Goal: Transaction & Acquisition: Book appointment/travel/reservation

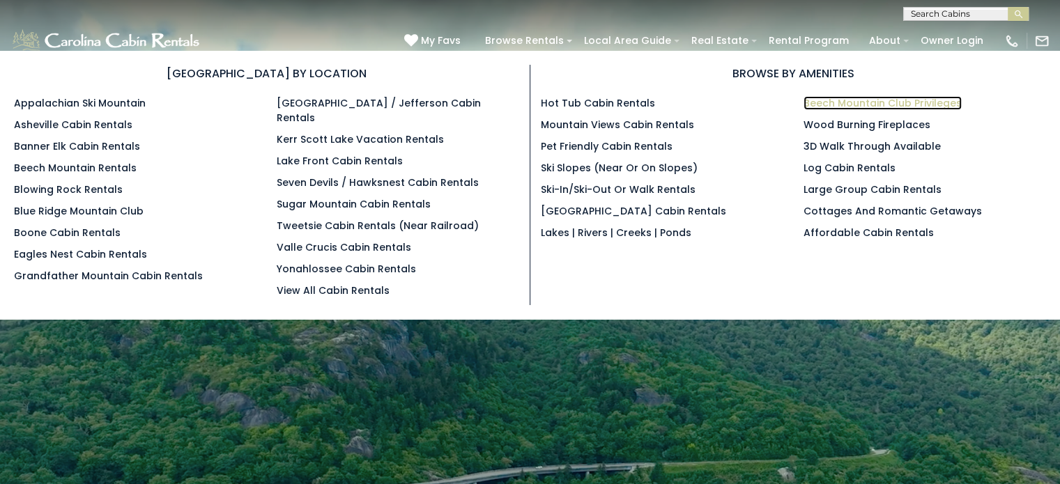
click at [833, 102] on link "Beech Mountain Club Privileges" at bounding box center [883, 103] width 158 height 14
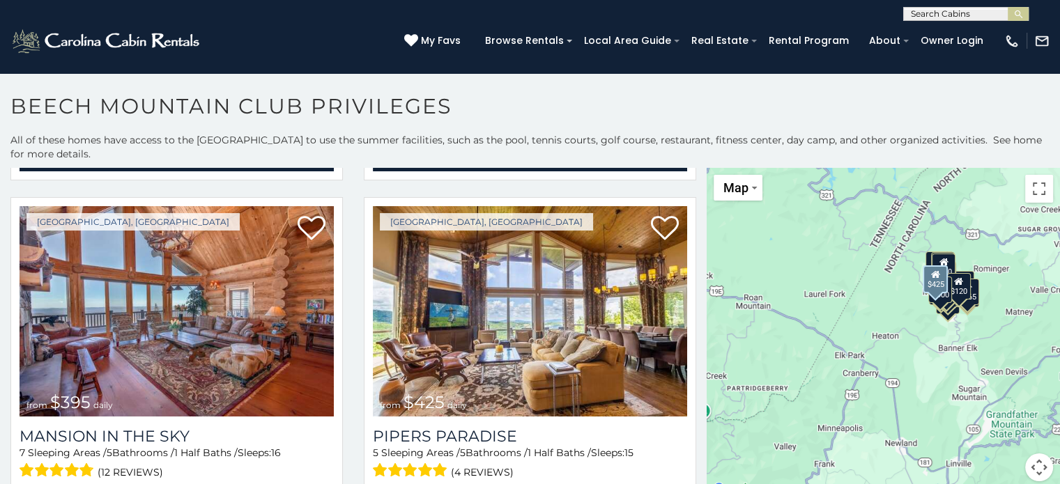
scroll to position [1358, 0]
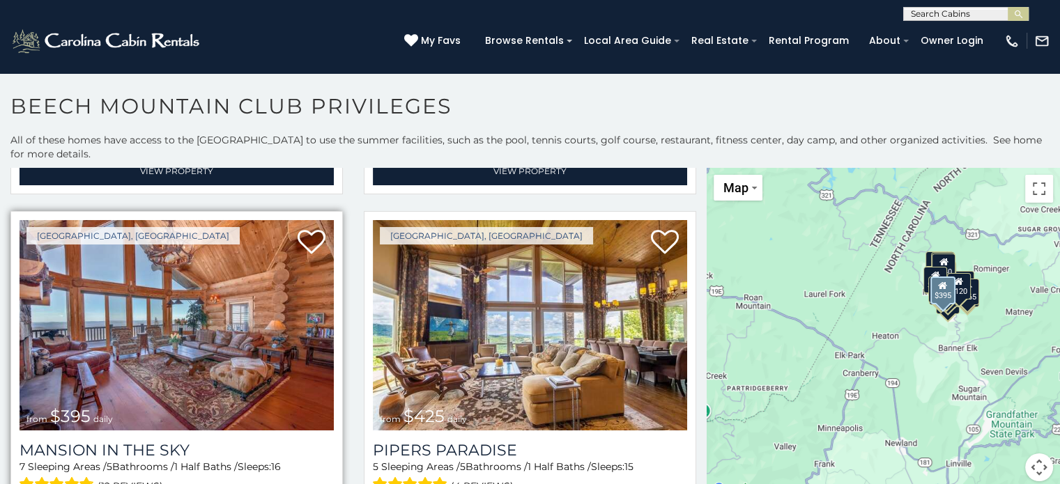
click at [256, 317] on img at bounding box center [177, 325] width 314 height 211
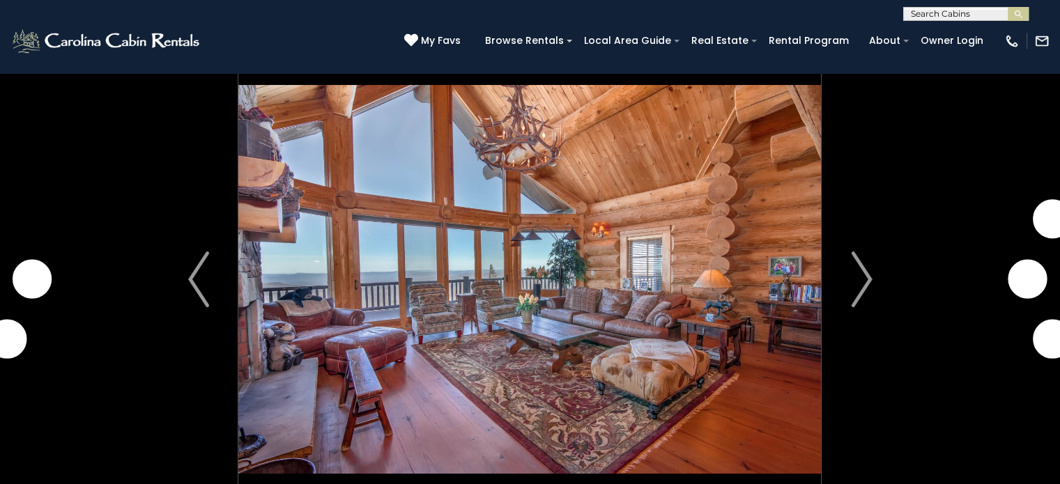
scroll to position [35, 0]
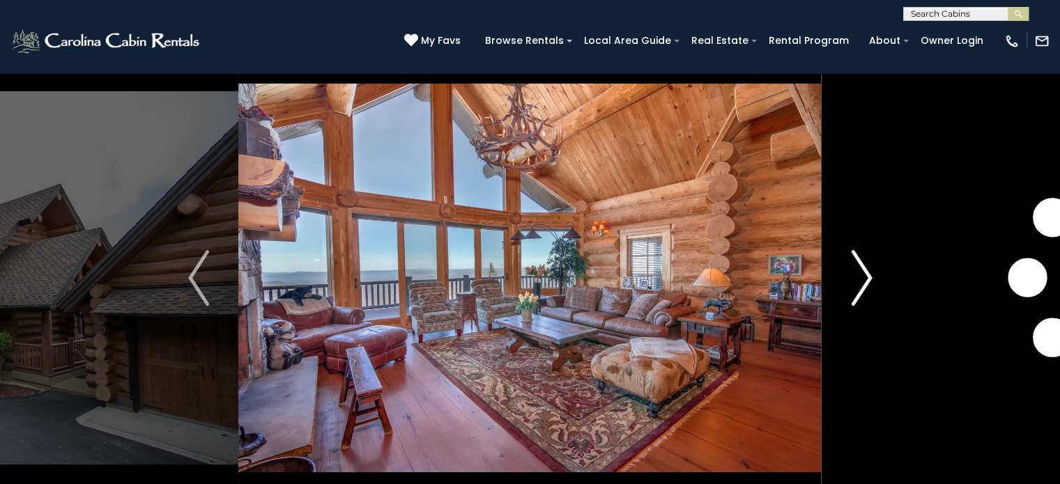
click at [862, 278] on img "Next" at bounding box center [861, 278] width 21 height 56
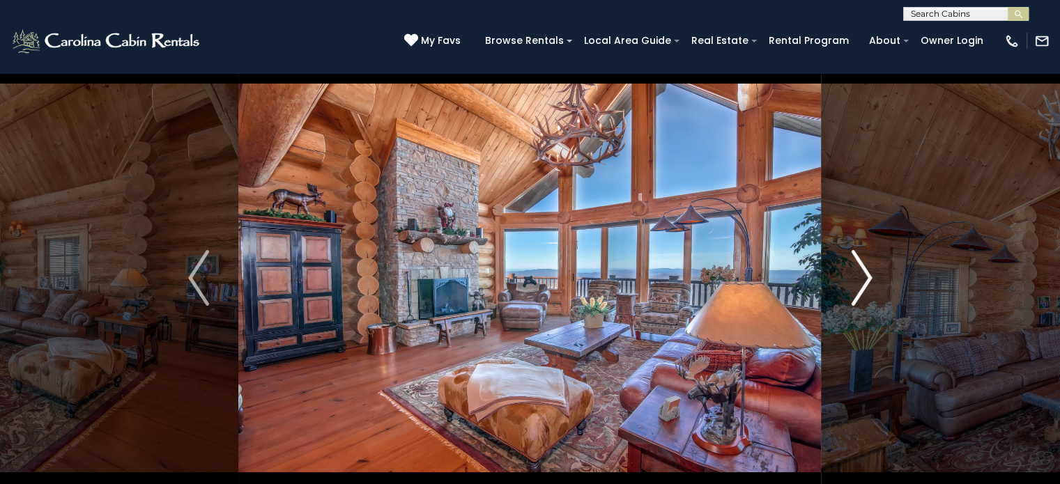
click at [862, 278] on img "Next" at bounding box center [861, 278] width 21 height 56
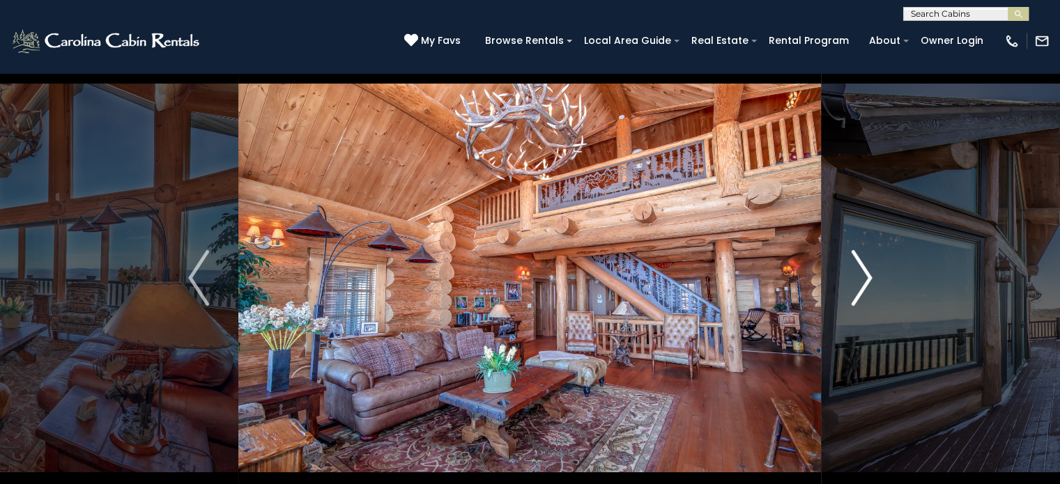
click at [862, 278] on img "Next" at bounding box center [861, 278] width 21 height 56
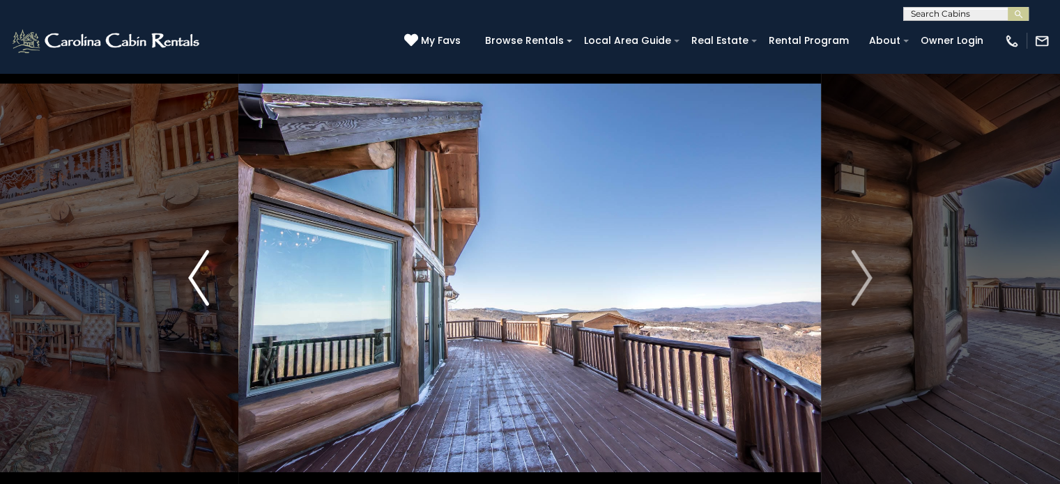
click at [196, 275] on img "Previous" at bounding box center [198, 278] width 21 height 56
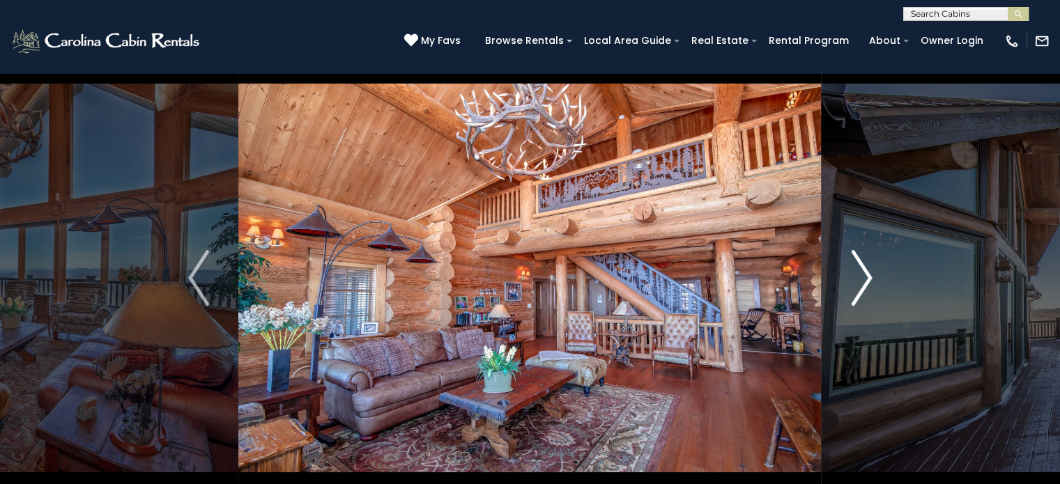
click at [864, 273] on img "Next" at bounding box center [861, 278] width 21 height 56
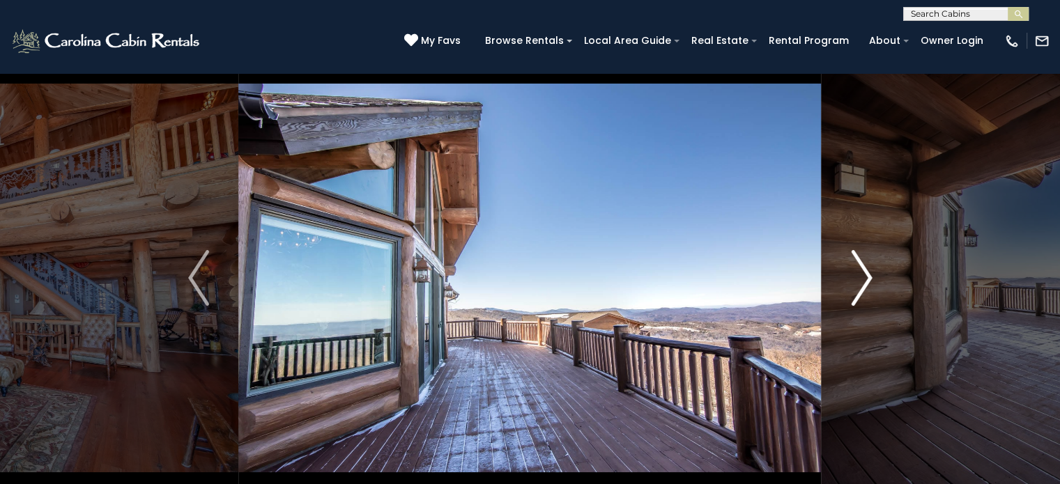
click at [864, 273] on img "Next" at bounding box center [861, 278] width 21 height 56
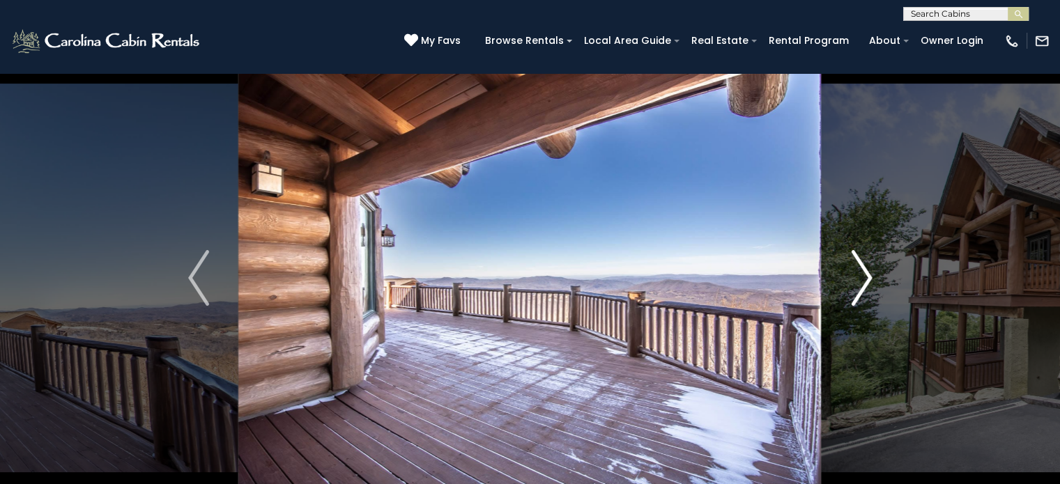
click at [864, 273] on img "Next" at bounding box center [861, 278] width 21 height 56
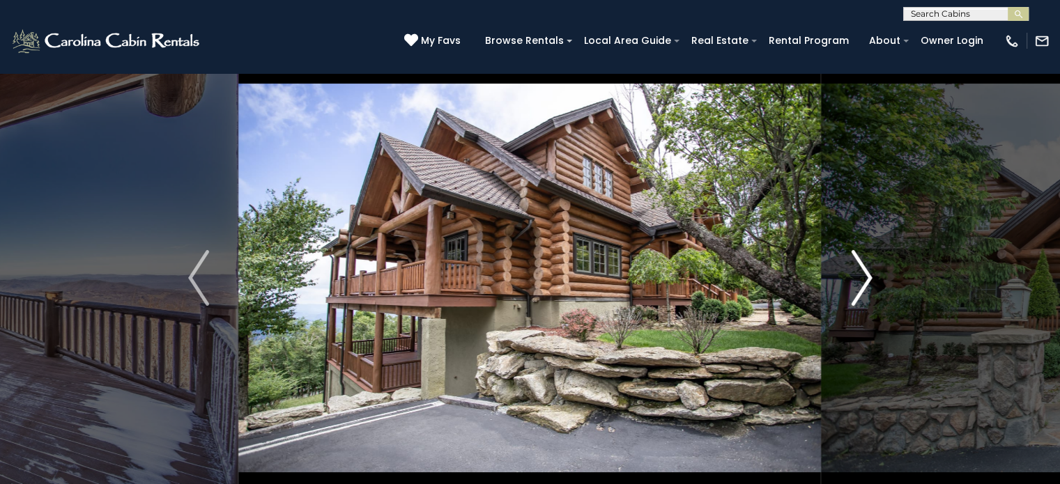
click at [864, 273] on img "Next" at bounding box center [861, 278] width 21 height 56
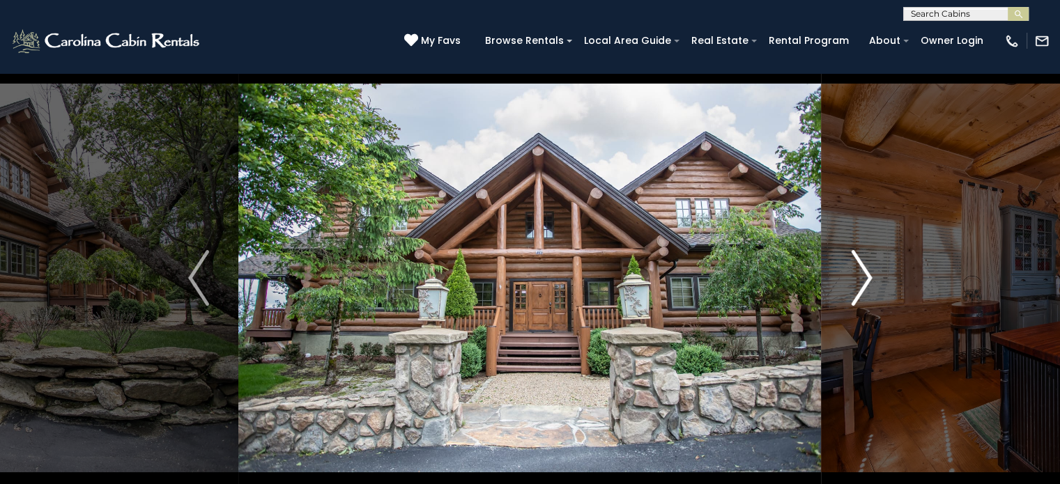
click at [864, 273] on img "Next" at bounding box center [861, 278] width 21 height 56
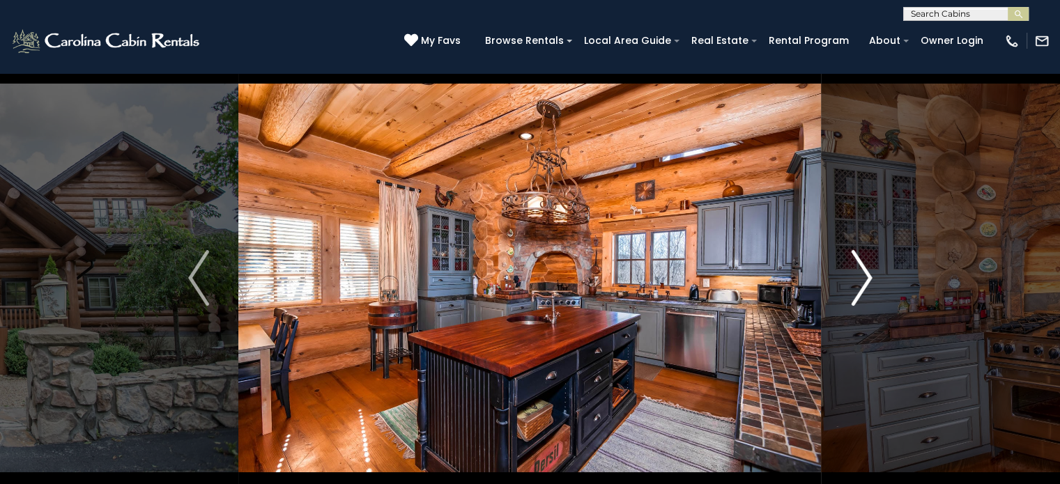
click at [864, 273] on img "Next" at bounding box center [861, 278] width 21 height 56
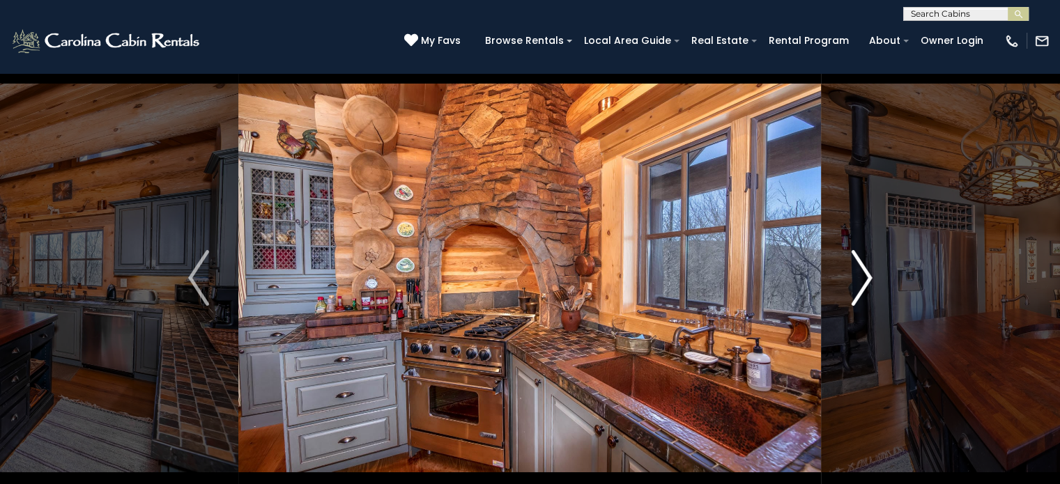
click at [864, 273] on img "Next" at bounding box center [861, 278] width 21 height 56
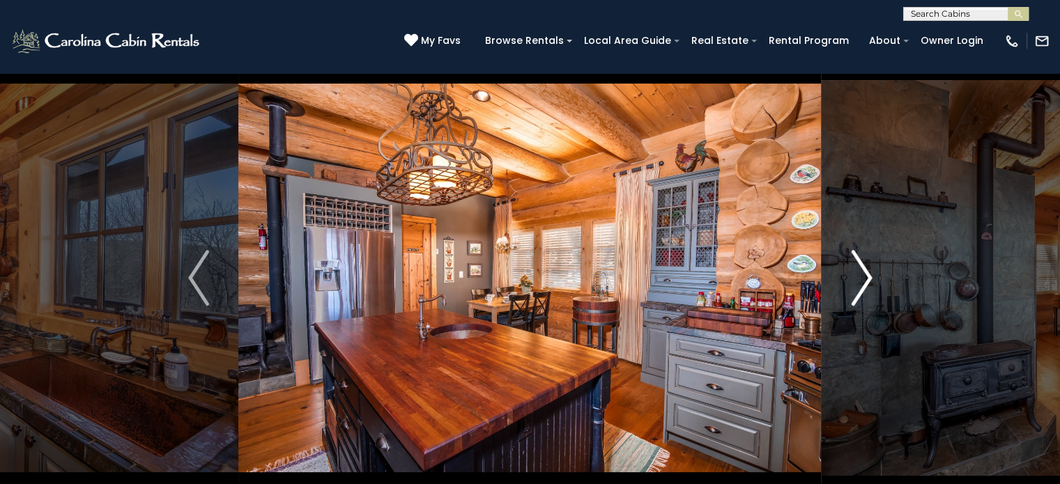
click at [864, 273] on img "Next" at bounding box center [861, 278] width 21 height 56
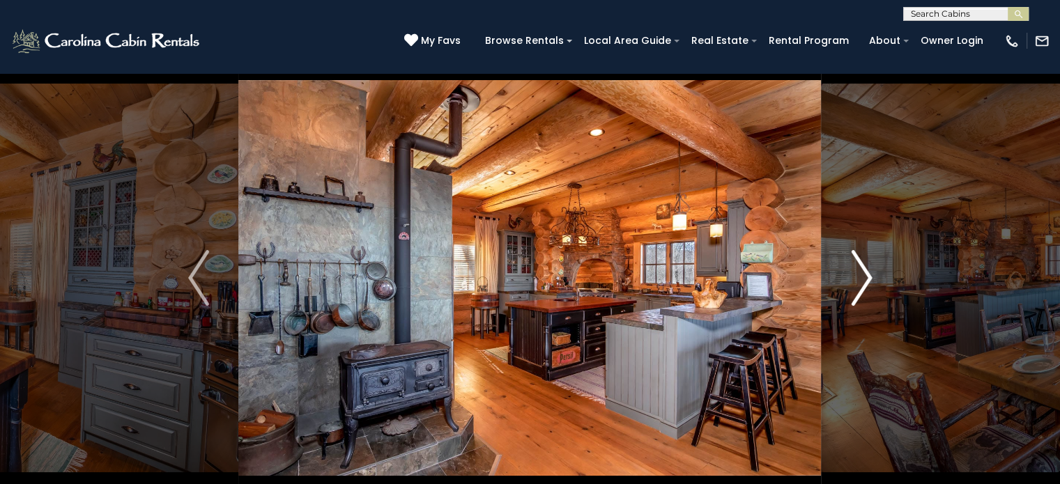
click at [864, 273] on img "Next" at bounding box center [861, 278] width 21 height 56
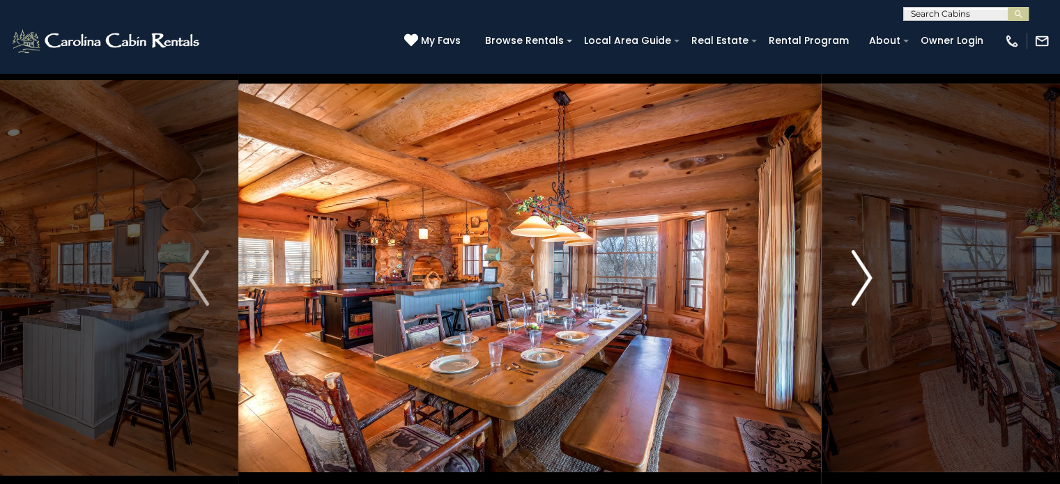
click at [864, 273] on img "Next" at bounding box center [861, 278] width 21 height 56
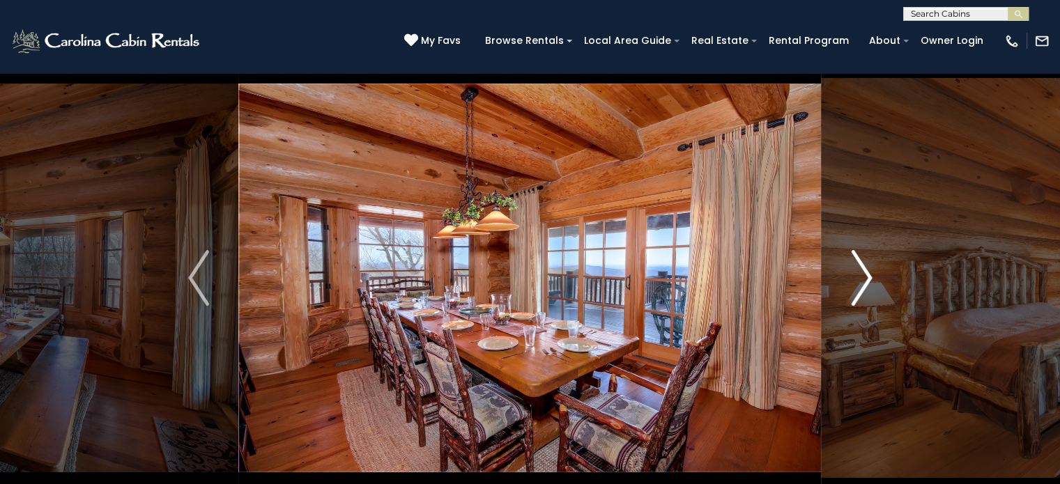
click at [864, 273] on img "Next" at bounding box center [861, 278] width 21 height 56
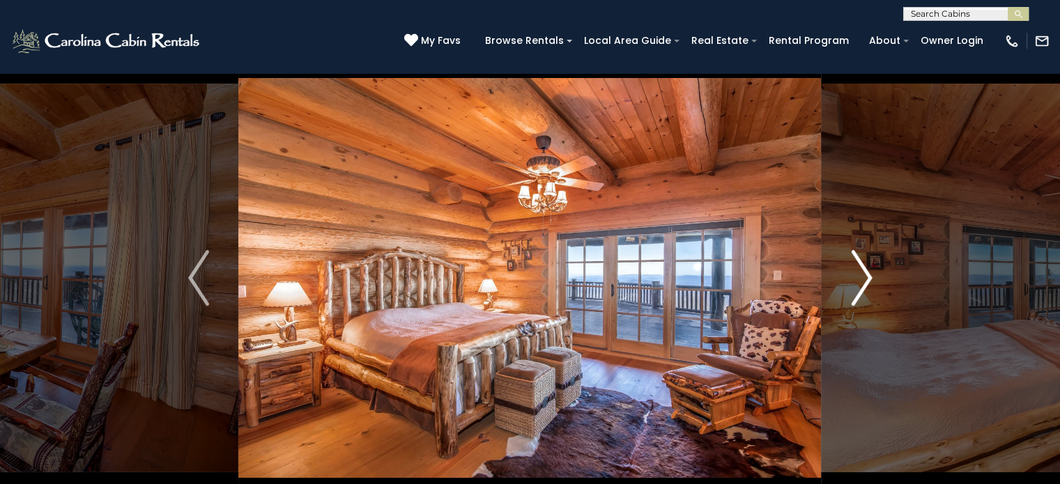
click at [864, 273] on img "Next" at bounding box center [861, 278] width 21 height 56
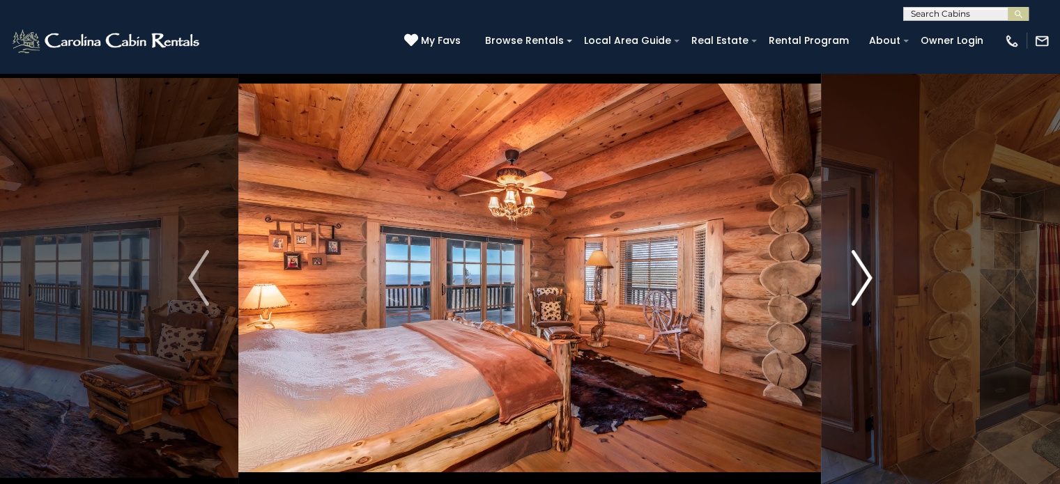
click at [864, 273] on img "Next" at bounding box center [861, 278] width 21 height 56
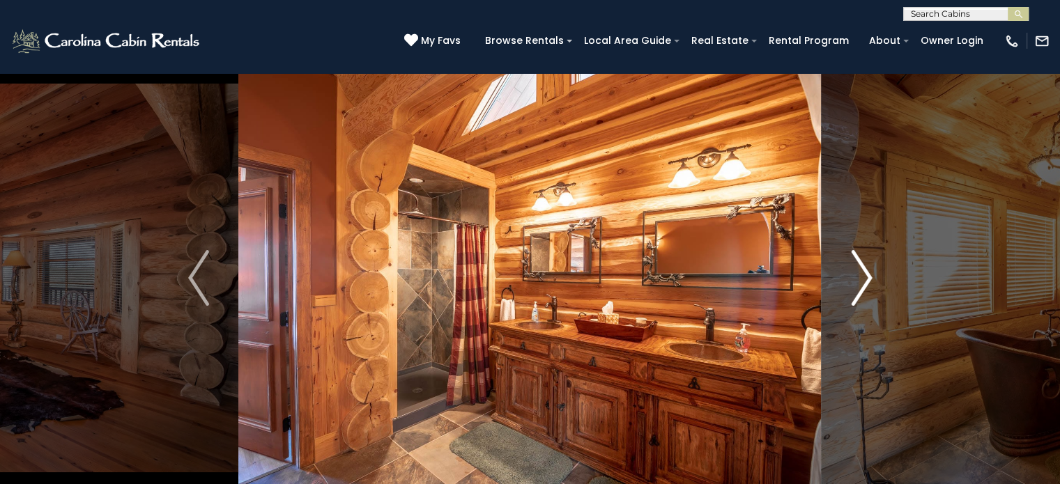
click at [864, 273] on img "Next" at bounding box center [861, 278] width 21 height 56
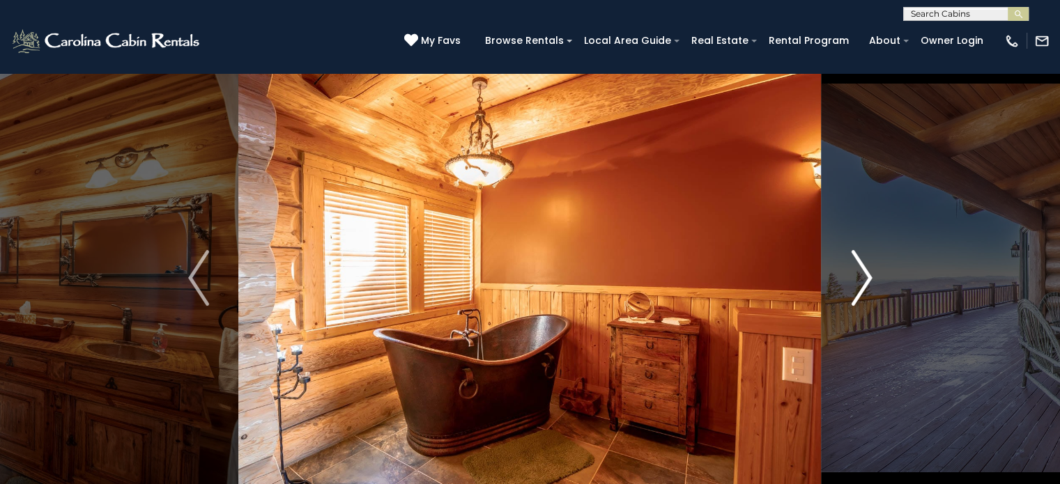
click at [864, 273] on img "Next" at bounding box center [861, 278] width 21 height 56
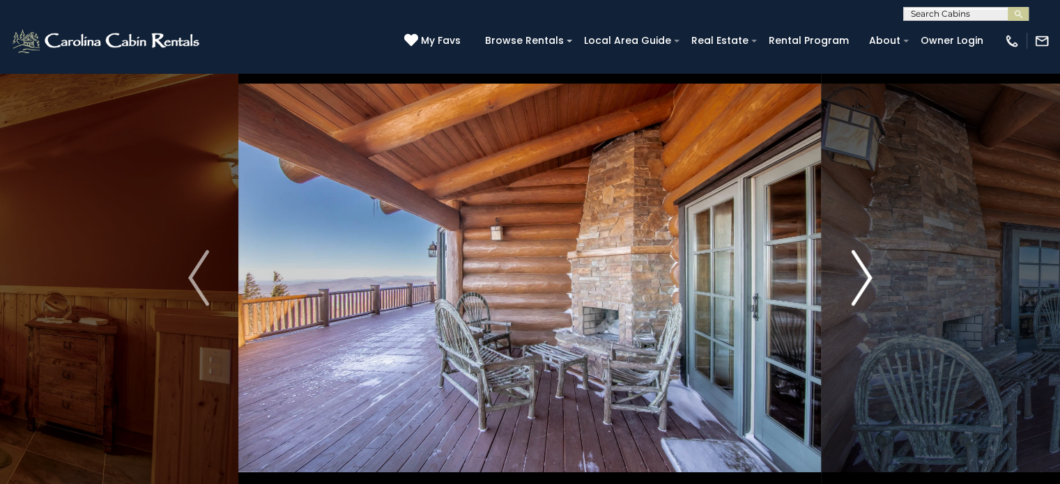
click at [864, 273] on img "Next" at bounding box center [861, 278] width 21 height 56
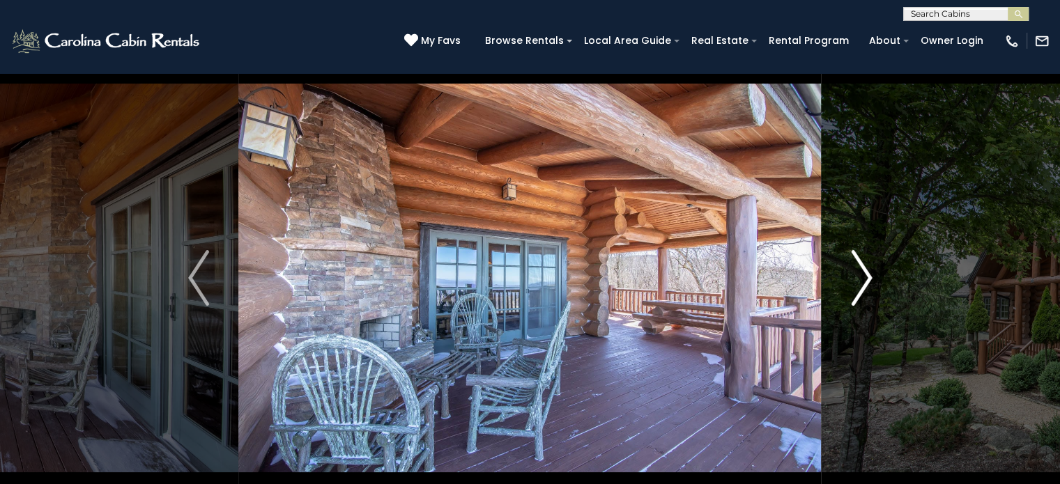
click at [864, 273] on img "Next" at bounding box center [861, 278] width 21 height 56
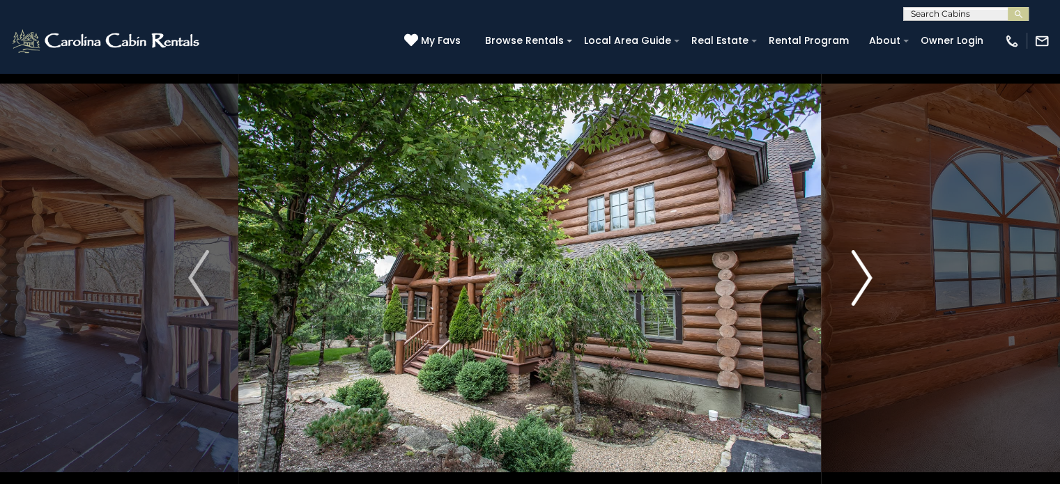
click at [864, 273] on img "Next" at bounding box center [861, 278] width 21 height 56
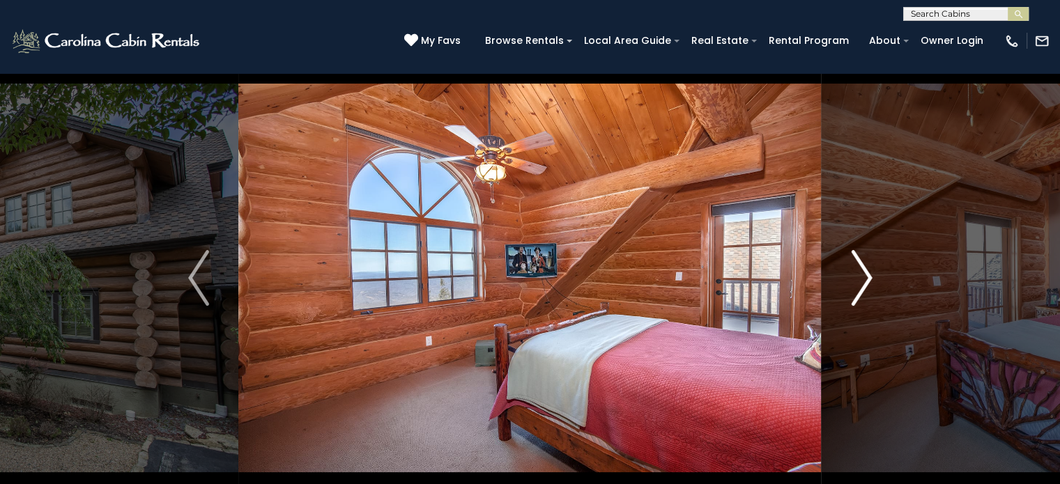
click at [864, 273] on img "Next" at bounding box center [861, 278] width 21 height 56
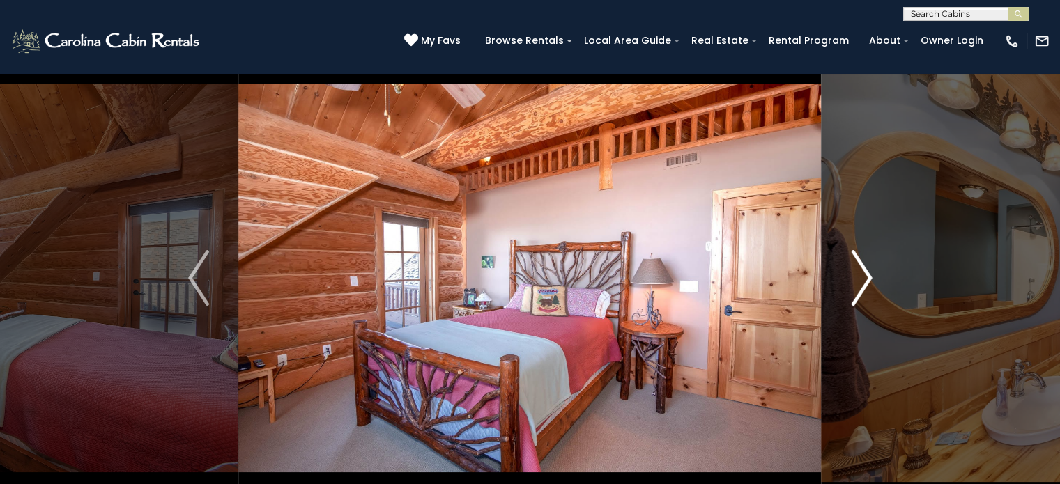
click at [864, 273] on img "Next" at bounding box center [861, 278] width 21 height 56
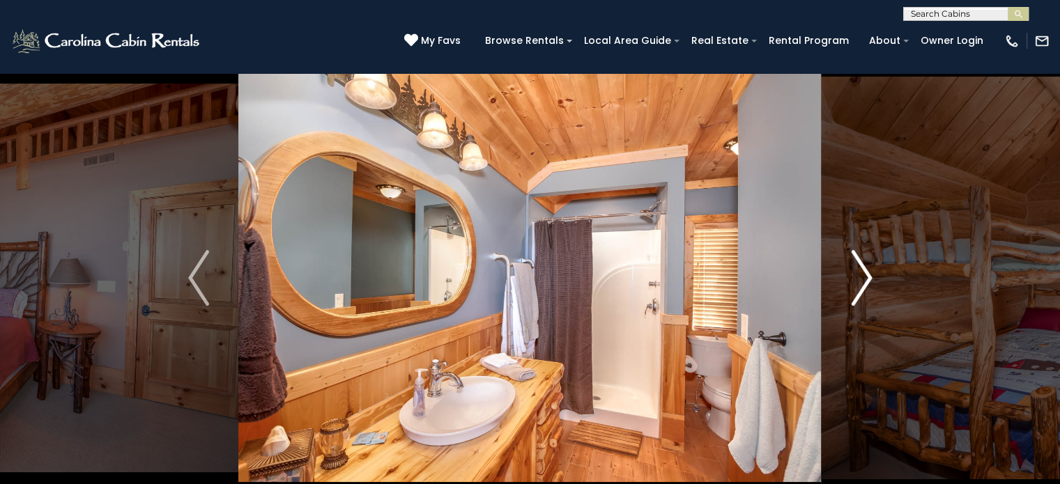
click at [864, 273] on img "Next" at bounding box center [861, 278] width 21 height 56
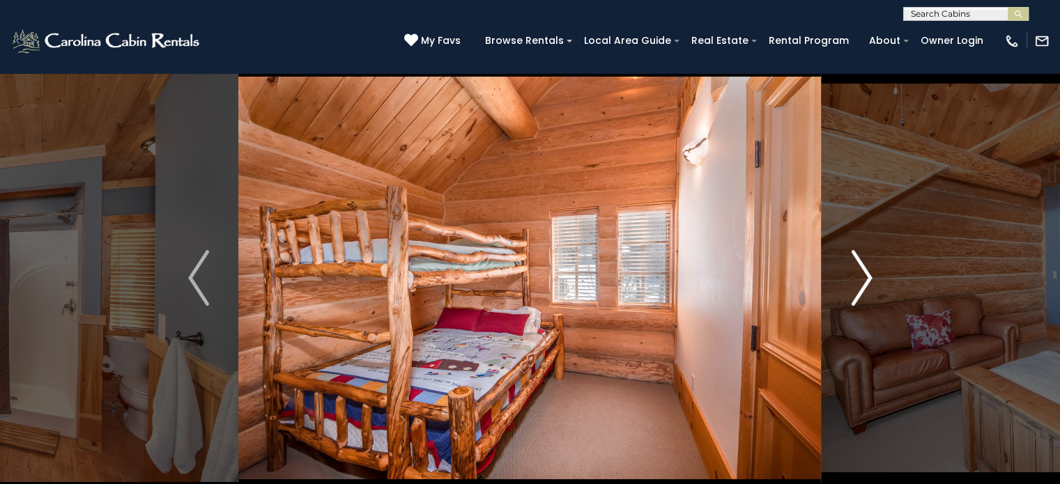
click at [864, 273] on img "Next" at bounding box center [861, 278] width 21 height 56
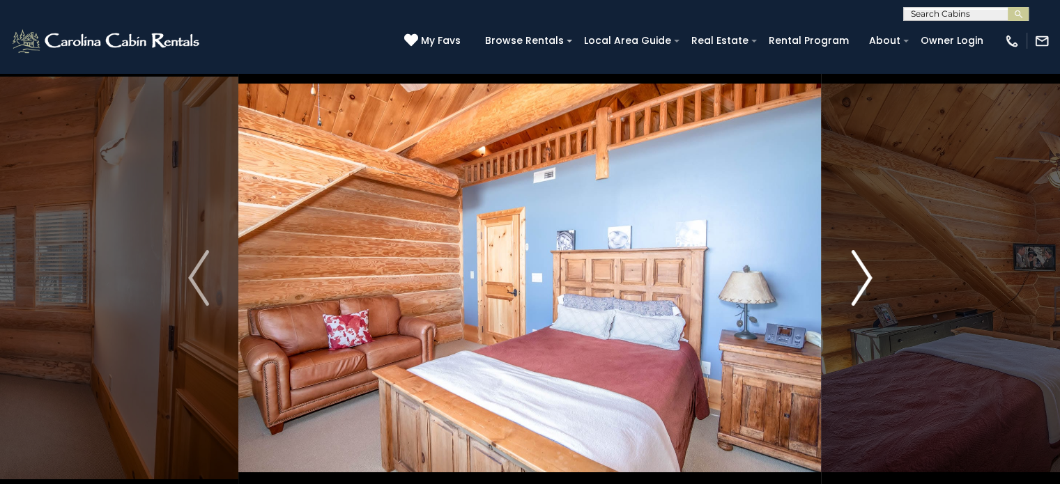
click at [864, 273] on img "Next" at bounding box center [861, 278] width 21 height 56
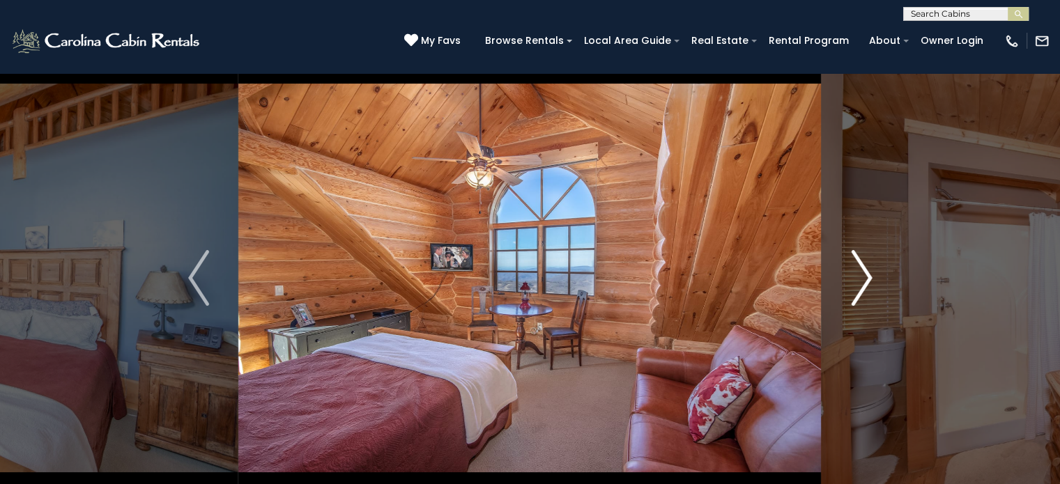
click at [864, 273] on img "Next" at bounding box center [861, 278] width 21 height 56
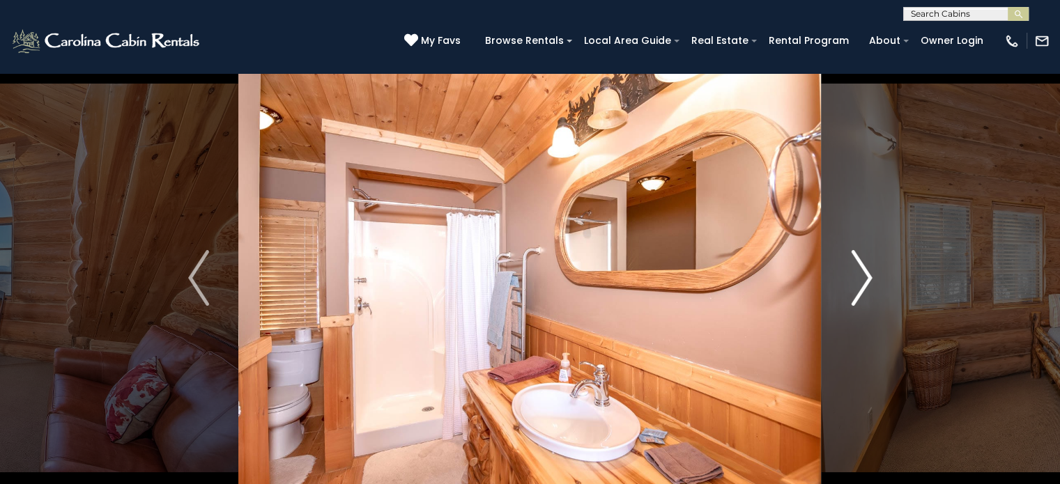
click at [864, 273] on img "Next" at bounding box center [861, 278] width 21 height 56
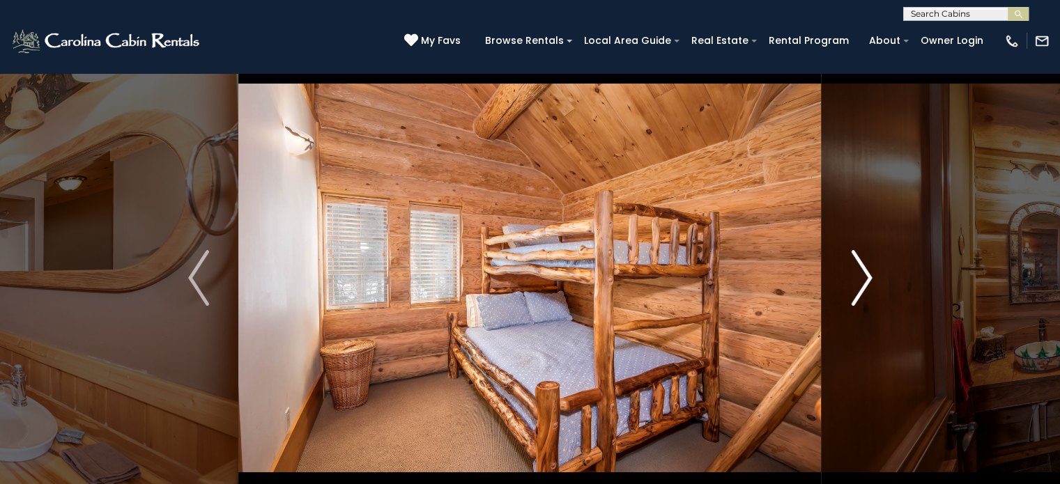
click at [864, 273] on img "Next" at bounding box center [861, 278] width 21 height 56
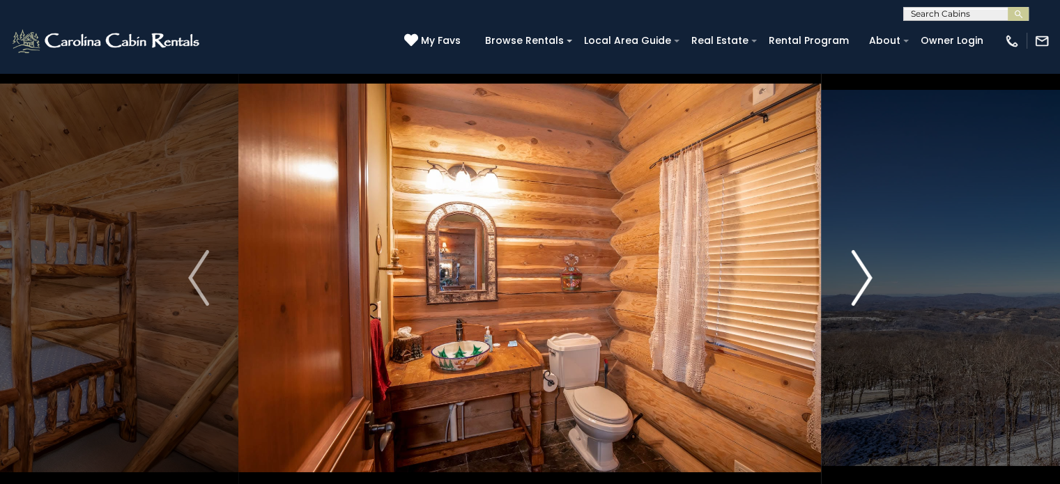
click at [864, 273] on img "Next" at bounding box center [861, 278] width 21 height 56
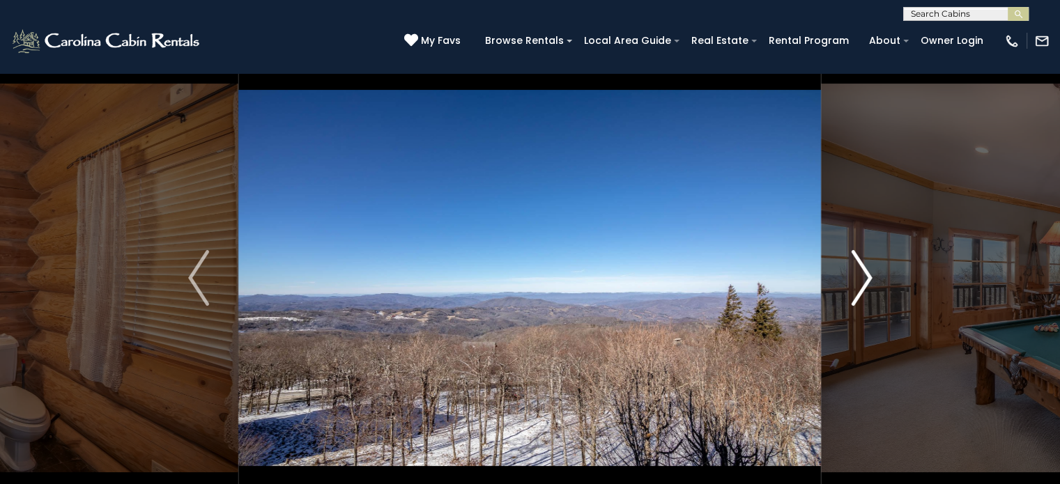
click at [864, 273] on img "Next" at bounding box center [861, 278] width 21 height 56
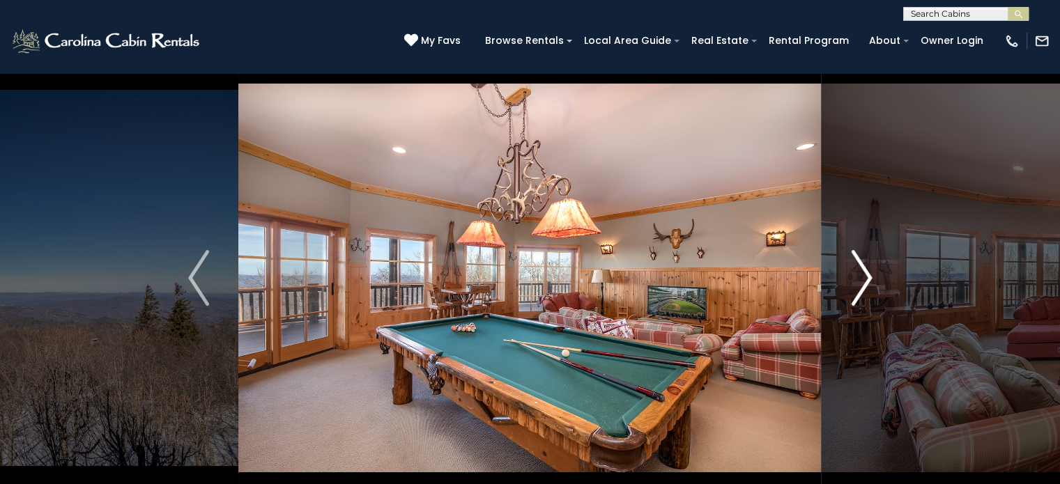
click at [864, 273] on img "Next" at bounding box center [861, 278] width 21 height 56
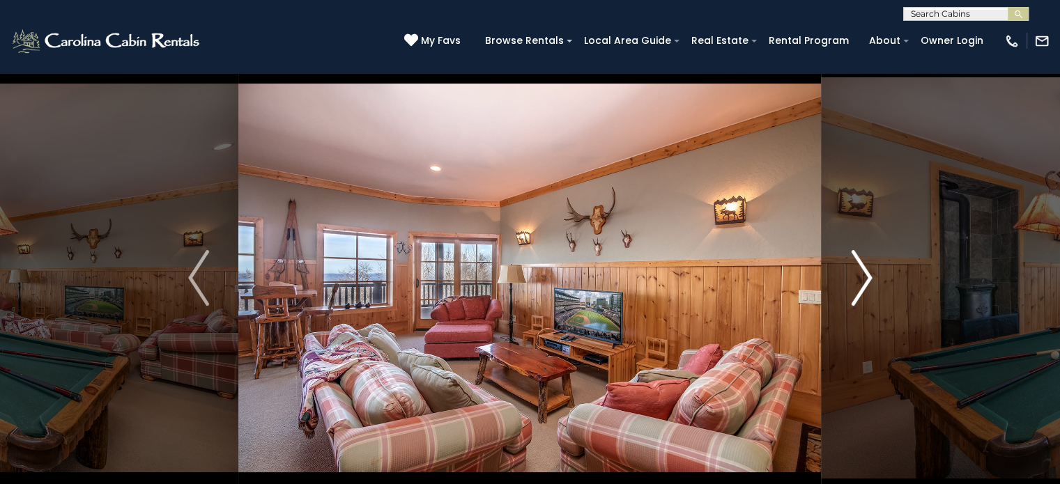
click at [864, 273] on img "Next" at bounding box center [861, 278] width 21 height 56
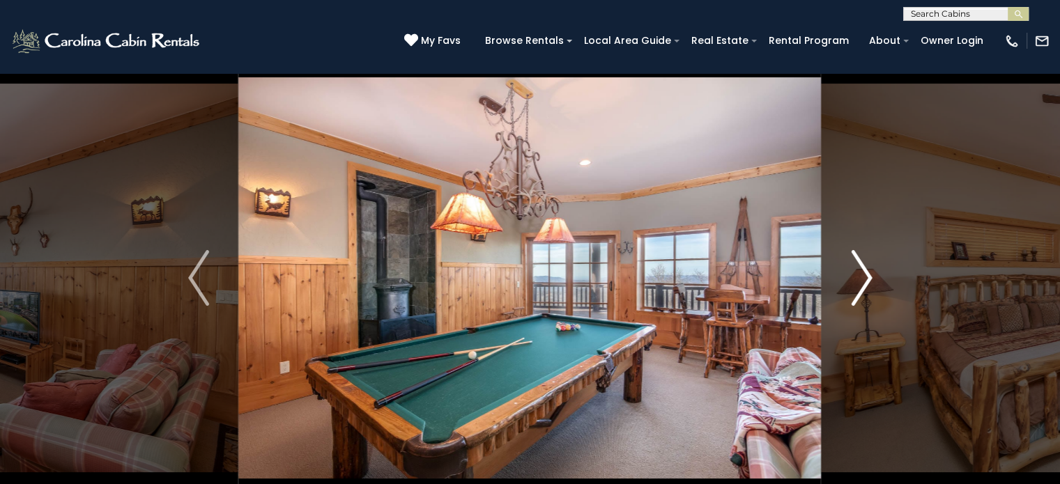
click at [864, 273] on img "Next" at bounding box center [861, 278] width 21 height 56
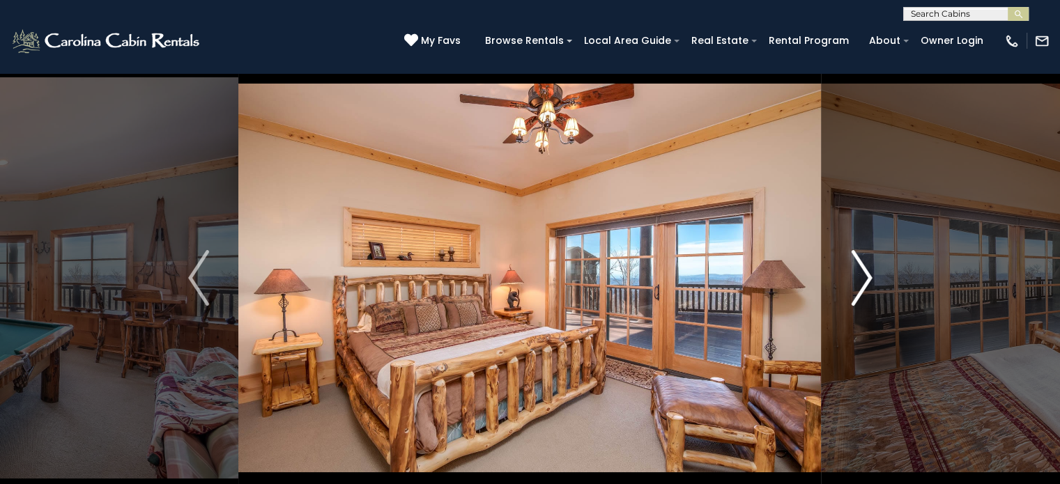
click at [864, 273] on img "Next" at bounding box center [861, 278] width 21 height 56
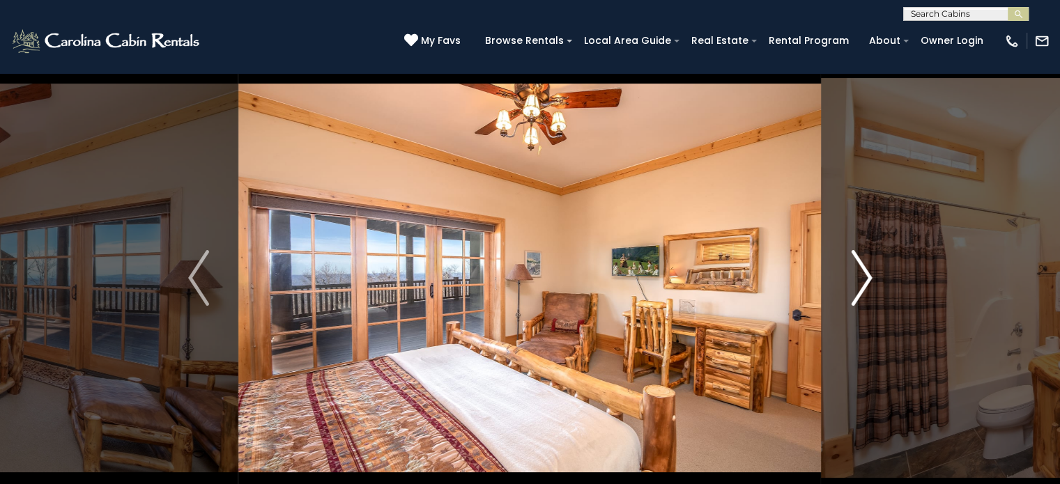
click at [864, 273] on img "Next" at bounding box center [861, 278] width 21 height 56
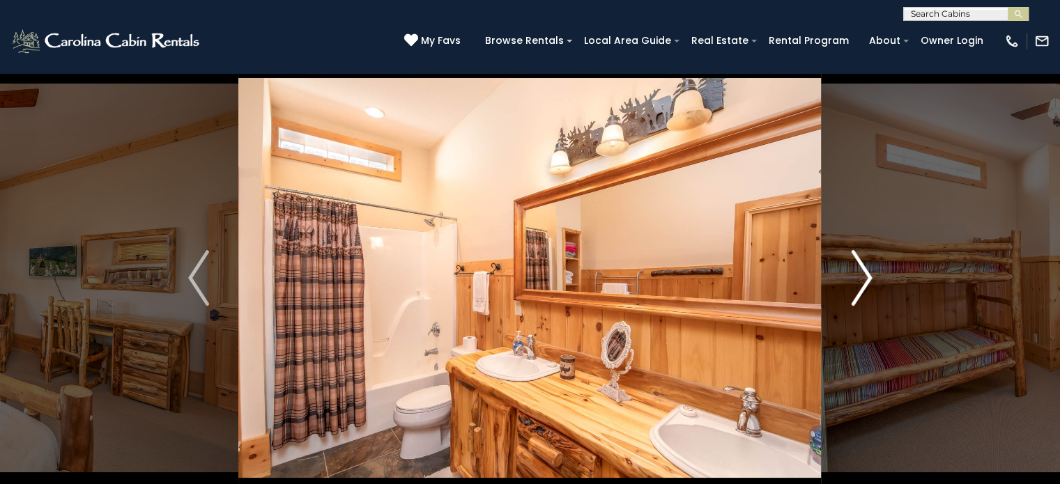
click at [864, 273] on img "Next" at bounding box center [861, 278] width 21 height 56
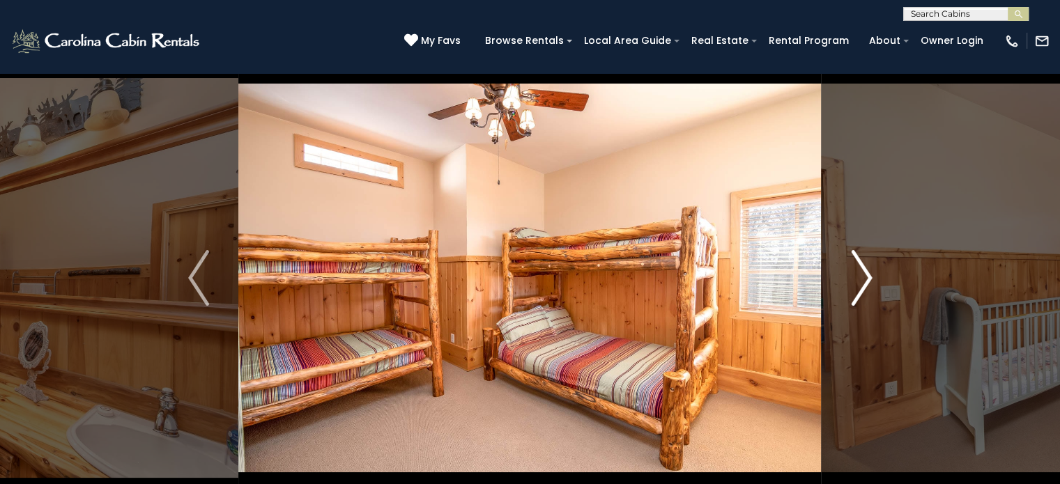
click at [864, 273] on img "Next" at bounding box center [861, 278] width 21 height 56
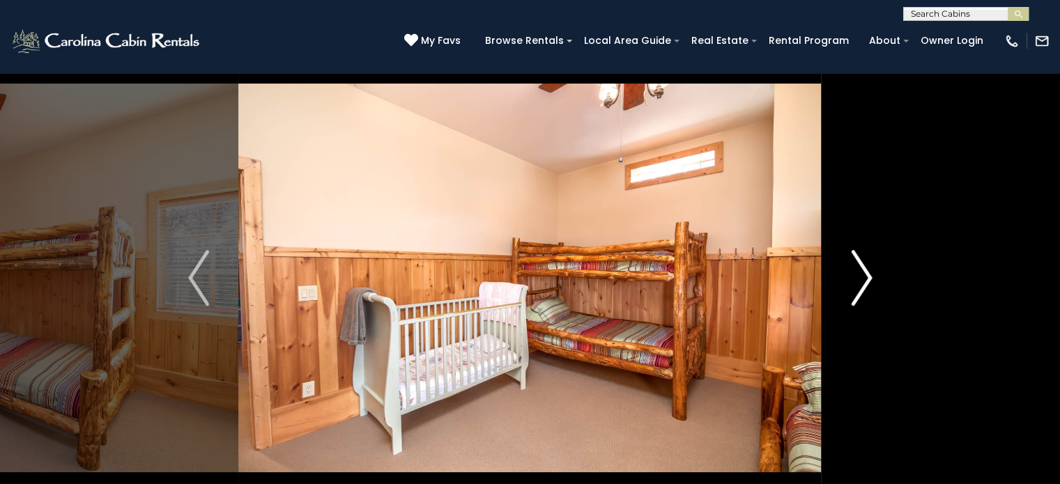
click at [864, 273] on img "Next" at bounding box center [861, 278] width 21 height 56
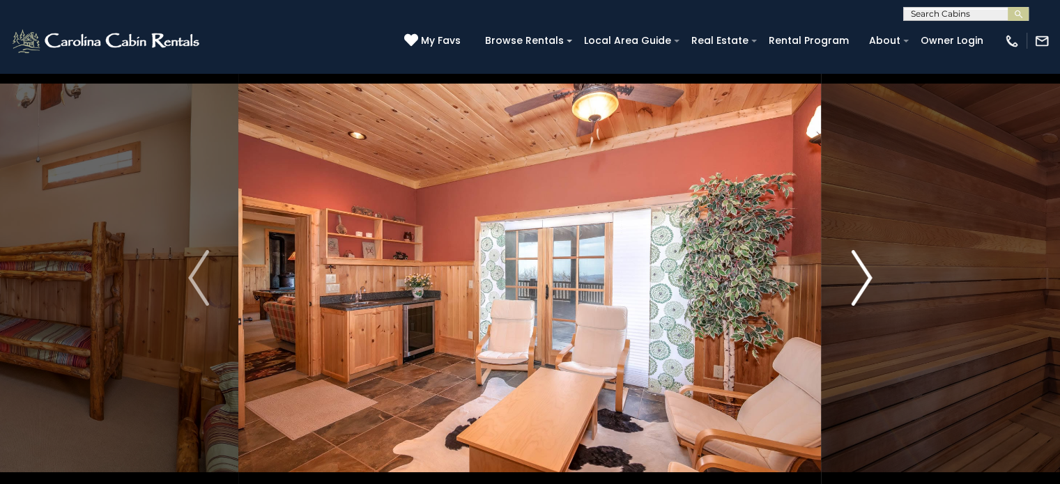
click at [864, 273] on img "Next" at bounding box center [861, 278] width 21 height 56
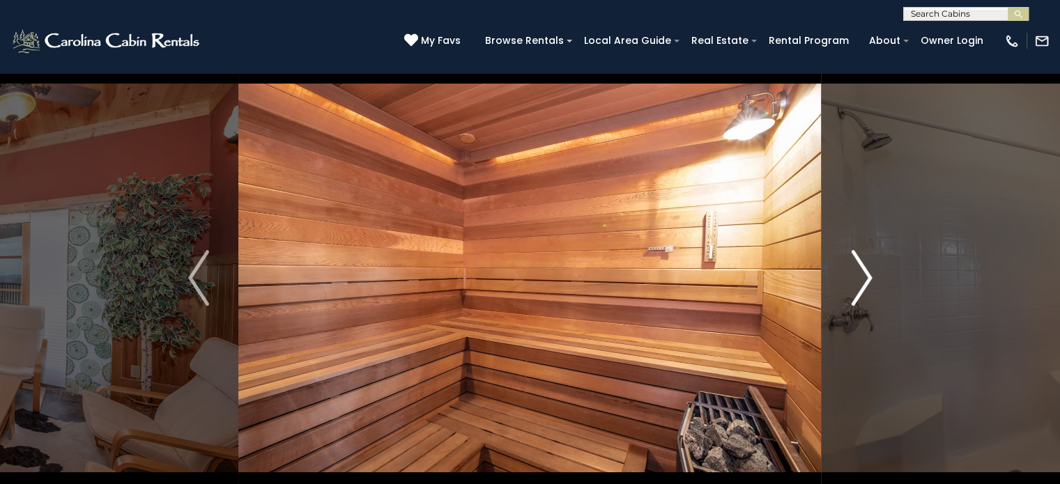
click at [864, 273] on img "Next" at bounding box center [861, 278] width 21 height 56
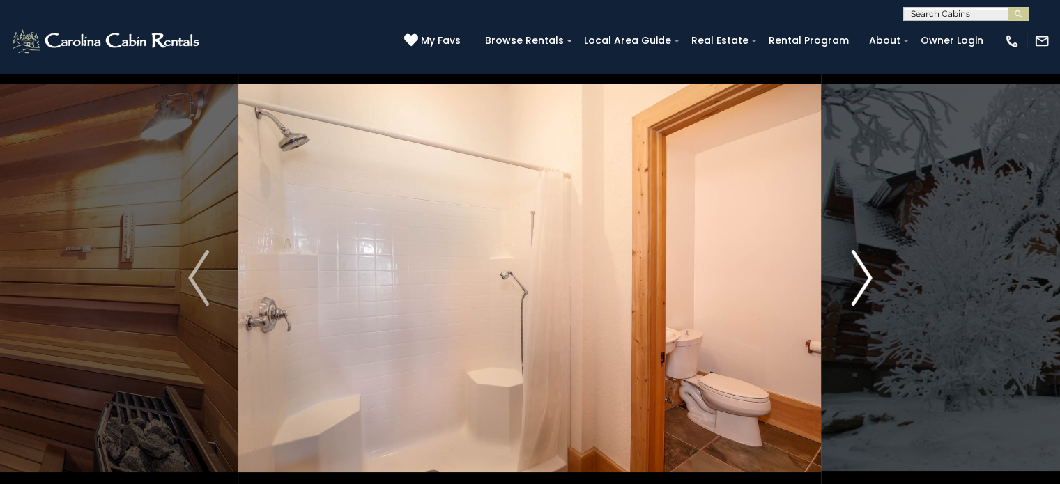
click at [864, 273] on img "Next" at bounding box center [861, 278] width 21 height 56
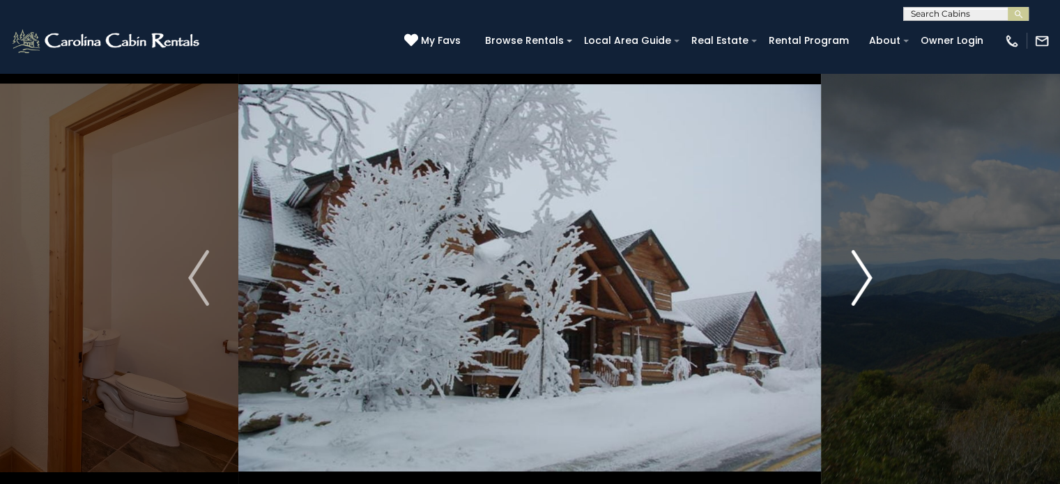
click at [864, 273] on img "Next" at bounding box center [861, 278] width 21 height 56
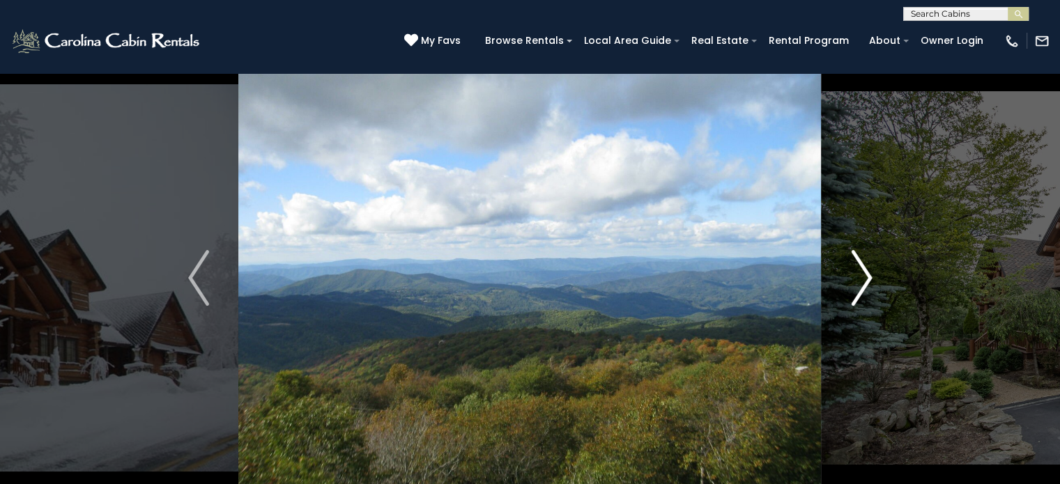
click at [864, 273] on img "Next" at bounding box center [861, 278] width 21 height 56
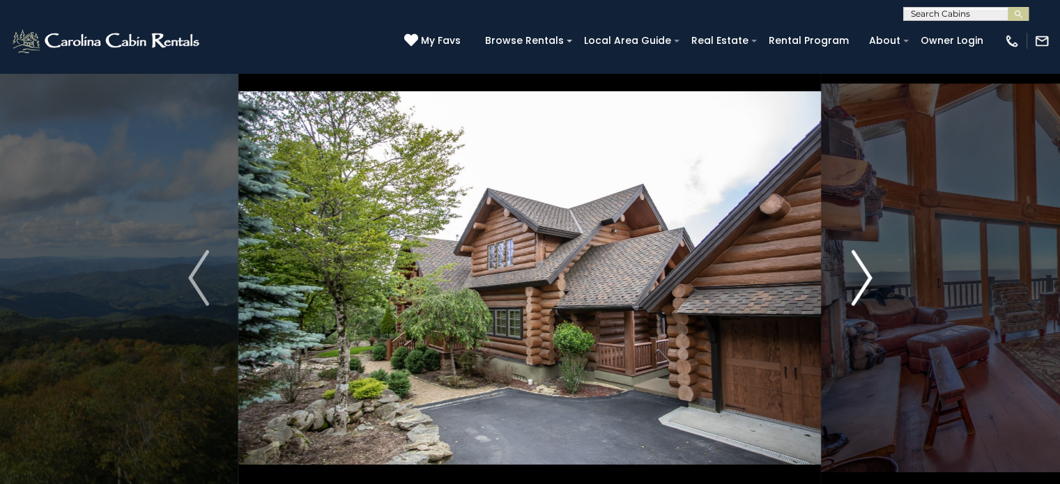
click at [864, 273] on img "Next" at bounding box center [861, 278] width 21 height 56
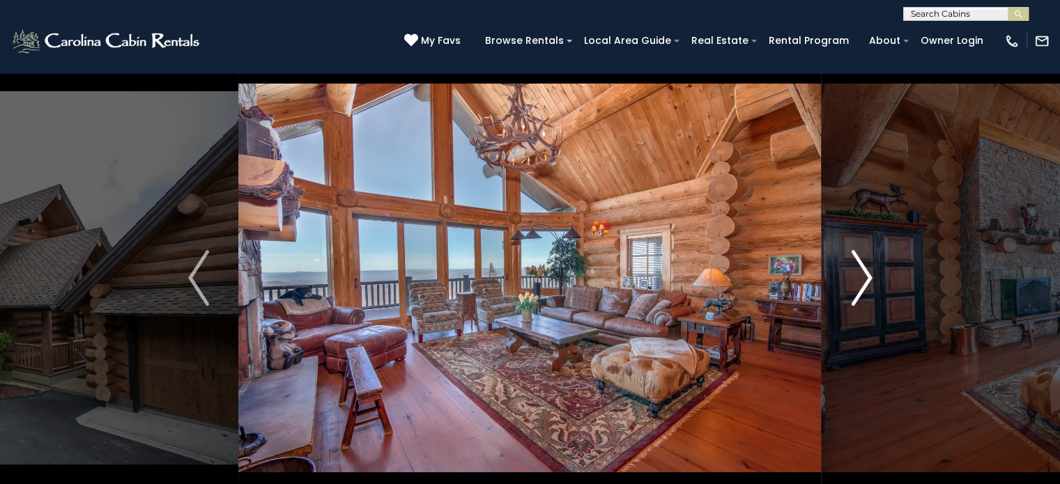
click at [870, 276] on img "Next" at bounding box center [861, 278] width 21 height 56
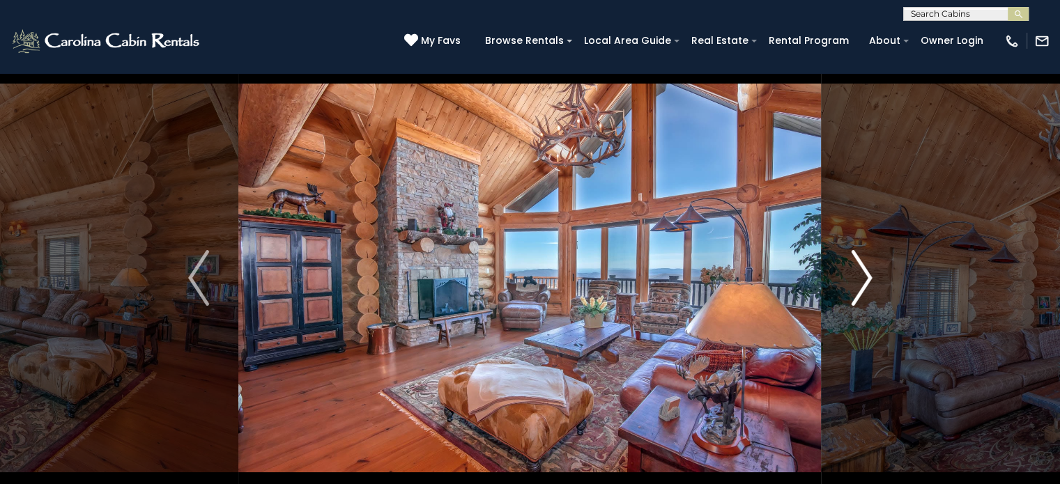
click at [870, 276] on img "Next" at bounding box center [861, 278] width 21 height 56
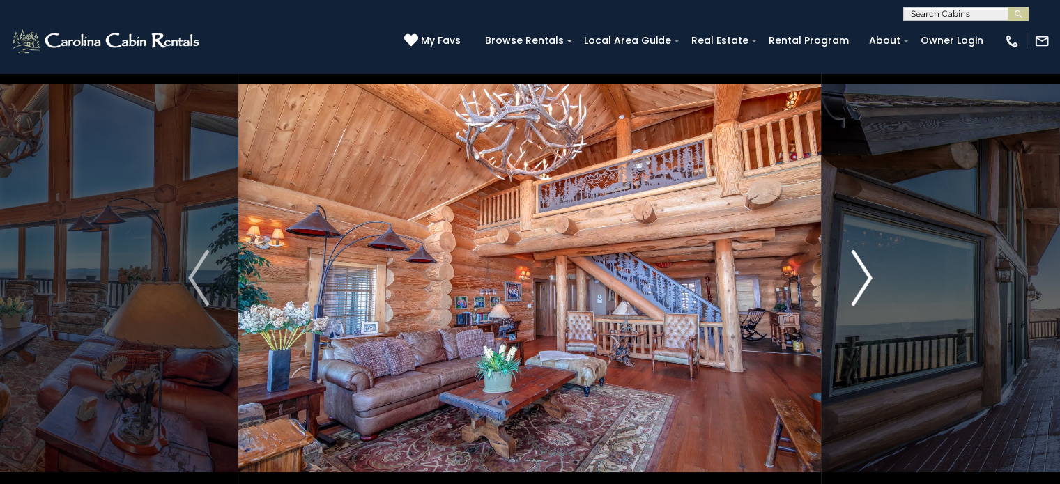
click at [870, 276] on img "Next" at bounding box center [861, 278] width 21 height 56
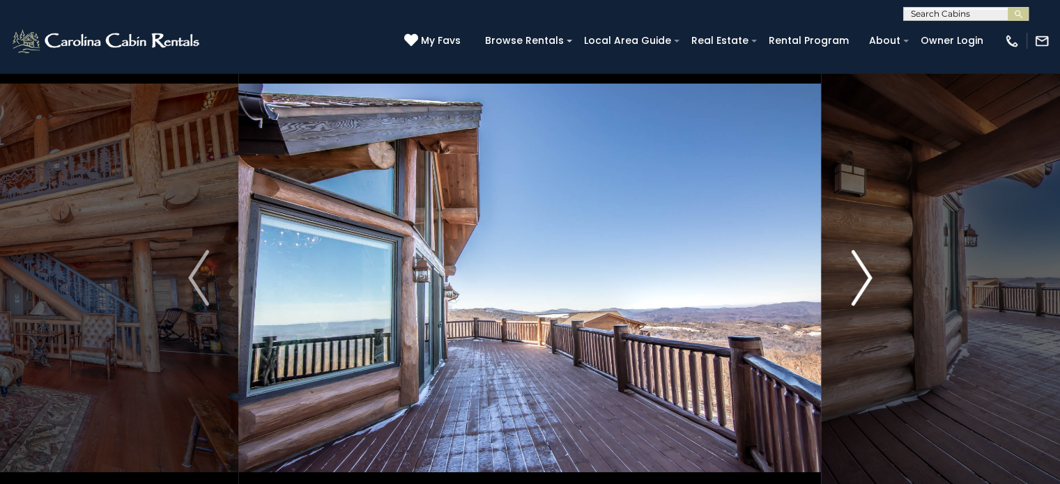
click at [870, 276] on img "Next" at bounding box center [861, 278] width 21 height 56
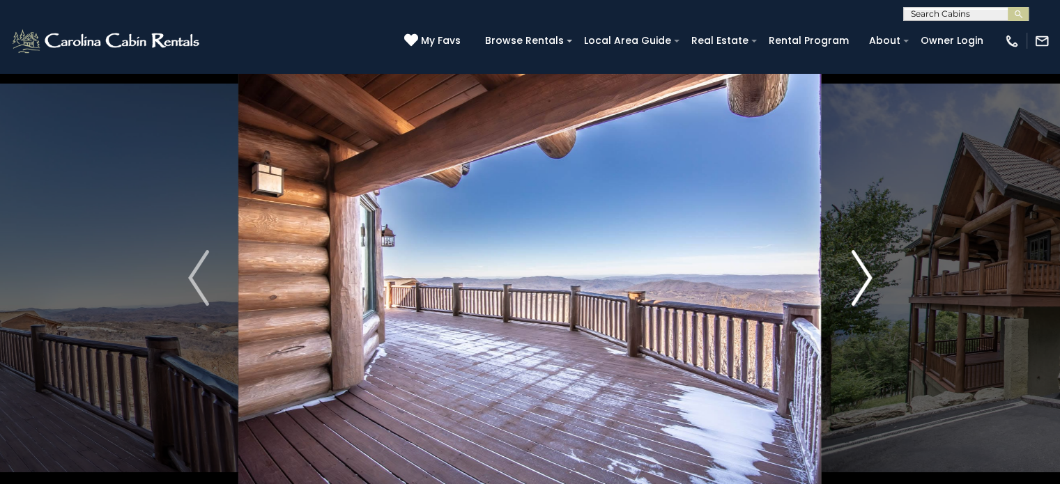
click at [870, 276] on img "Next" at bounding box center [861, 278] width 21 height 56
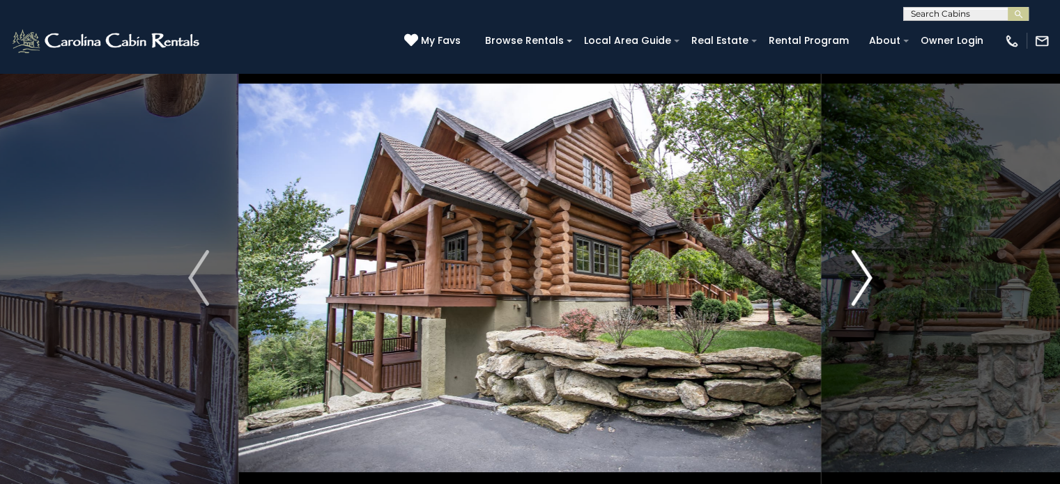
click at [870, 276] on img "Next" at bounding box center [861, 278] width 21 height 56
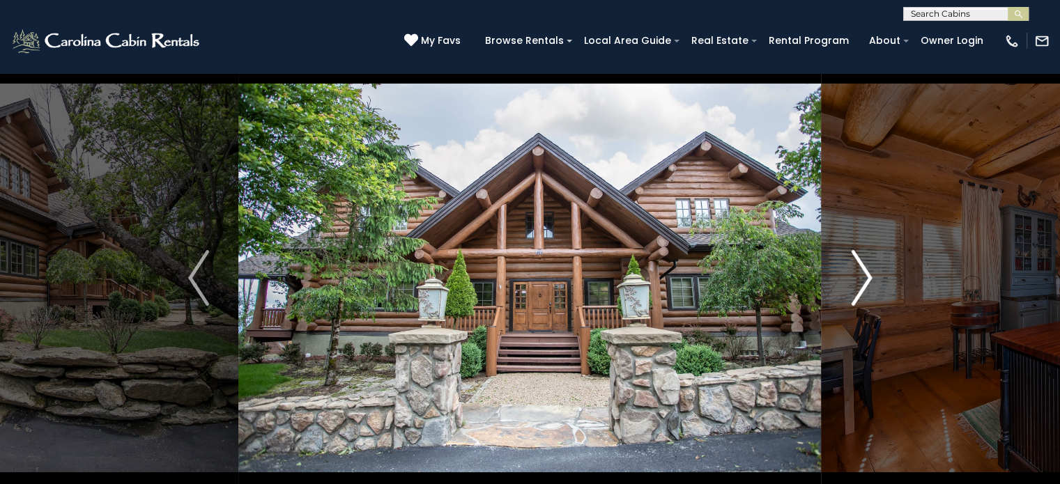
click at [870, 276] on img "Next" at bounding box center [861, 278] width 21 height 56
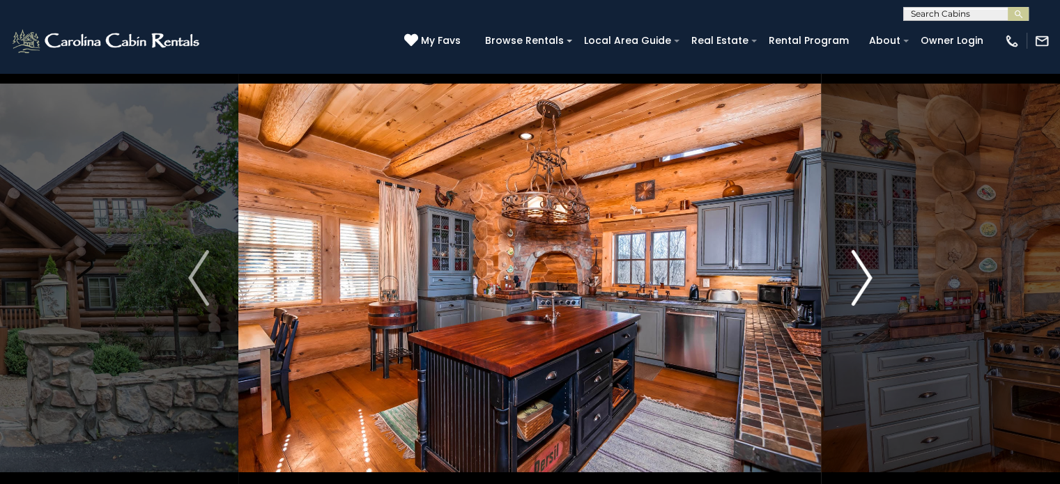
click at [870, 276] on img "Next" at bounding box center [861, 278] width 21 height 56
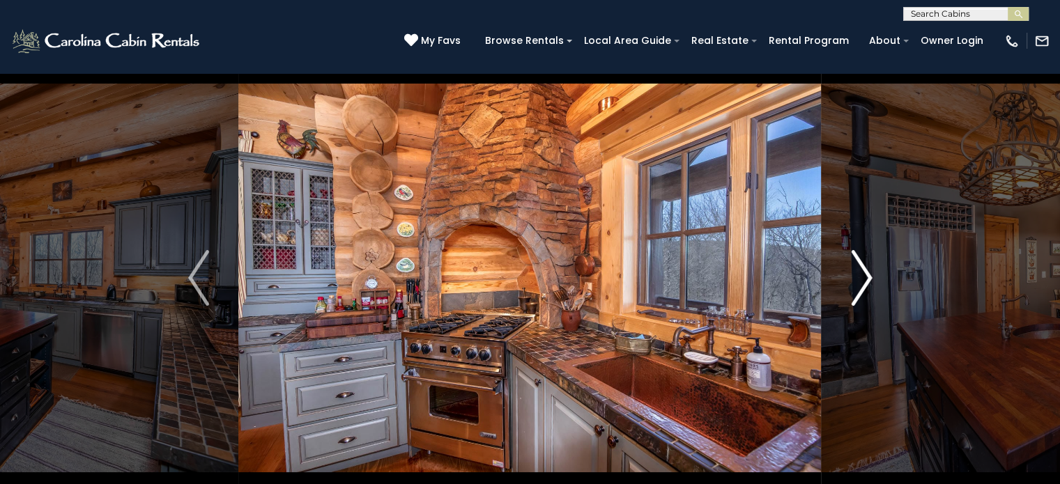
click at [870, 276] on img "Next" at bounding box center [861, 278] width 21 height 56
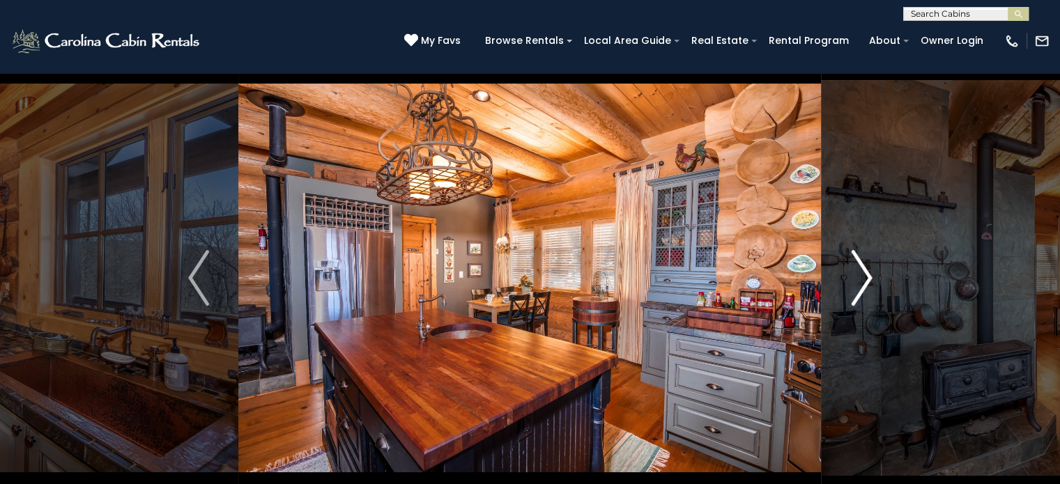
click at [870, 276] on img "Next" at bounding box center [861, 278] width 21 height 56
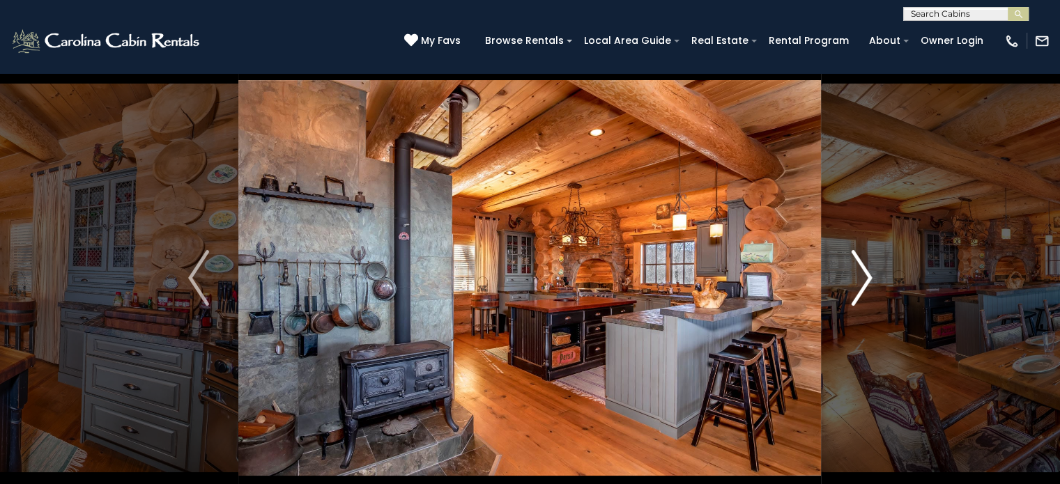
click at [870, 276] on img "Next" at bounding box center [861, 278] width 21 height 56
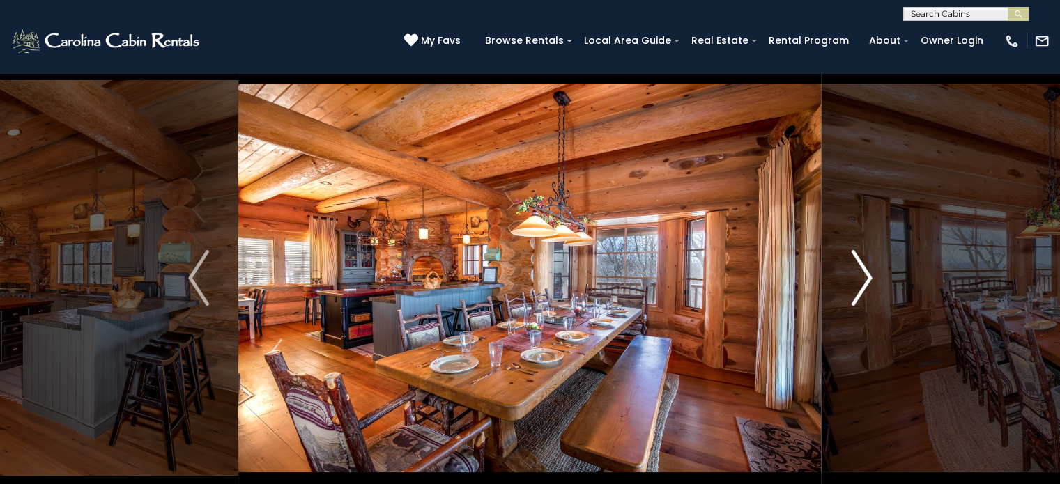
click at [870, 276] on img "Next" at bounding box center [861, 278] width 21 height 56
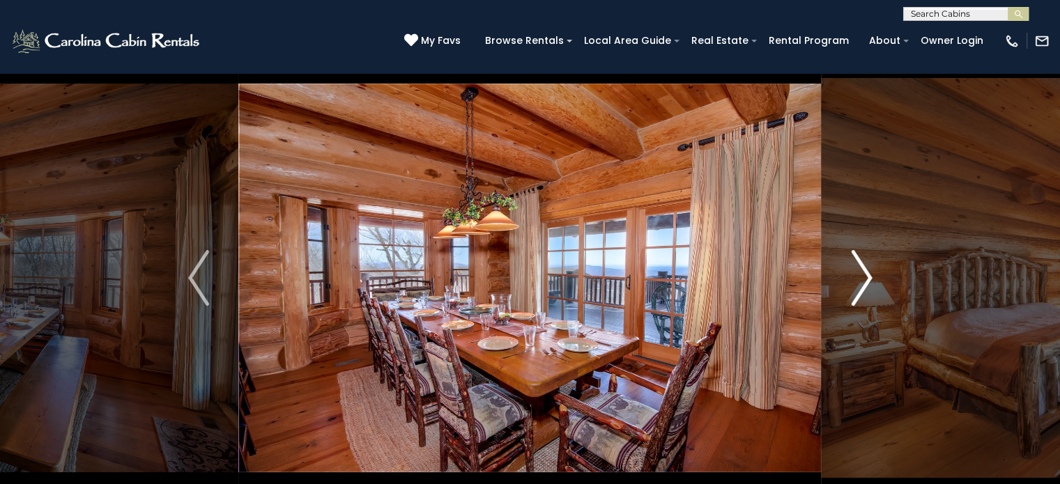
click at [870, 276] on img "Next" at bounding box center [861, 278] width 21 height 56
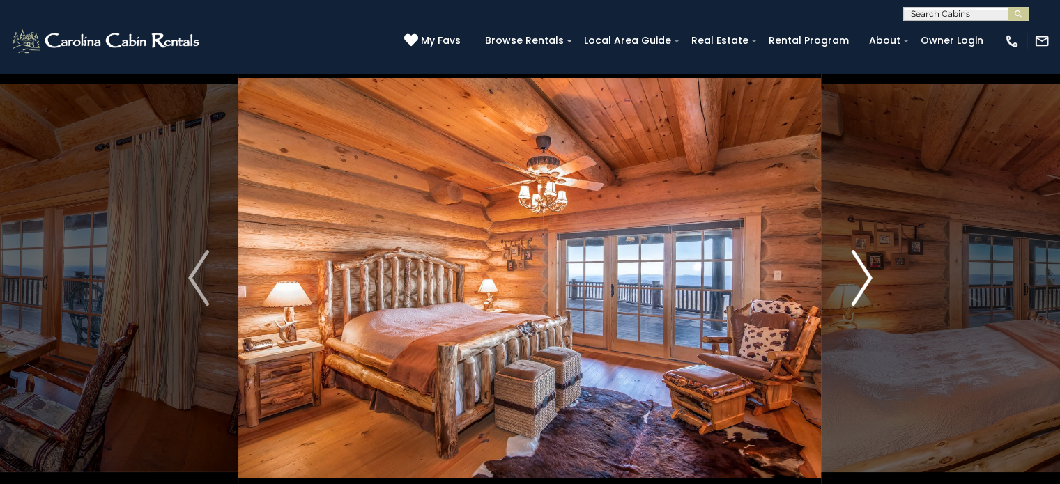
click at [870, 276] on img "Next" at bounding box center [861, 278] width 21 height 56
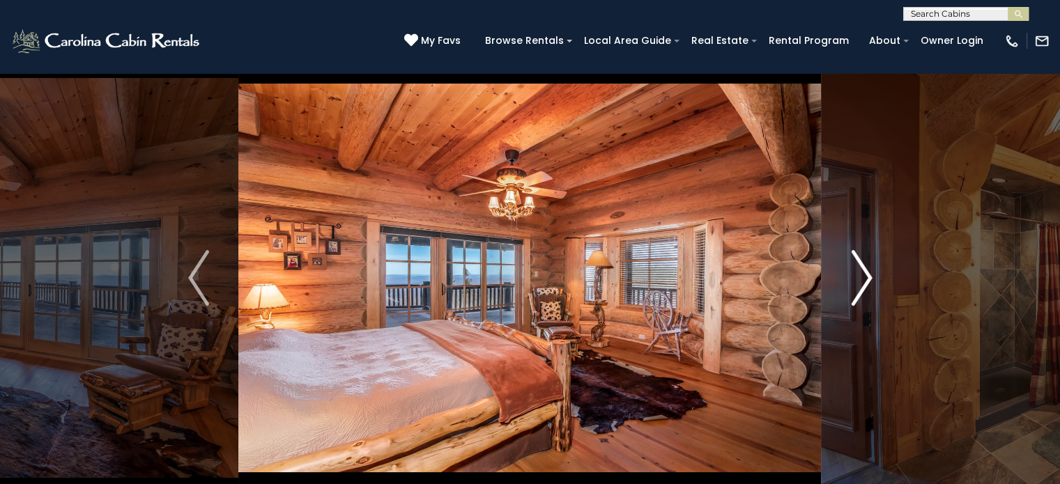
click at [870, 276] on img "Next" at bounding box center [861, 278] width 21 height 56
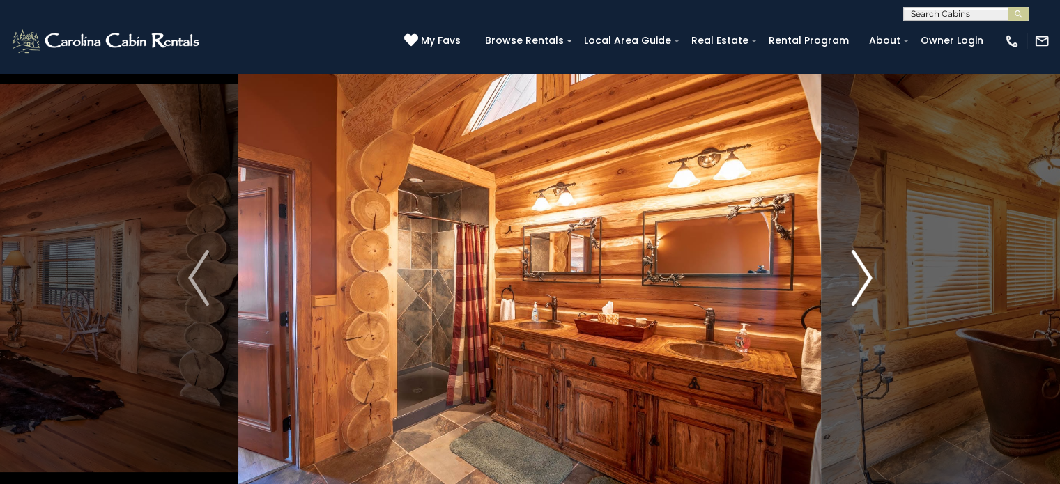
click at [870, 276] on img "Next" at bounding box center [861, 278] width 21 height 56
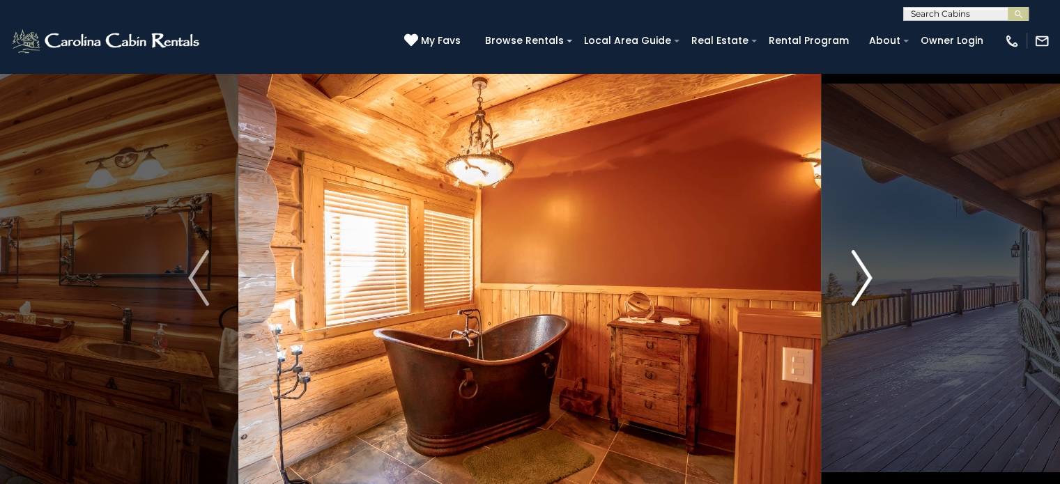
click at [870, 276] on img "Next" at bounding box center [861, 278] width 21 height 56
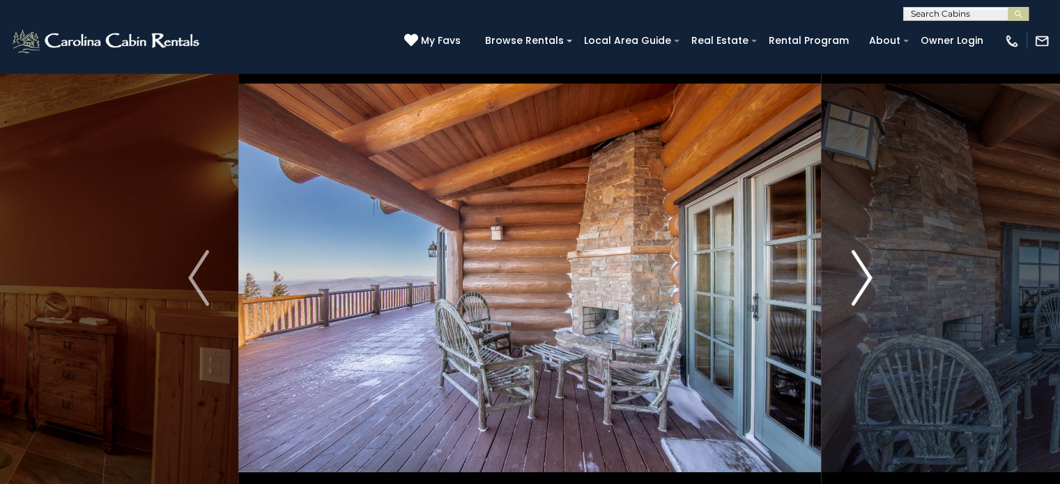
click at [870, 276] on img "Next" at bounding box center [861, 278] width 21 height 56
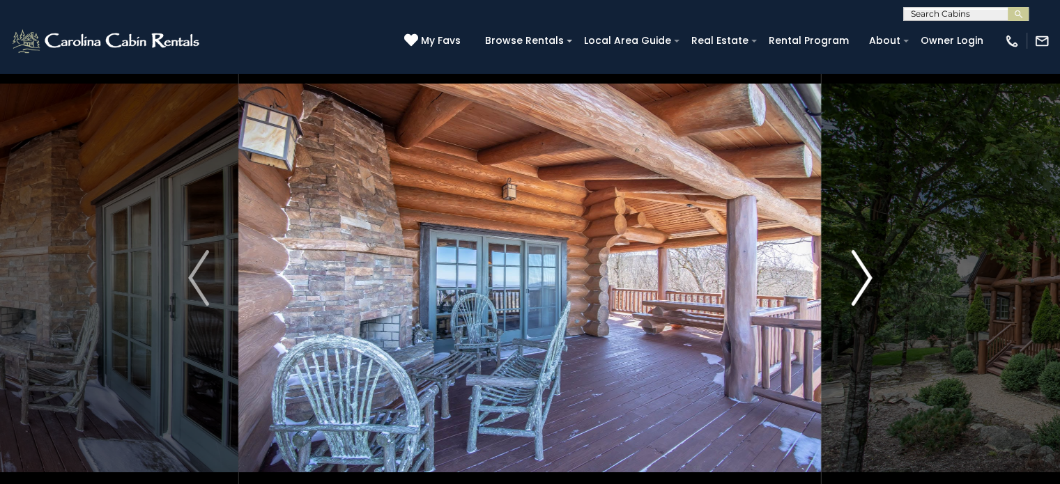
click at [870, 276] on img "Next" at bounding box center [861, 278] width 21 height 56
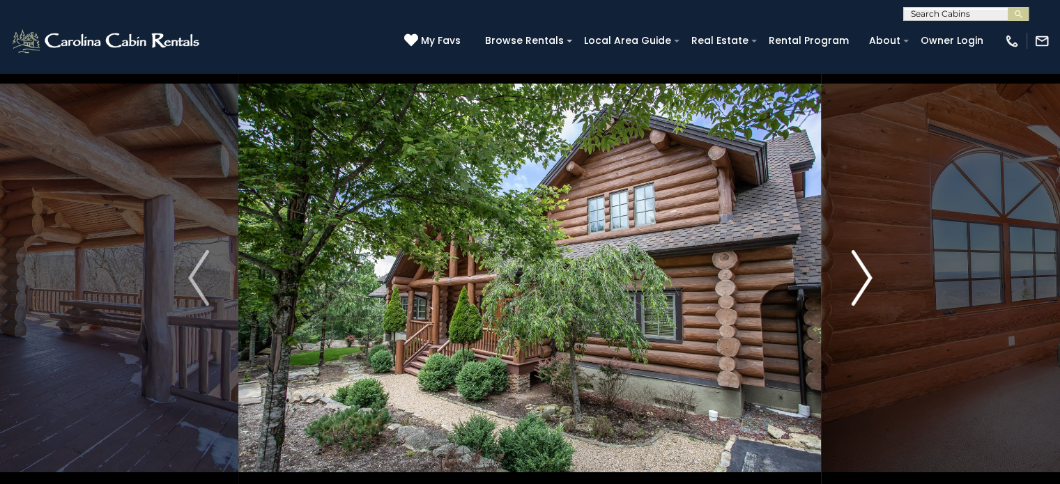
click at [870, 276] on img "Next" at bounding box center [861, 278] width 21 height 56
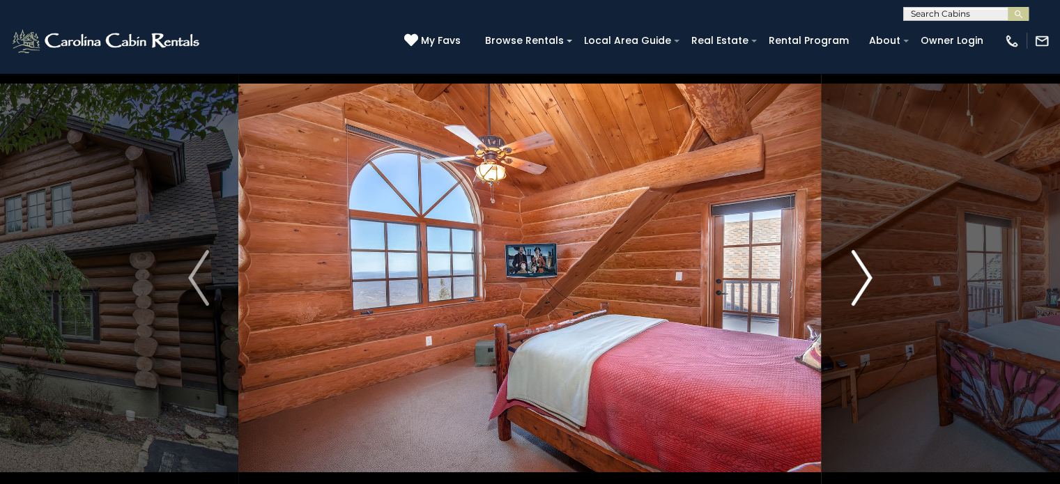
click at [870, 276] on img "Next" at bounding box center [861, 278] width 21 height 56
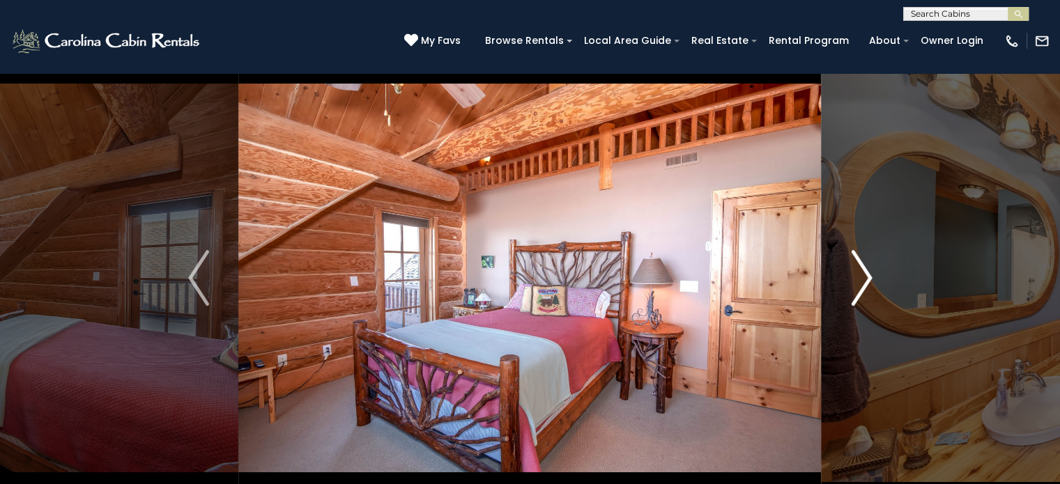
click at [870, 276] on img "Next" at bounding box center [861, 278] width 21 height 56
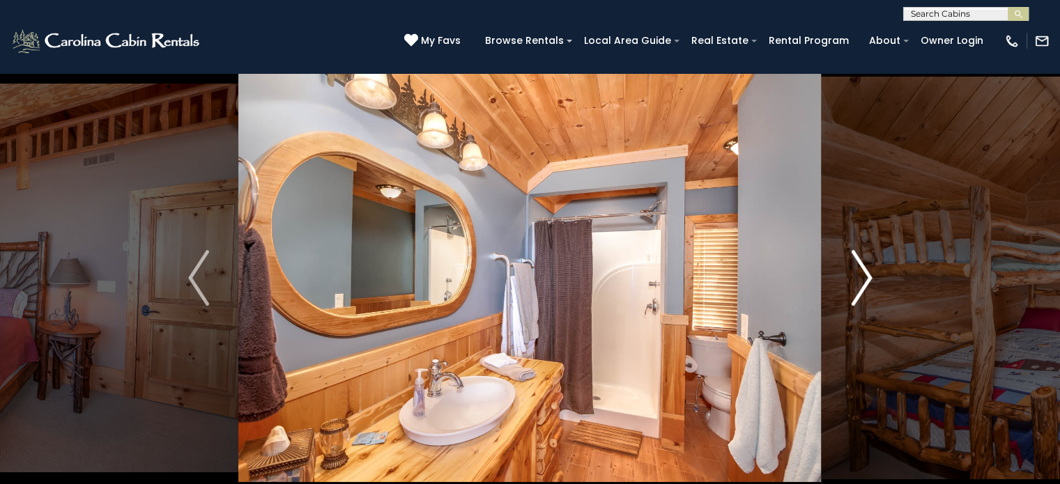
click at [870, 276] on img "Next" at bounding box center [861, 278] width 21 height 56
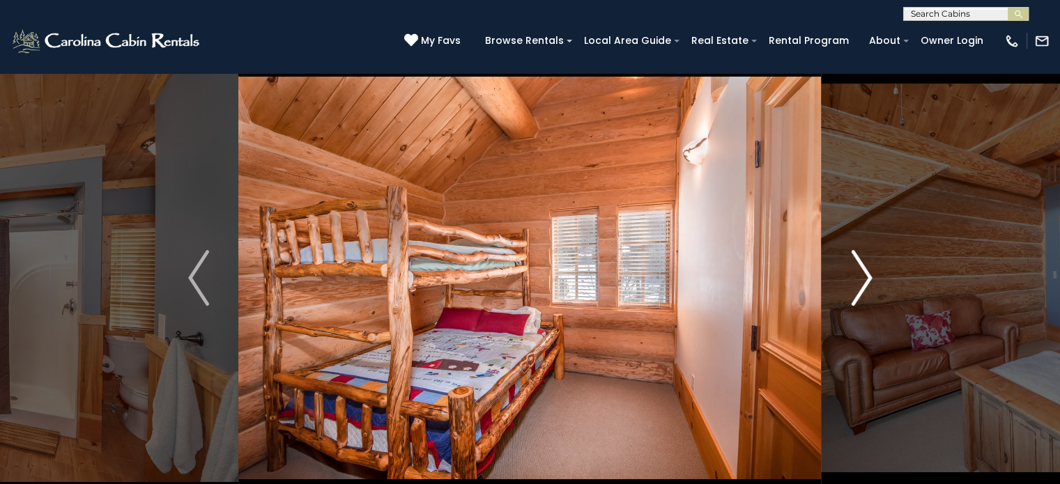
click at [870, 276] on img "Next" at bounding box center [861, 278] width 21 height 56
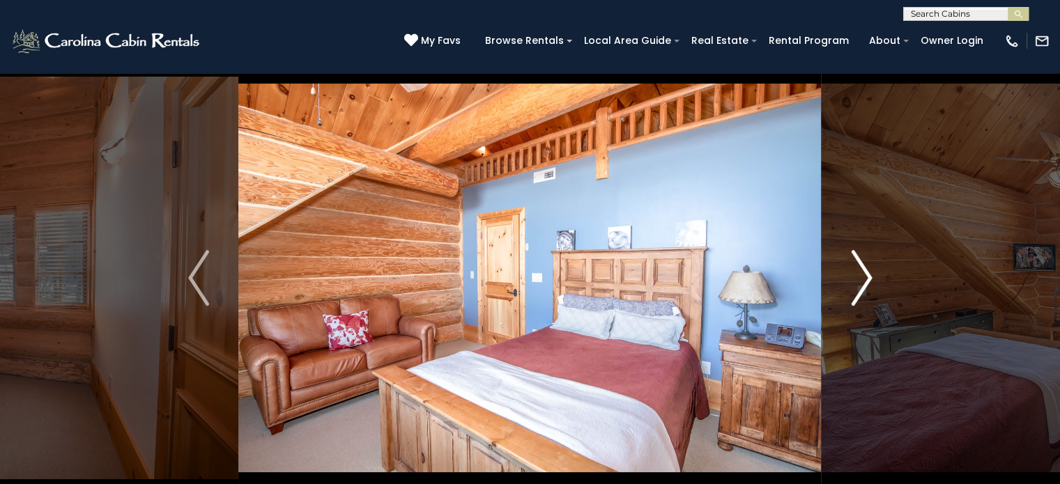
click at [870, 276] on img "Next" at bounding box center [861, 278] width 21 height 56
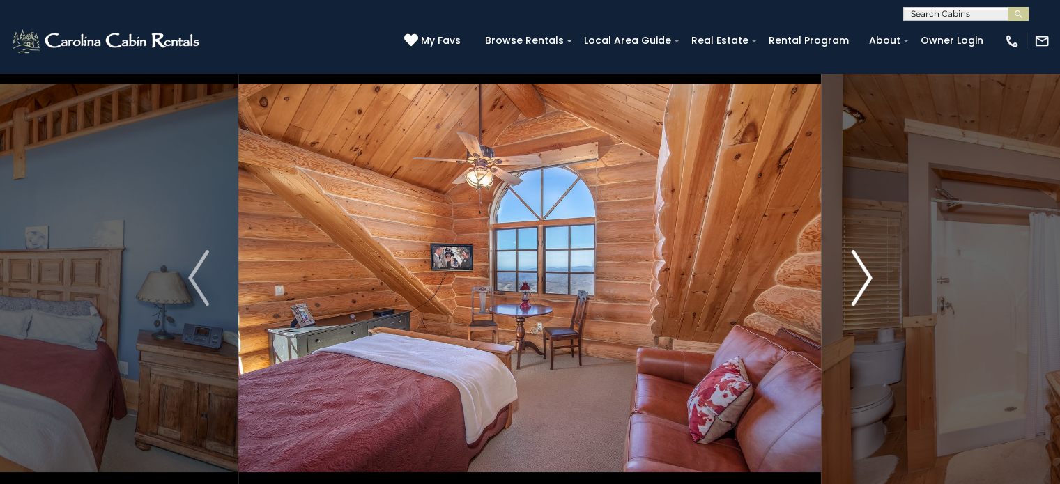
click at [870, 276] on img "Next" at bounding box center [861, 278] width 21 height 56
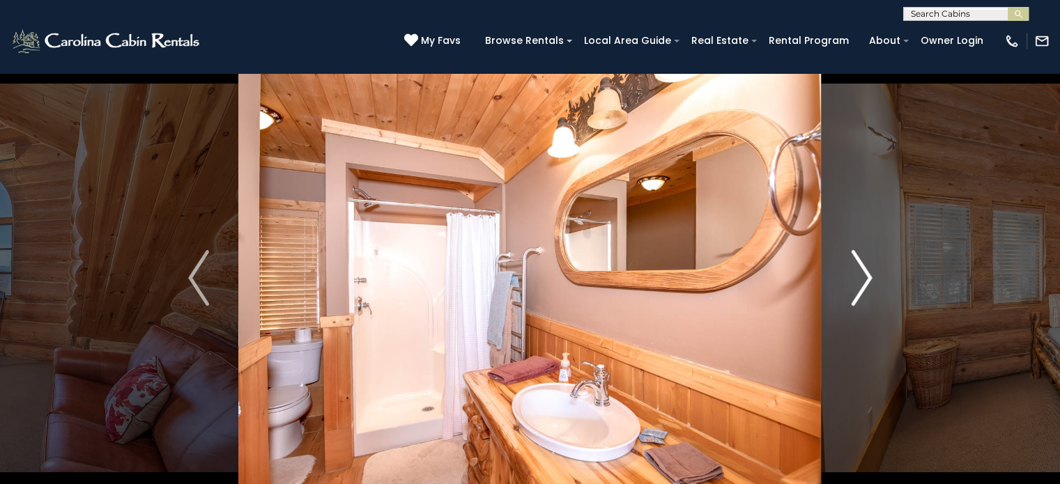
click at [870, 276] on img "Next" at bounding box center [861, 278] width 21 height 56
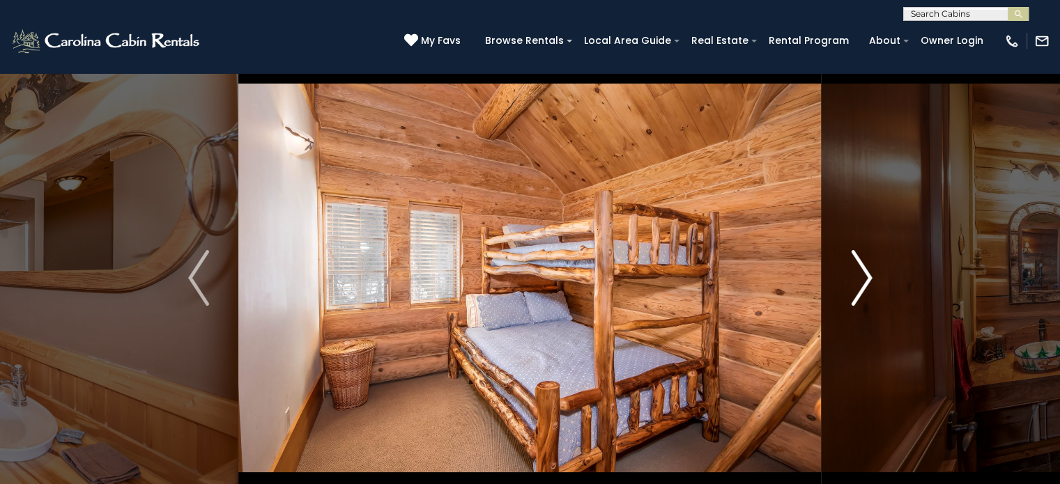
click at [870, 276] on img "Next" at bounding box center [861, 278] width 21 height 56
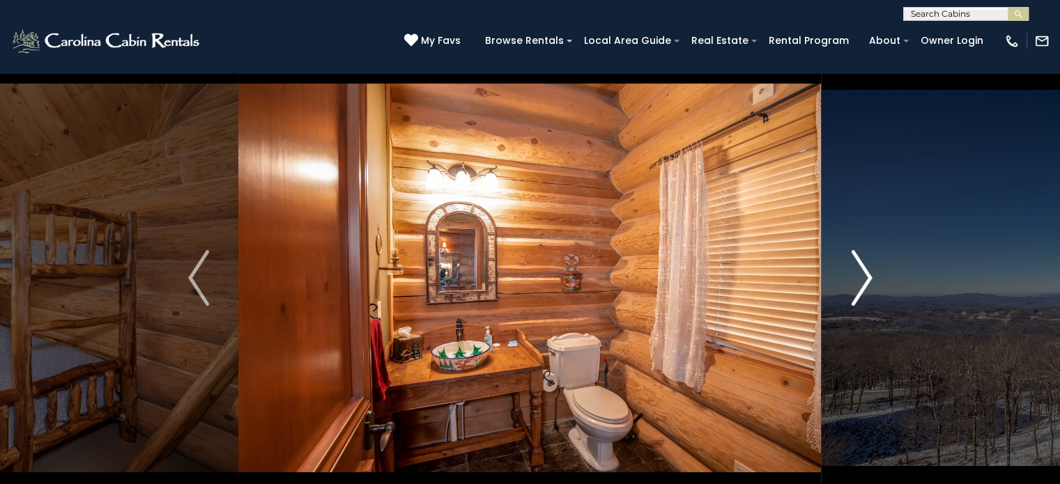
click at [870, 276] on img "Next" at bounding box center [861, 278] width 21 height 56
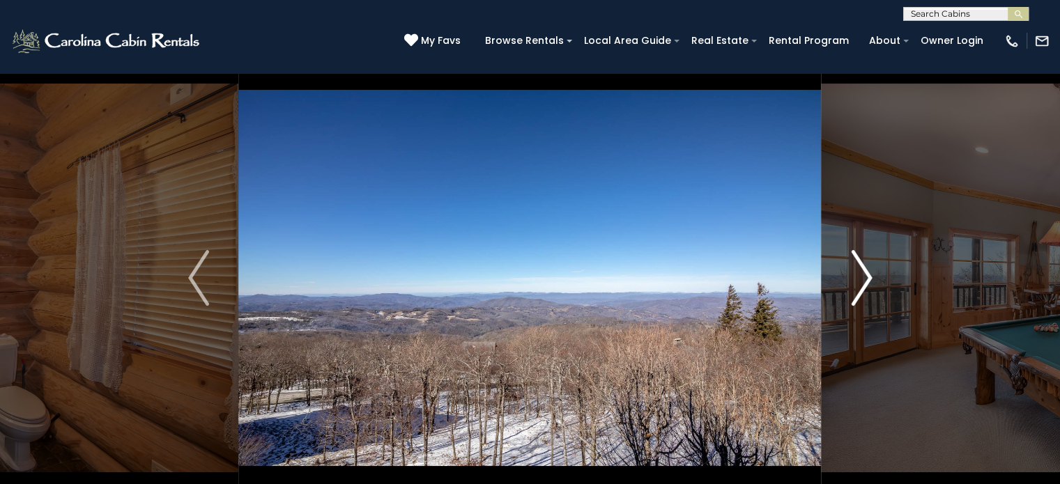
click at [870, 276] on img "Next" at bounding box center [861, 278] width 21 height 56
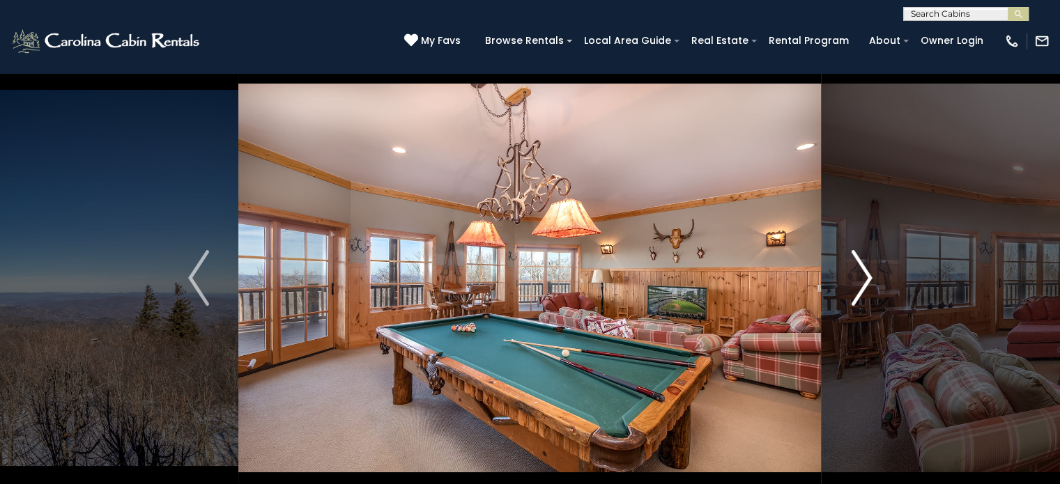
click at [870, 276] on img "Next" at bounding box center [861, 278] width 21 height 56
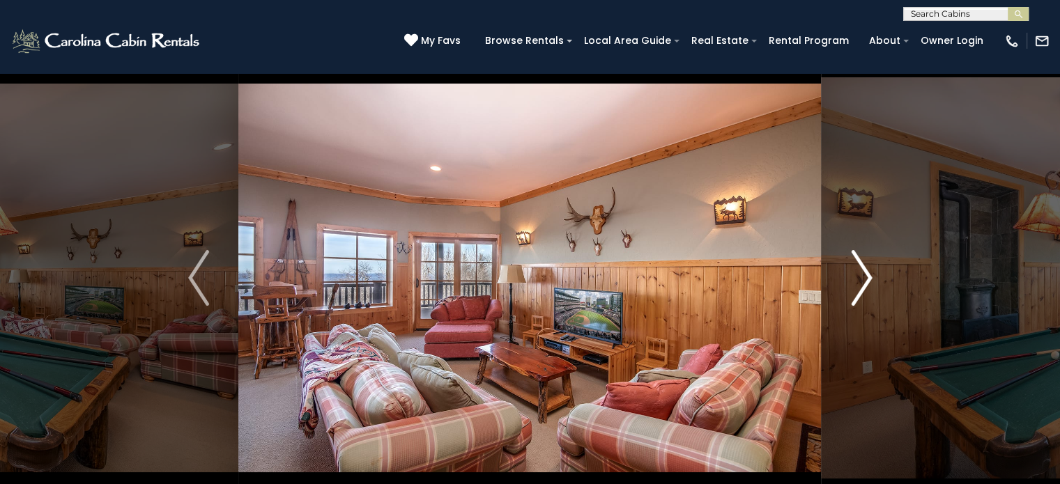
click at [870, 276] on img "Next" at bounding box center [861, 278] width 21 height 56
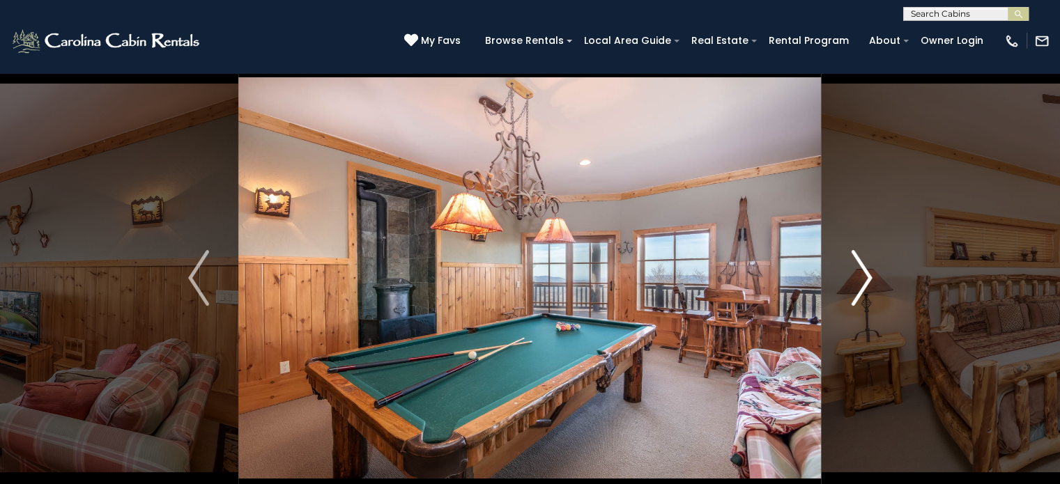
click at [870, 276] on img "Next" at bounding box center [861, 278] width 21 height 56
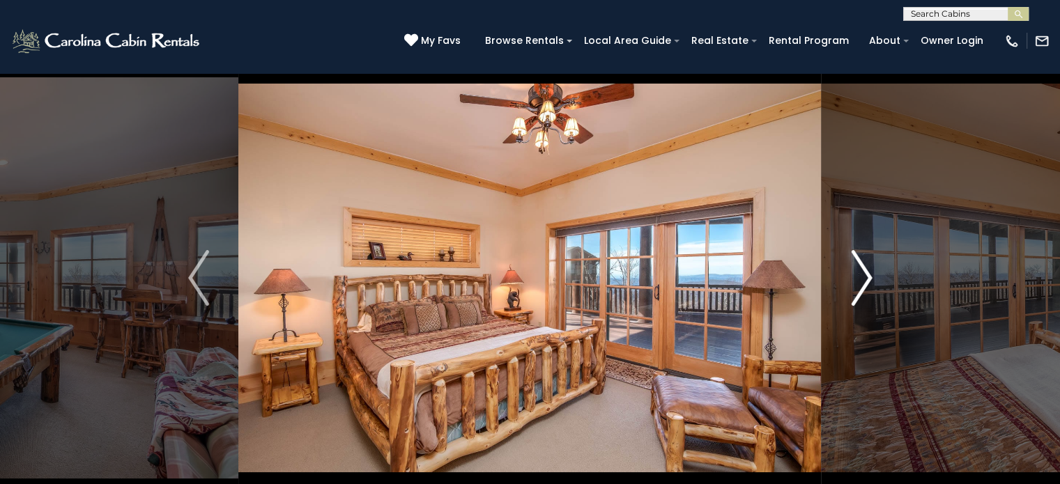
click at [870, 276] on img "Next" at bounding box center [861, 278] width 21 height 56
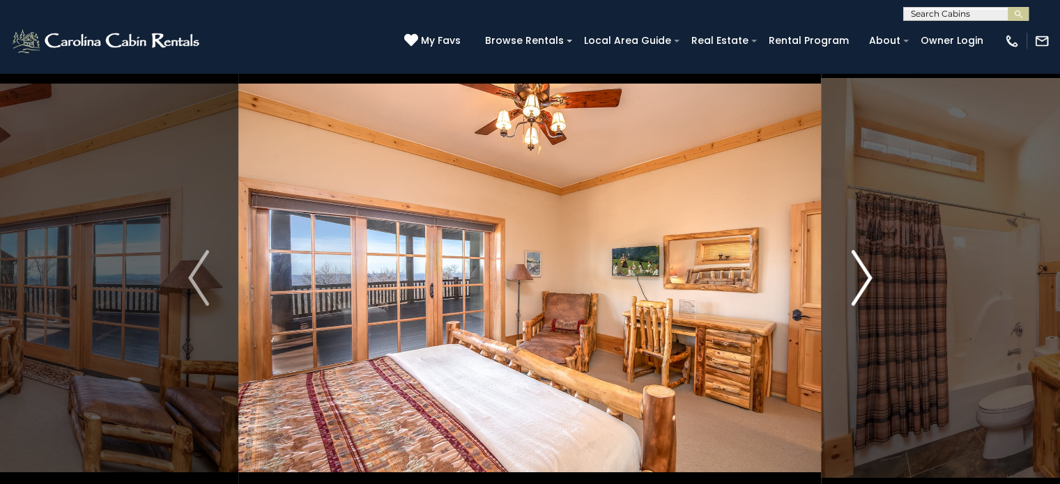
click at [870, 276] on img "Next" at bounding box center [861, 278] width 21 height 56
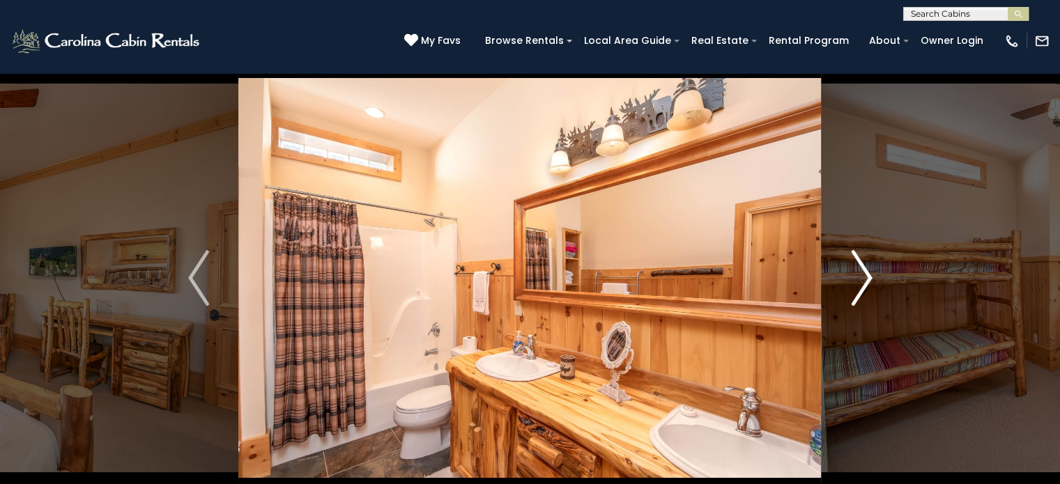
click at [870, 276] on img "Next" at bounding box center [861, 278] width 21 height 56
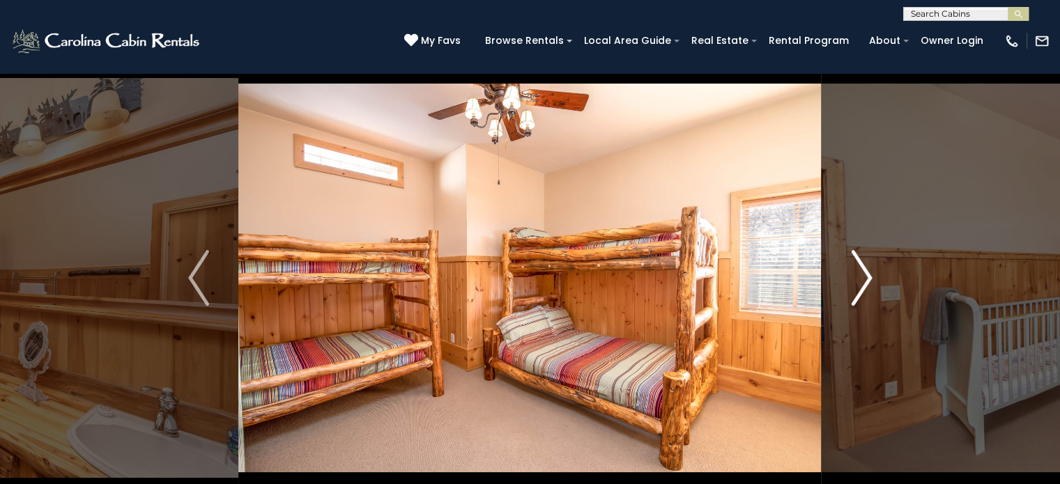
click at [870, 276] on img "Next" at bounding box center [861, 278] width 21 height 56
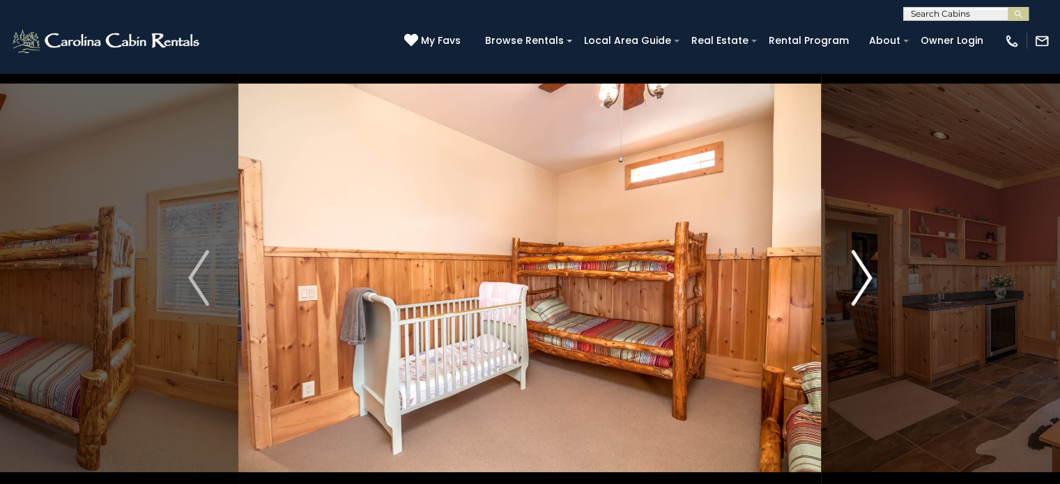
click at [870, 276] on img "Next" at bounding box center [861, 278] width 21 height 56
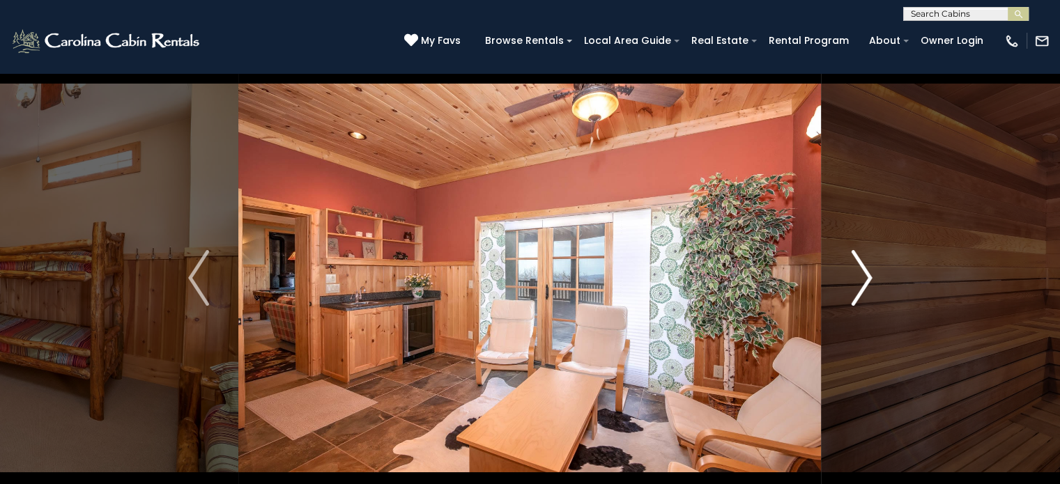
click at [870, 276] on img "Next" at bounding box center [861, 278] width 21 height 56
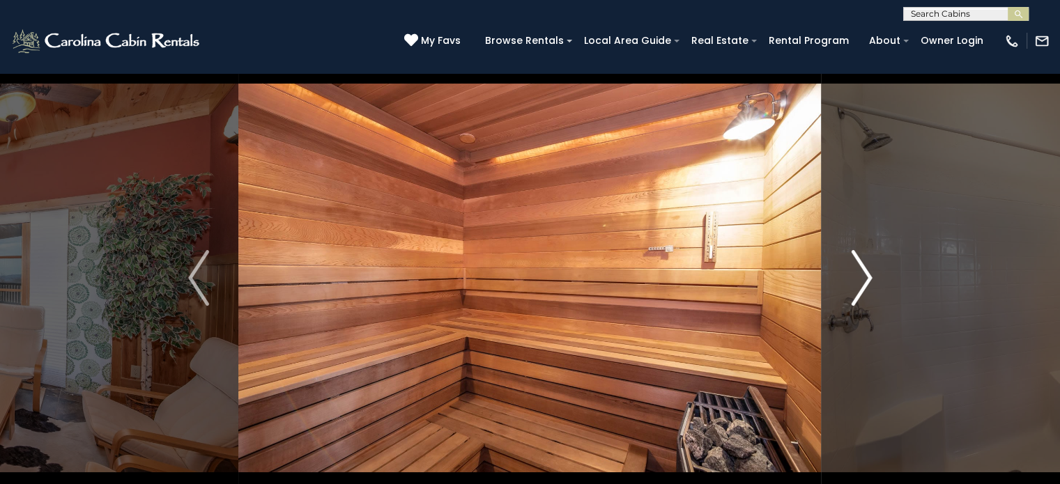
click at [870, 276] on img "Next" at bounding box center [861, 278] width 21 height 56
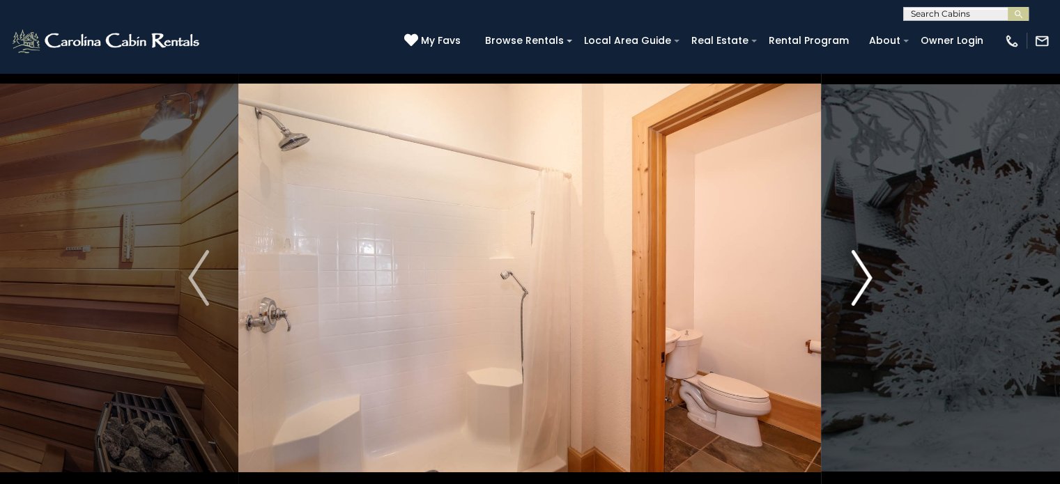
click at [870, 276] on img "Next" at bounding box center [861, 278] width 21 height 56
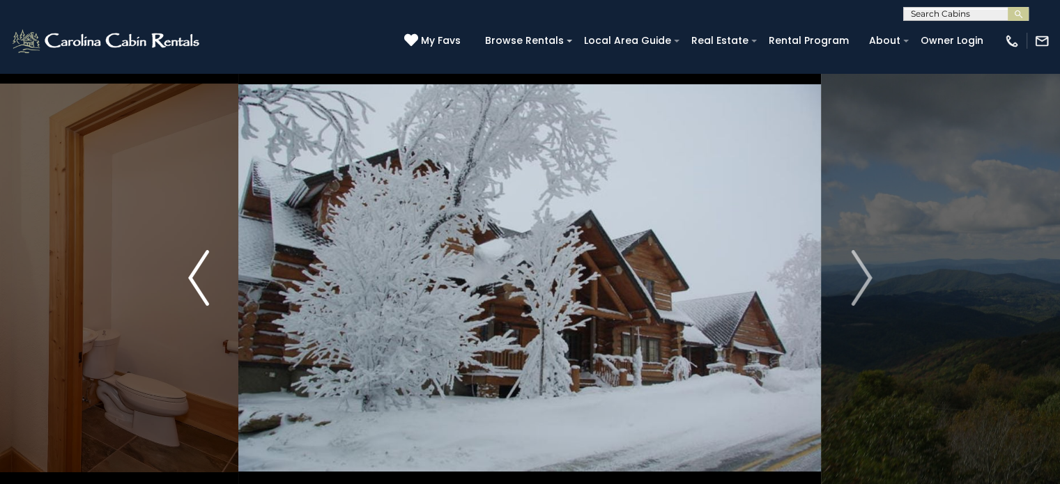
click at [197, 273] on img "Previous" at bounding box center [198, 278] width 21 height 56
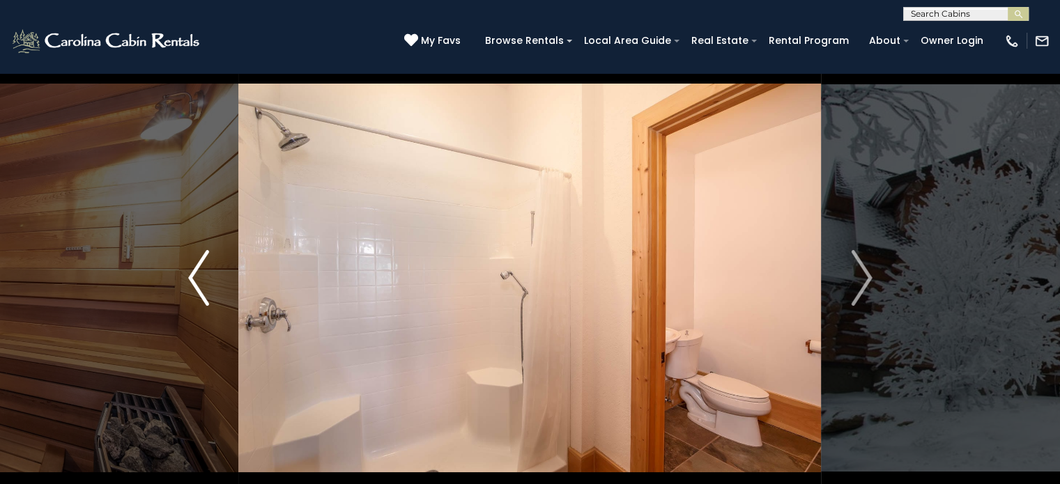
click at [197, 273] on img "Previous" at bounding box center [198, 278] width 21 height 56
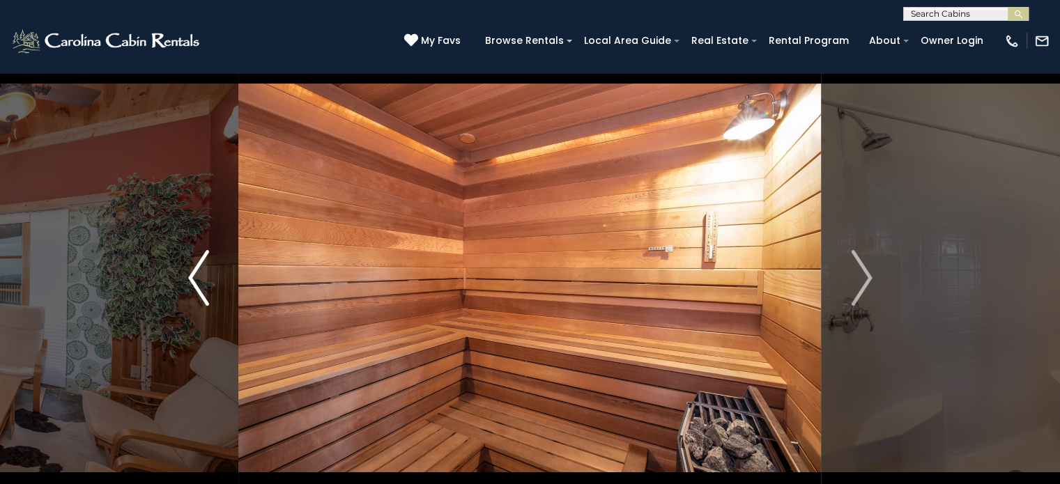
click at [197, 273] on img "Previous" at bounding box center [198, 278] width 21 height 56
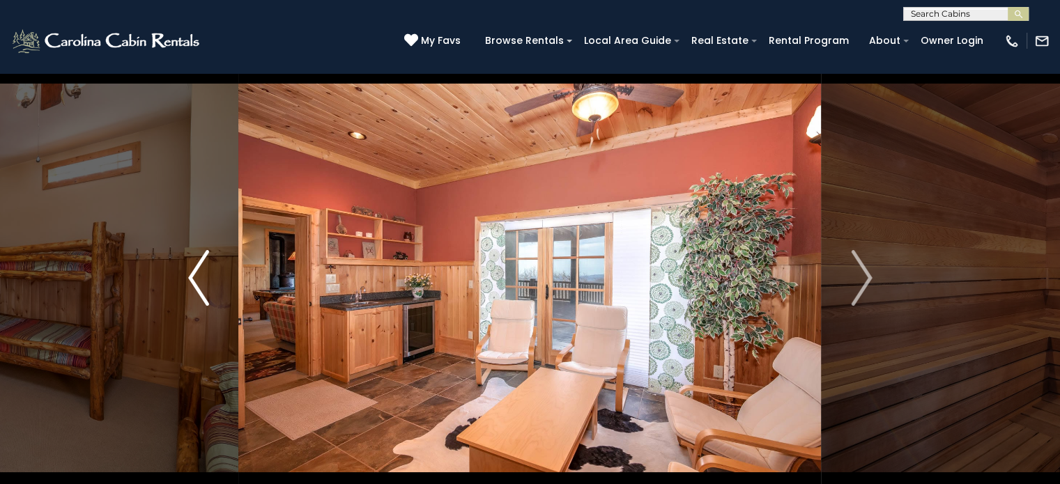
click at [197, 273] on img "Previous" at bounding box center [198, 278] width 21 height 56
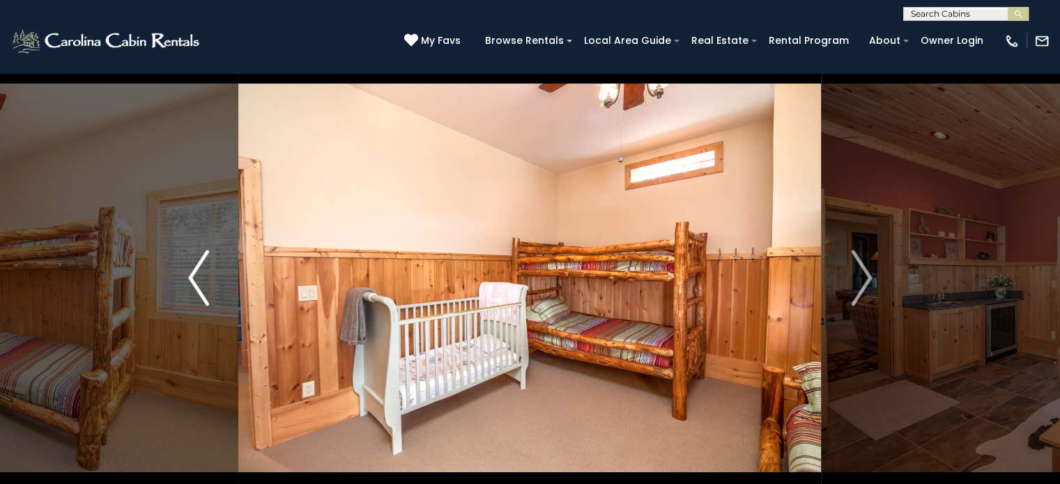
click at [197, 273] on img "Previous" at bounding box center [198, 278] width 21 height 56
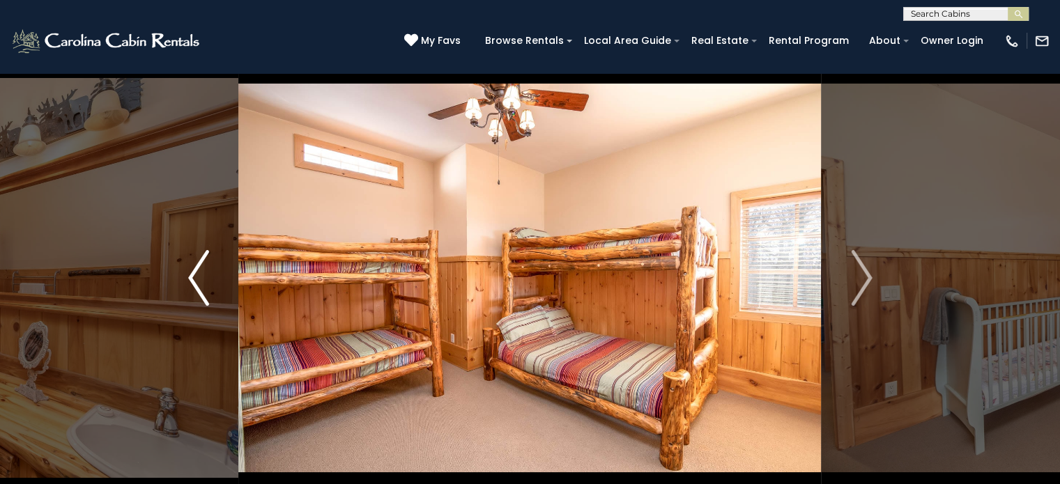
click at [197, 273] on img "Previous" at bounding box center [198, 278] width 21 height 56
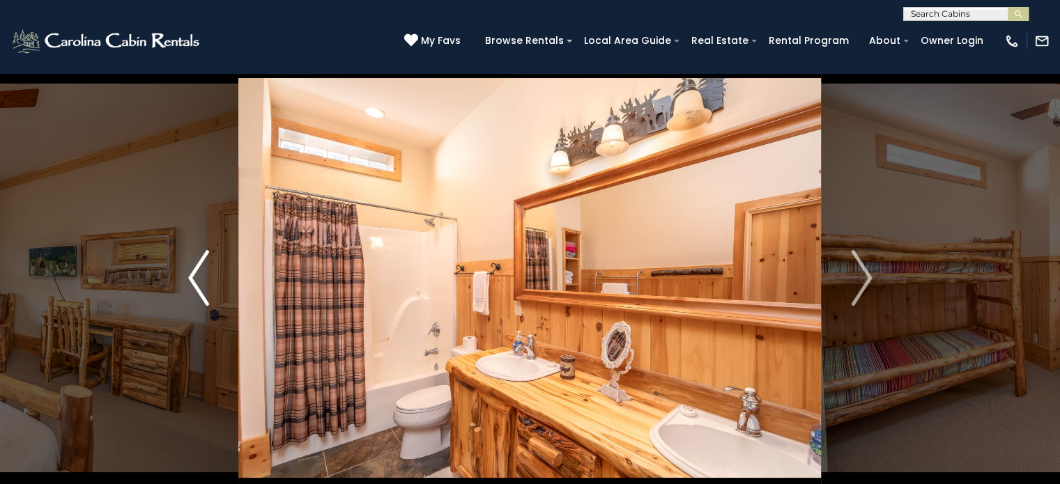
click at [197, 273] on img "Previous" at bounding box center [198, 278] width 21 height 56
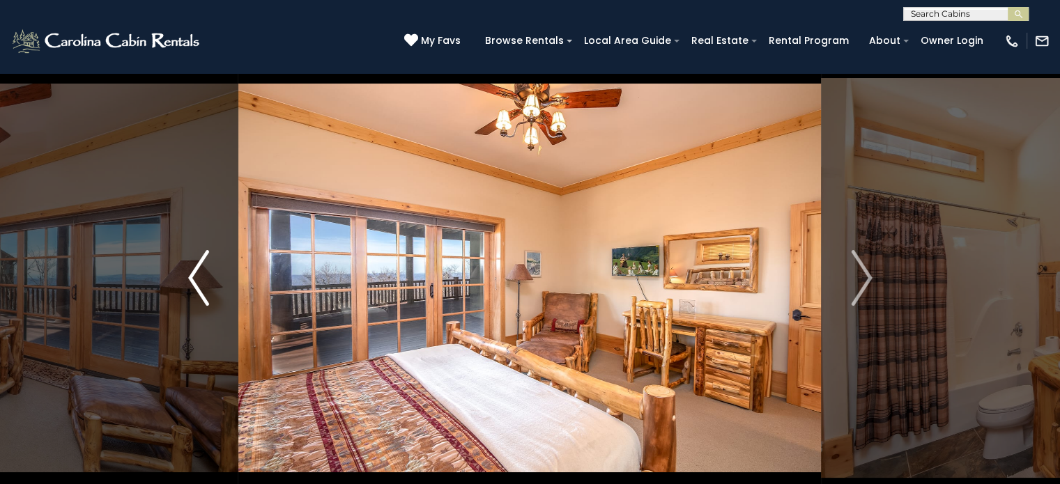
click at [197, 273] on img "Previous" at bounding box center [198, 278] width 21 height 56
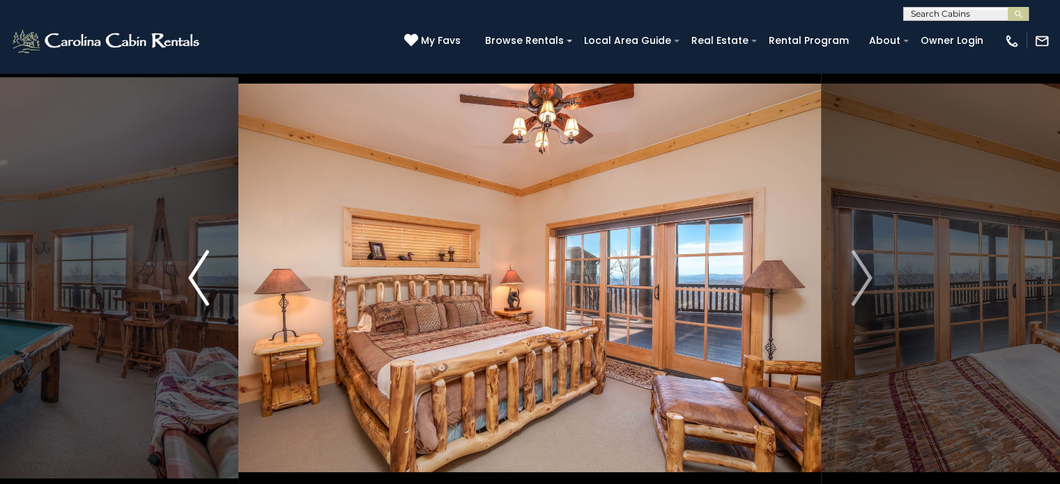
click at [197, 273] on img "Previous" at bounding box center [198, 278] width 21 height 56
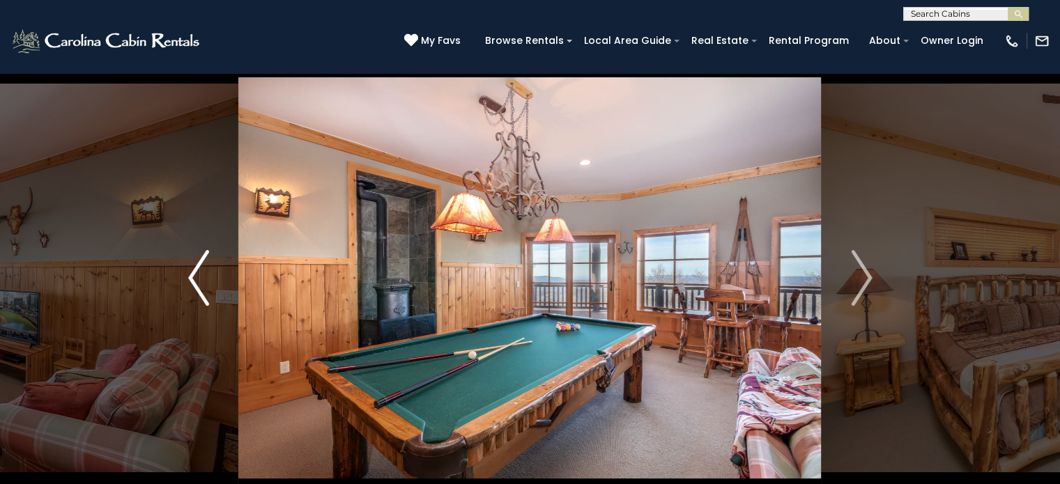
click at [197, 273] on img "Previous" at bounding box center [198, 278] width 21 height 56
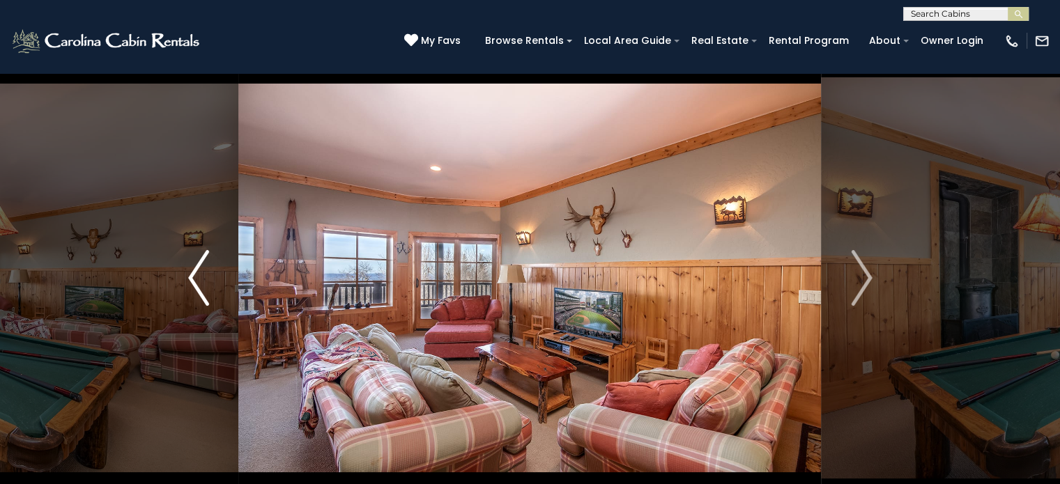
click at [197, 273] on img "Previous" at bounding box center [198, 278] width 21 height 56
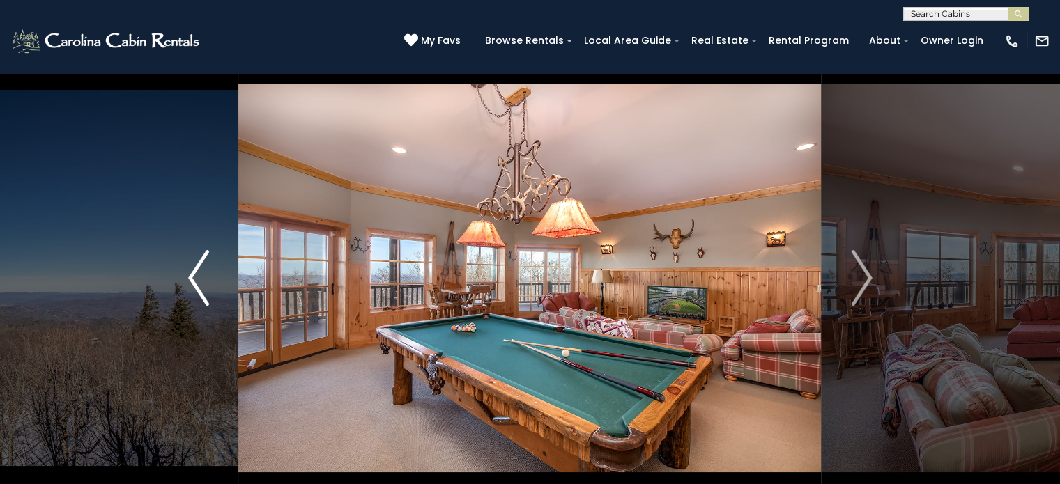
click at [197, 273] on img "Previous" at bounding box center [198, 278] width 21 height 56
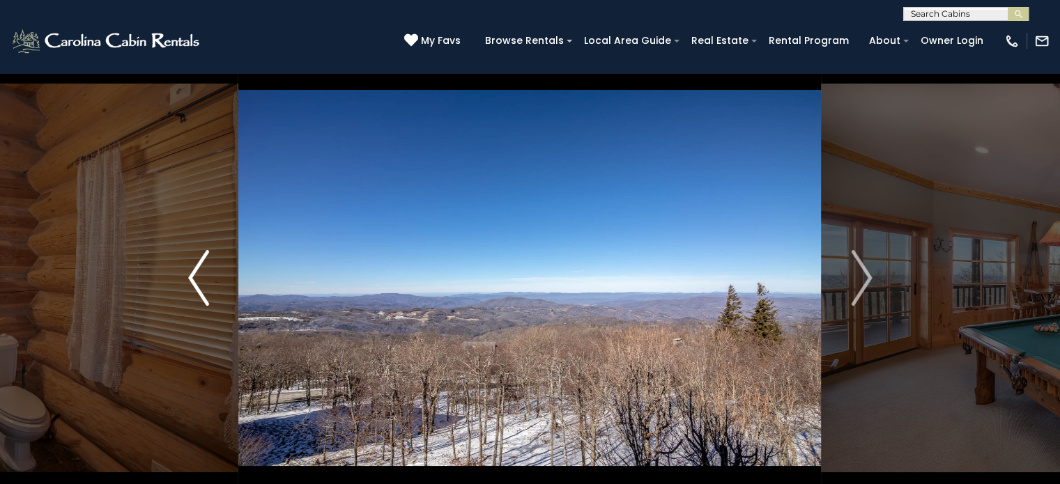
click at [197, 273] on img "Previous" at bounding box center [198, 278] width 21 height 56
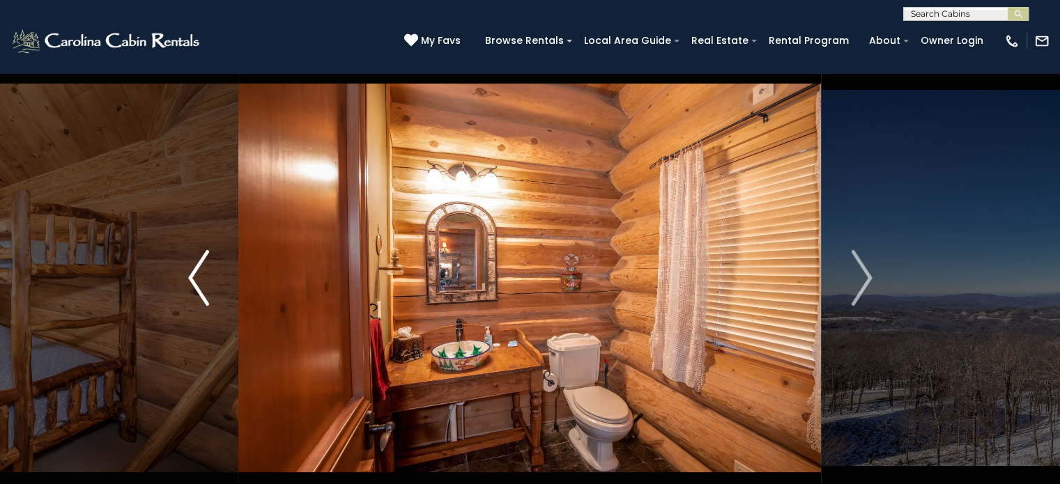
click at [197, 273] on img "Previous" at bounding box center [198, 278] width 21 height 56
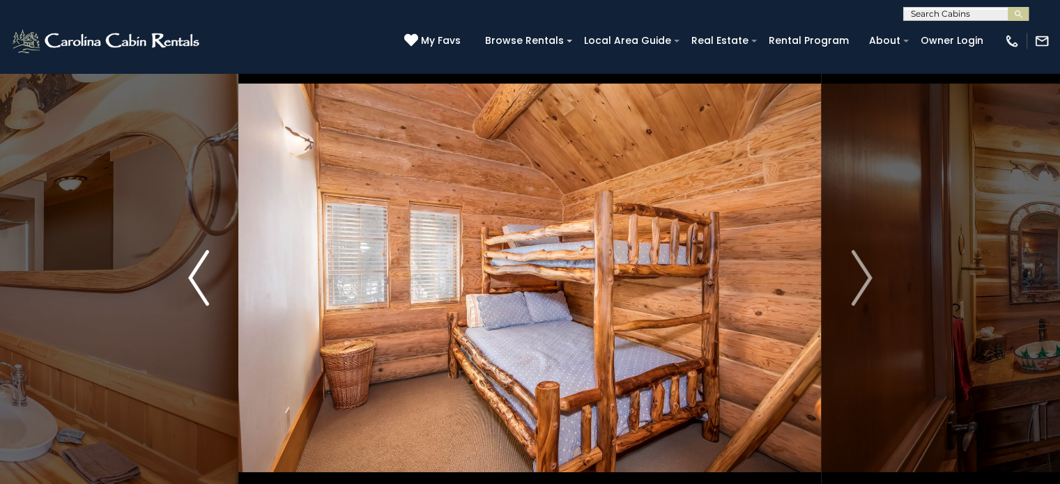
click at [197, 273] on img "Previous" at bounding box center [198, 278] width 21 height 56
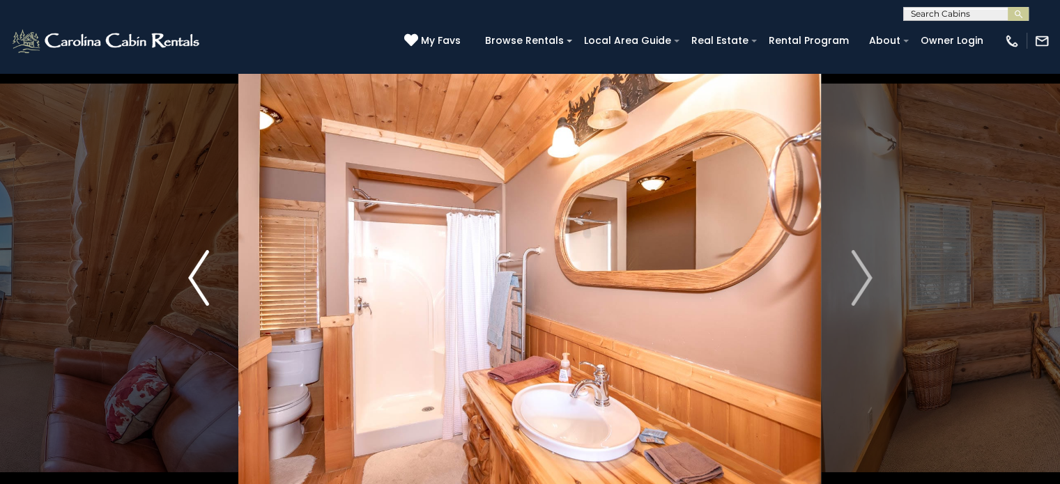
click at [197, 273] on img "Previous" at bounding box center [198, 278] width 21 height 56
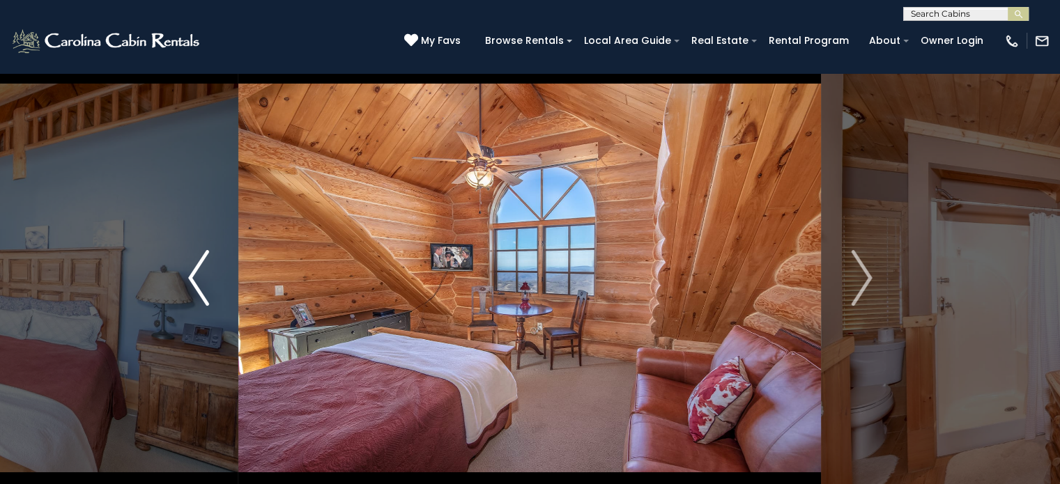
click at [197, 273] on img "Previous" at bounding box center [198, 278] width 21 height 56
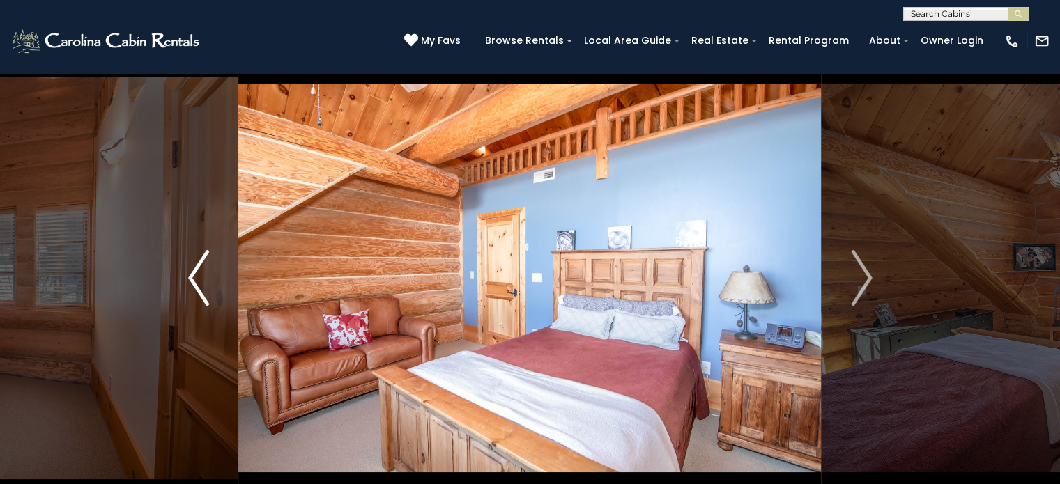
click at [197, 273] on img "Previous" at bounding box center [198, 278] width 21 height 56
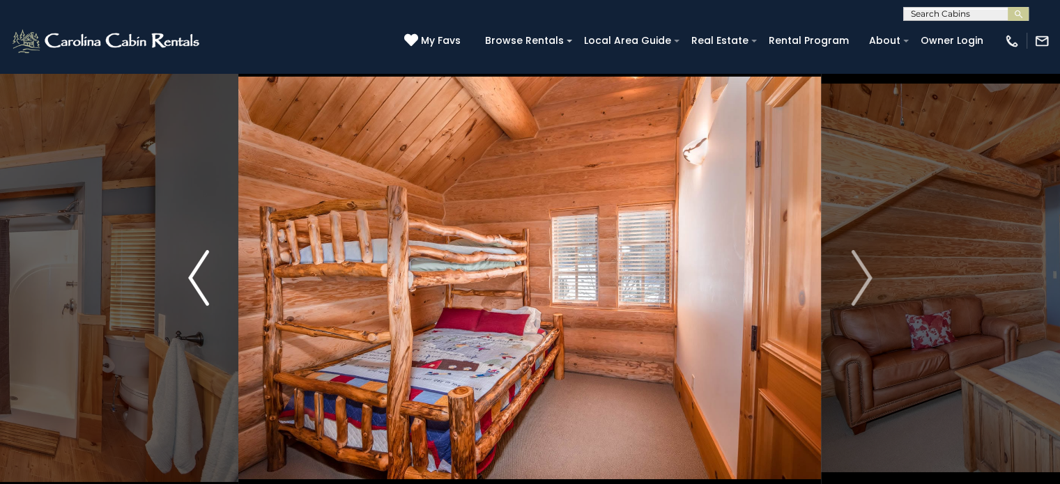
click at [197, 273] on img "Previous" at bounding box center [198, 278] width 21 height 56
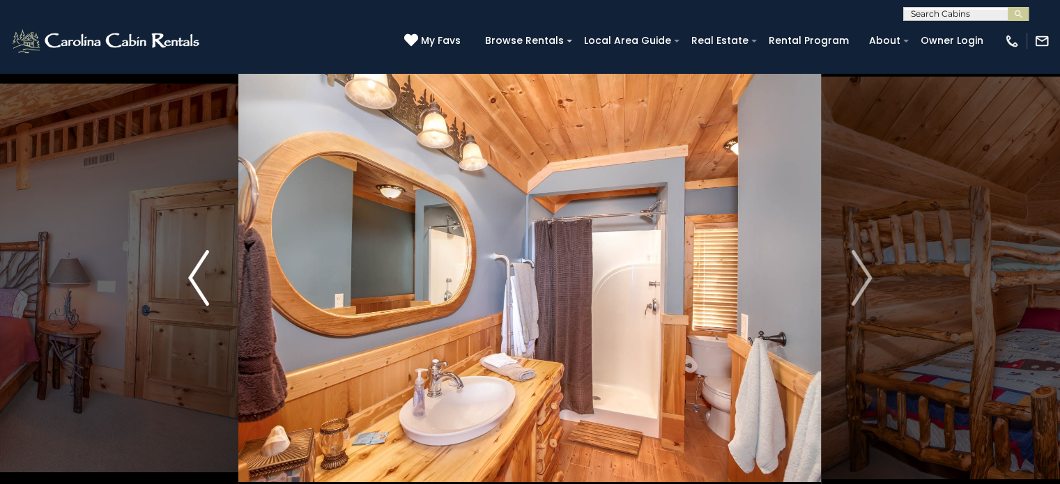
click at [197, 273] on img "Previous" at bounding box center [198, 278] width 21 height 56
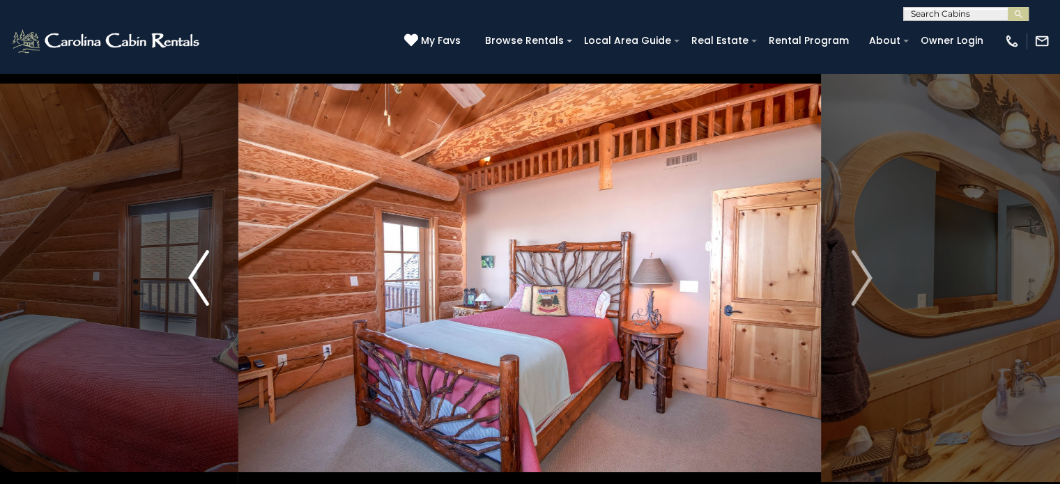
click at [197, 273] on img "Previous" at bounding box center [198, 278] width 21 height 56
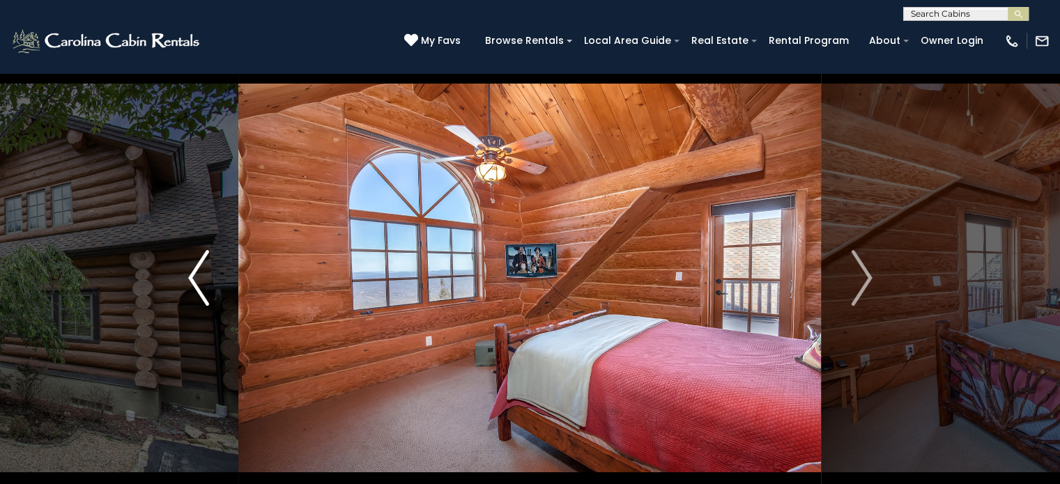
click at [197, 273] on img "Previous" at bounding box center [198, 278] width 21 height 56
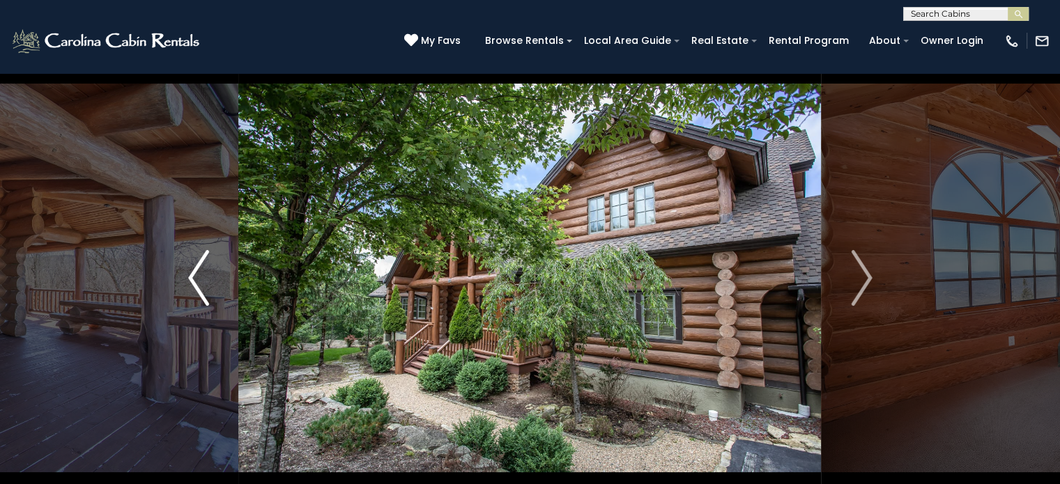
click at [197, 273] on img "Previous" at bounding box center [198, 278] width 21 height 56
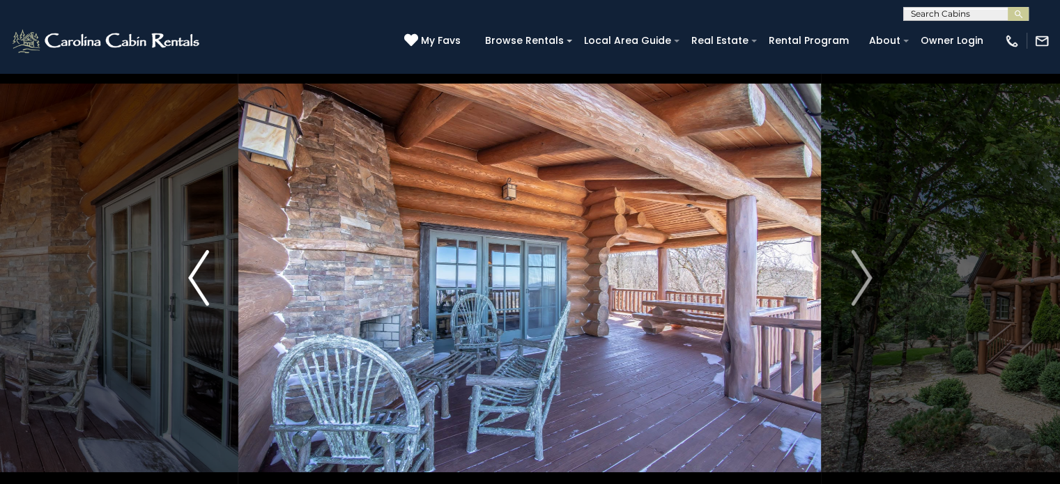
click at [197, 273] on img "Previous" at bounding box center [198, 278] width 21 height 56
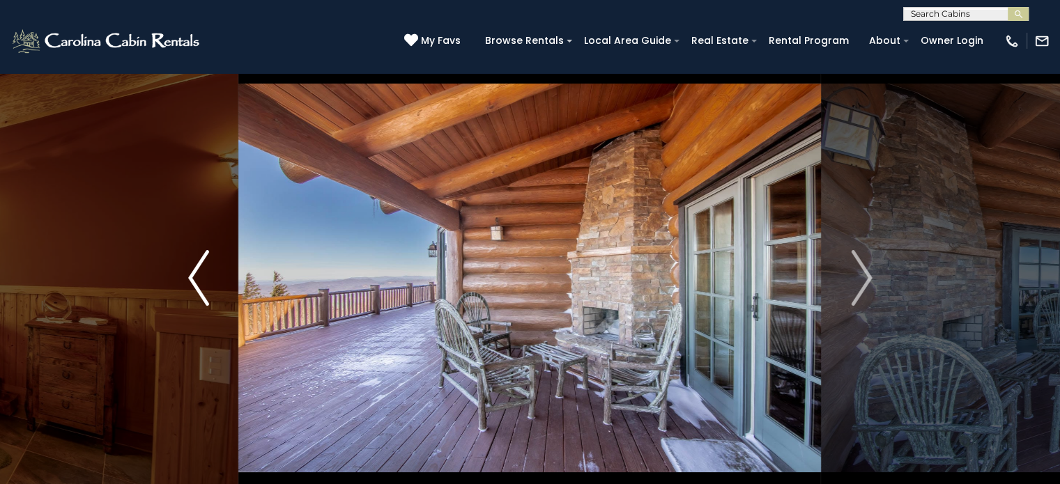
click at [197, 273] on img "Previous" at bounding box center [198, 278] width 21 height 56
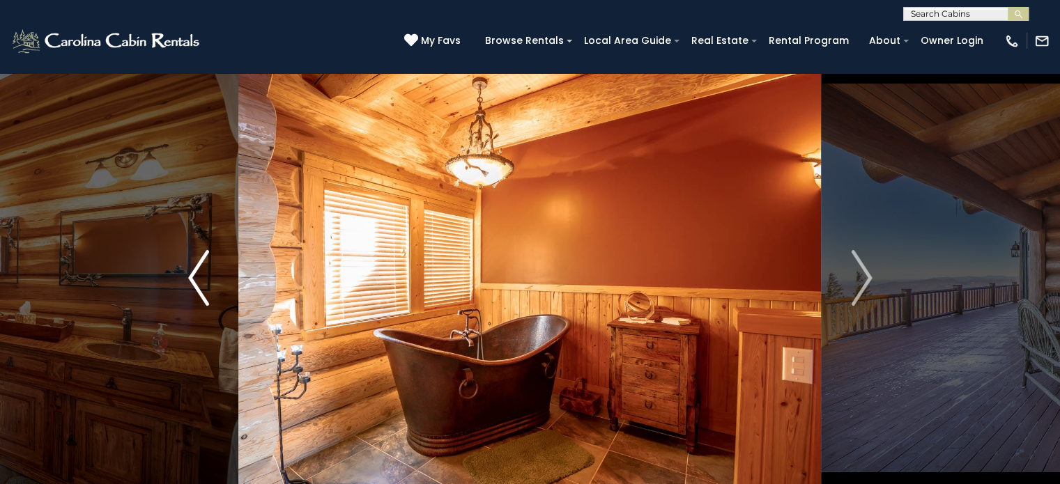
click at [197, 273] on img "Previous" at bounding box center [198, 278] width 21 height 56
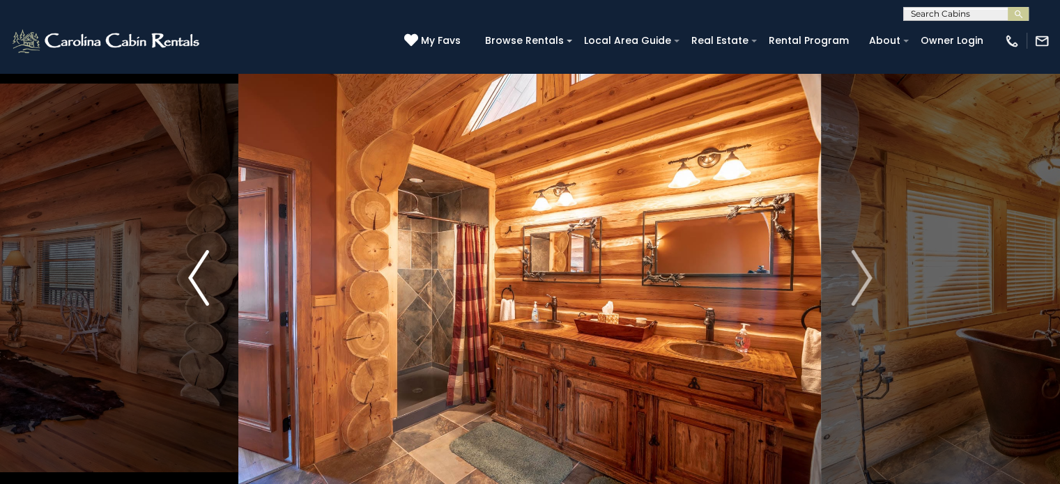
click at [197, 273] on img "Previous" at bounding box center [198, 278] width 21 height 56
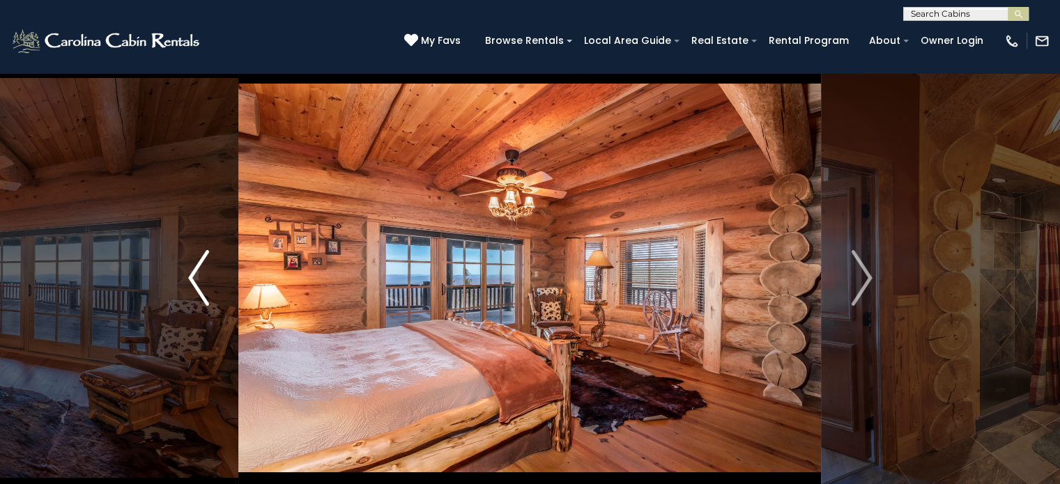
click at [197, 273] on img "Previous" at bounding box center [198, 278] width 21 height 56
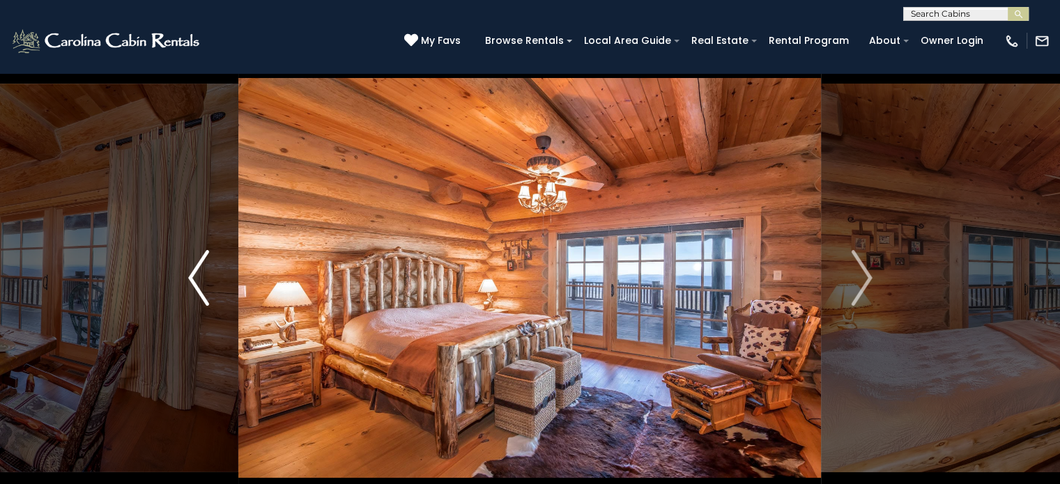
click at [197, 273] on img "Previous" at bounding box center [198, 278] width 21 height 56
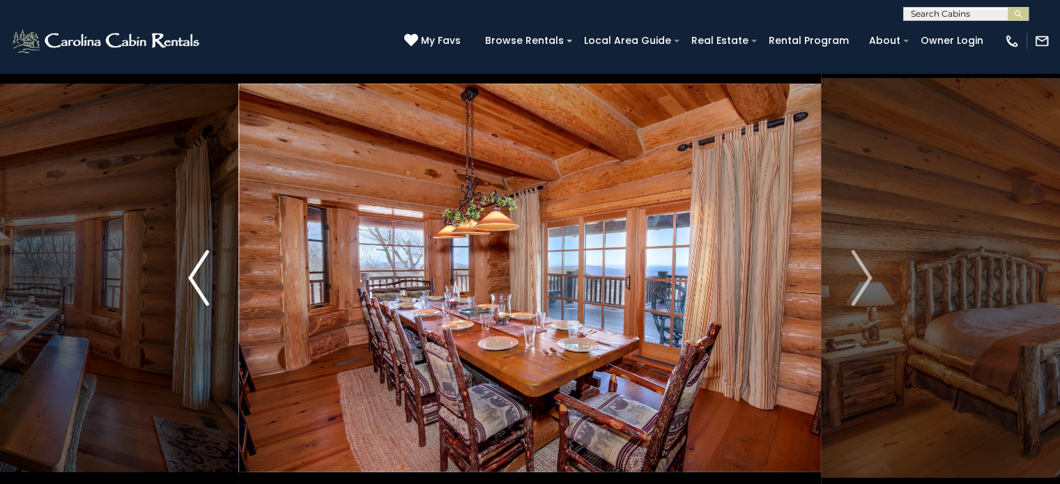
click at [197, 273] on img "Previous" at bounding box center [198, 278] width 21 height 56
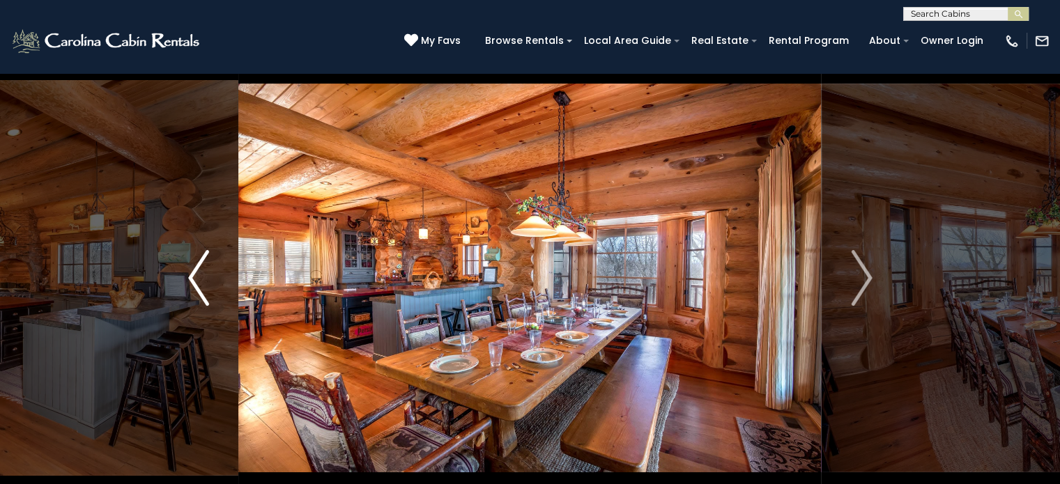
click at [197, 273] on img "Previous" at bounding box center [198, 278] width 21 height 56
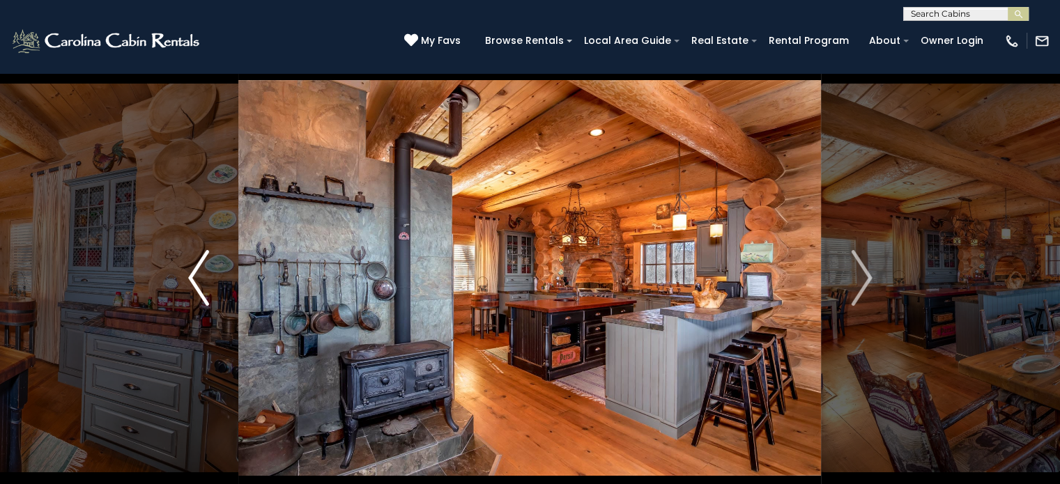
click at [197, 273] on img "Previous" at bounding box center [198, 278] width 21 height 56
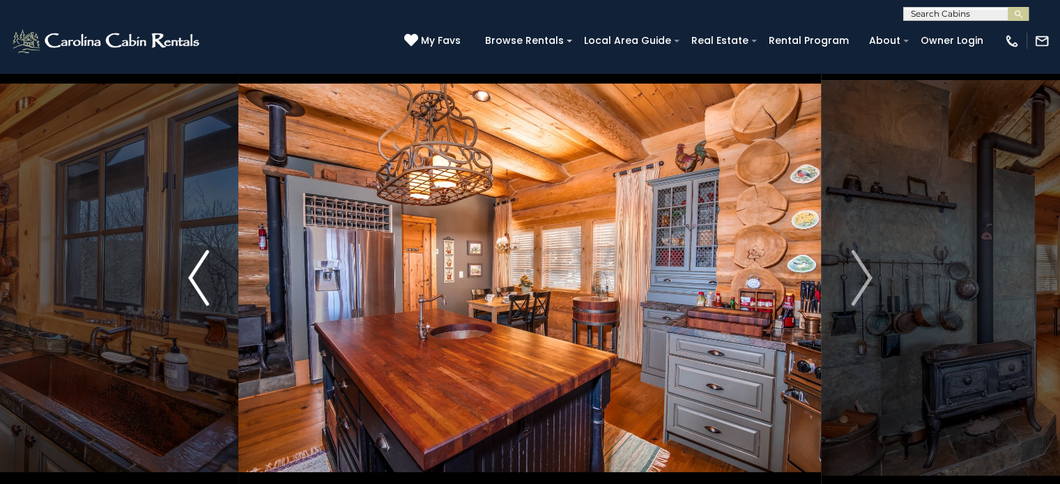
click at [197, 273] on img "Previous" at bounding box center [198, 278] width 21 height 56
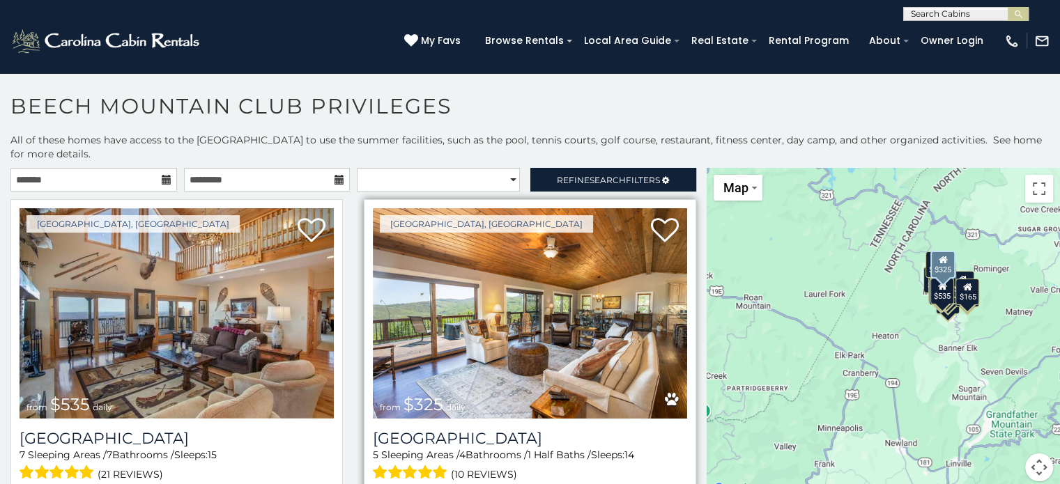
click at [488, 353] on img at bounding box center [530, 313] width 314 height 211
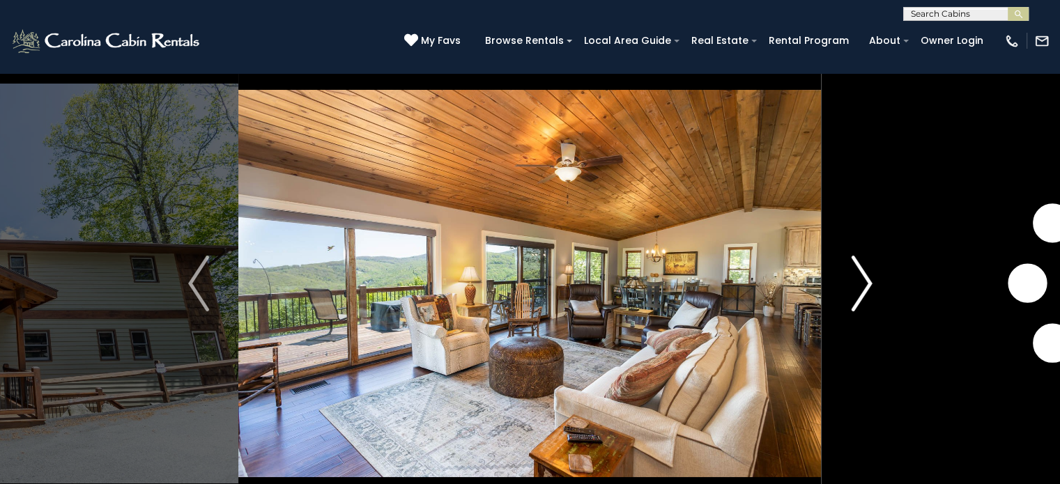
scroll to position [61, 0]
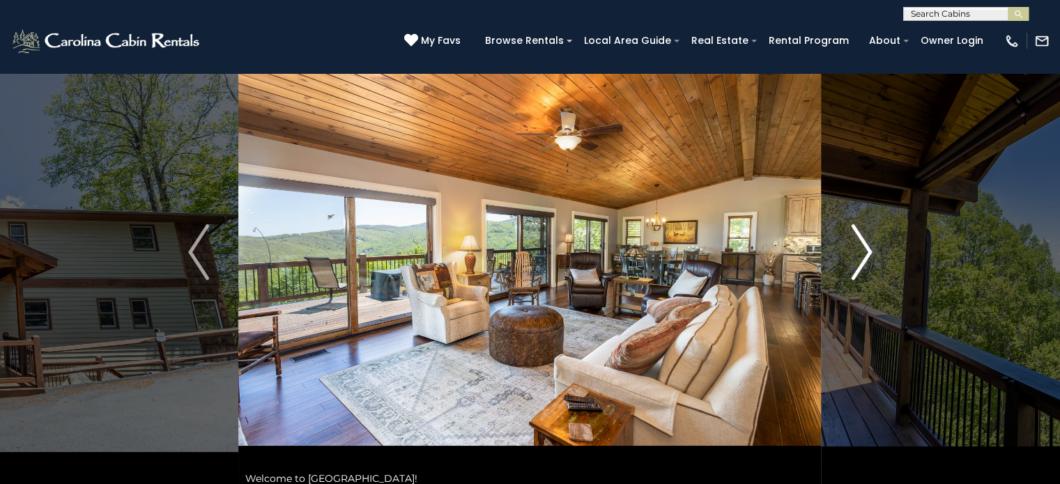
click at [862, 263] on img "Next" at bounding box center [861, 252] width 21 height 56
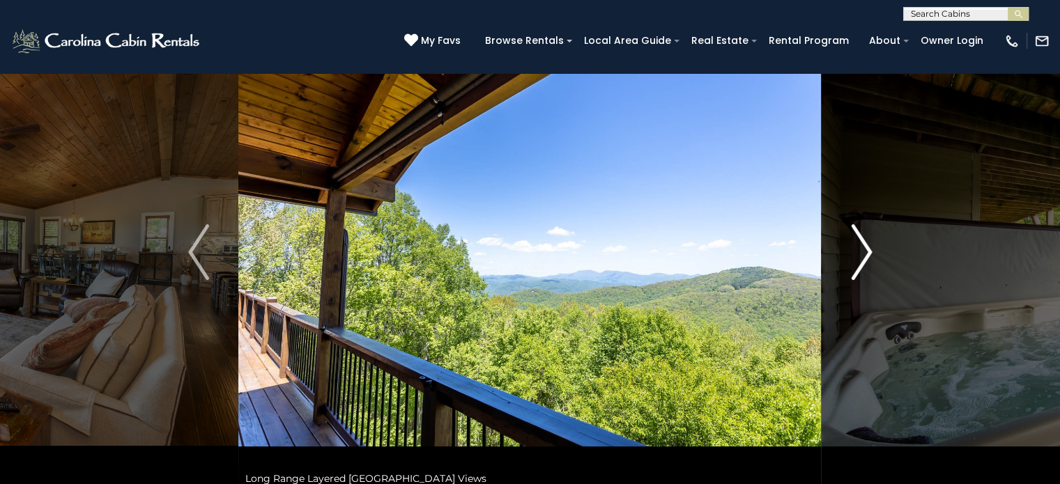
click at [862, 263] on img "Next" at bounding box center [861, 252] width 21 height 56
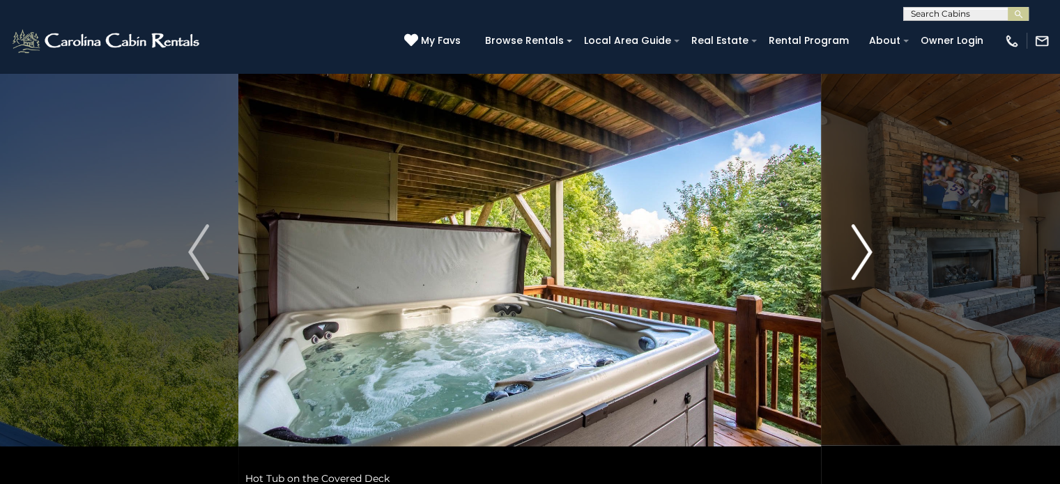
click at [862, 263] on img "Next" at bounding box center [861, 252] width 21 height 56
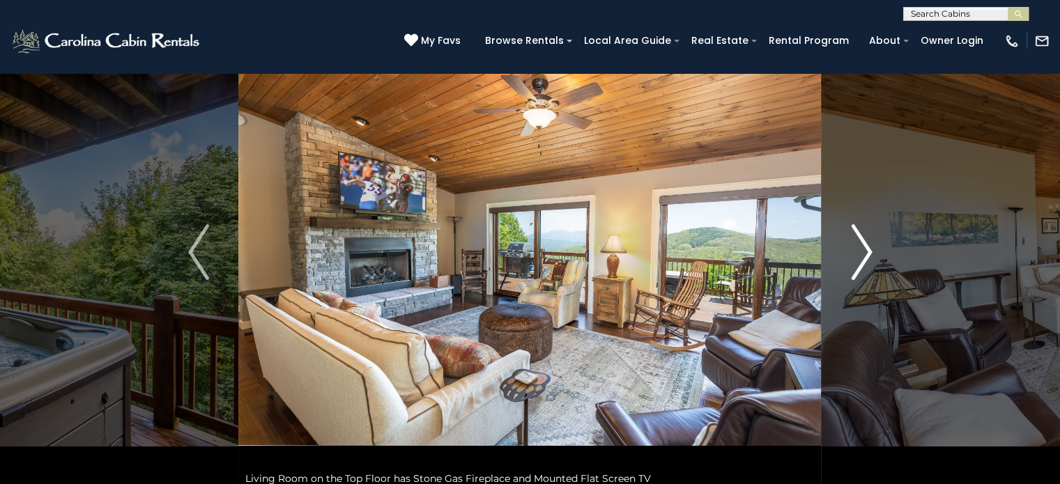
click at [862, 263] on img "Next" at bounding box center [861, 252] width 21 height 56
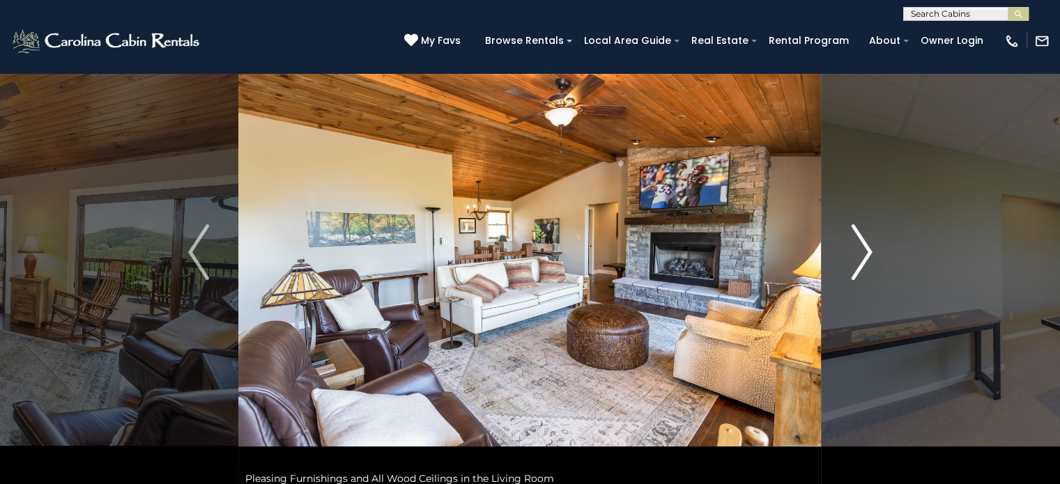
click at [862, 263] on img "Next" at bounding box center [861, 252] width 21 height 56
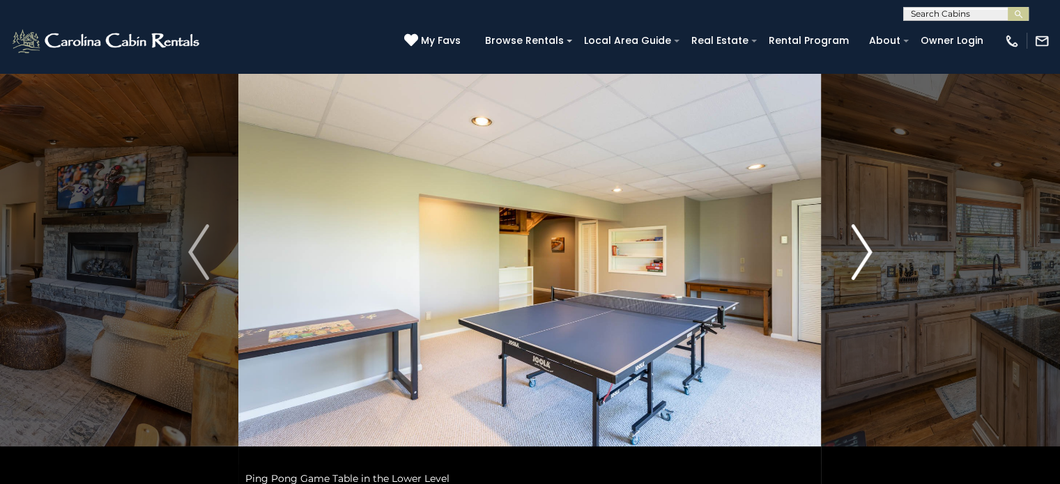
click at [862, 263] on img "Next" at bounding box center [861, 252] width 21 height 56
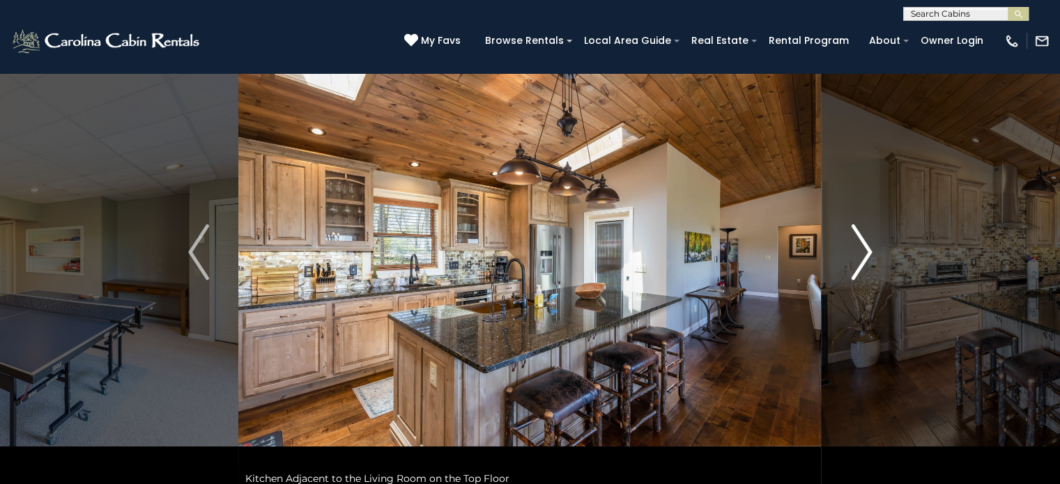
click at [862, 263] on img "Next" at bounding box center [861, 252] width 21 height 56
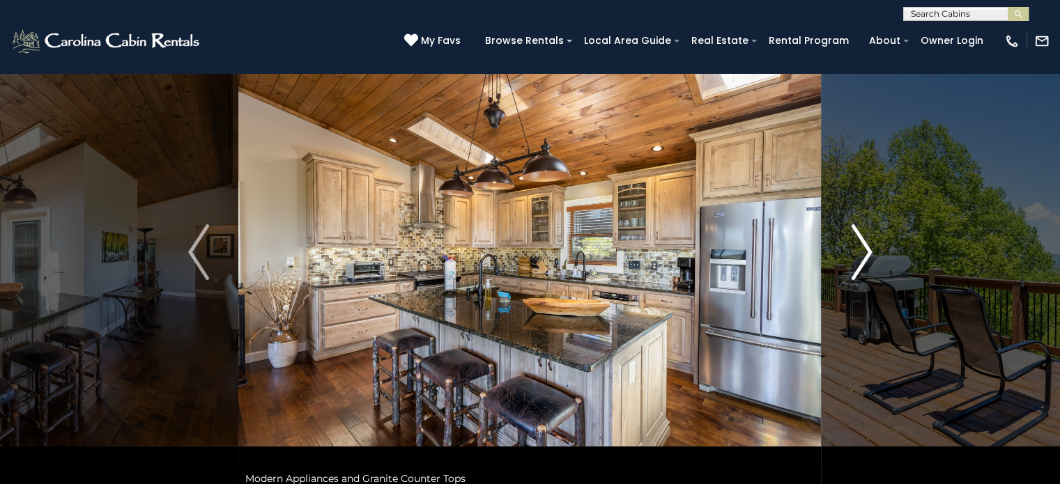
click at [862, 263] on img "Next" at bounding box center [861, 252] width 21 height 56
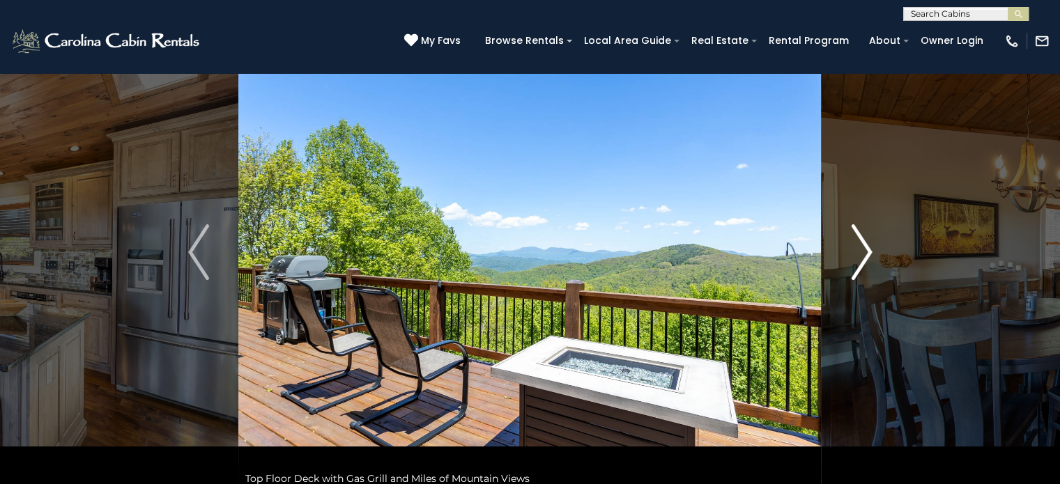
click at [862, 263] on img "Next" at bounding box center [861, 252] width 21 height 56
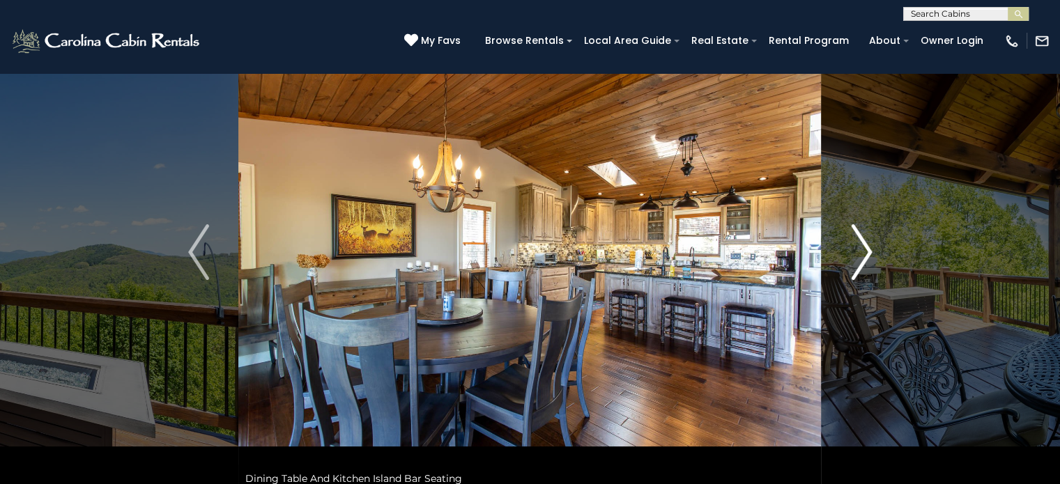
click at [862, 263] on img "Next" at bounding box center [861, 252] width 21 height 56
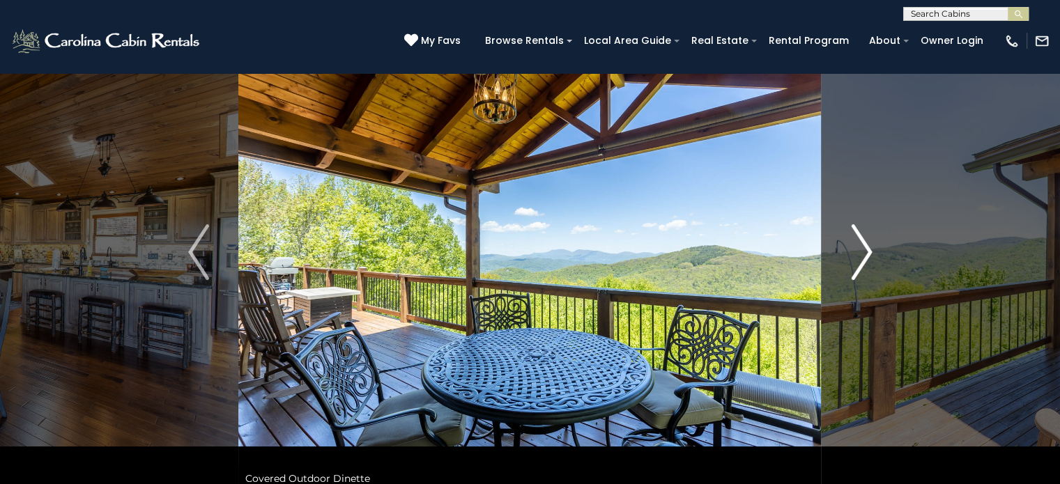
click at [862, 263] on img "Next" at bounding box center [861, 252] width 21 height 56
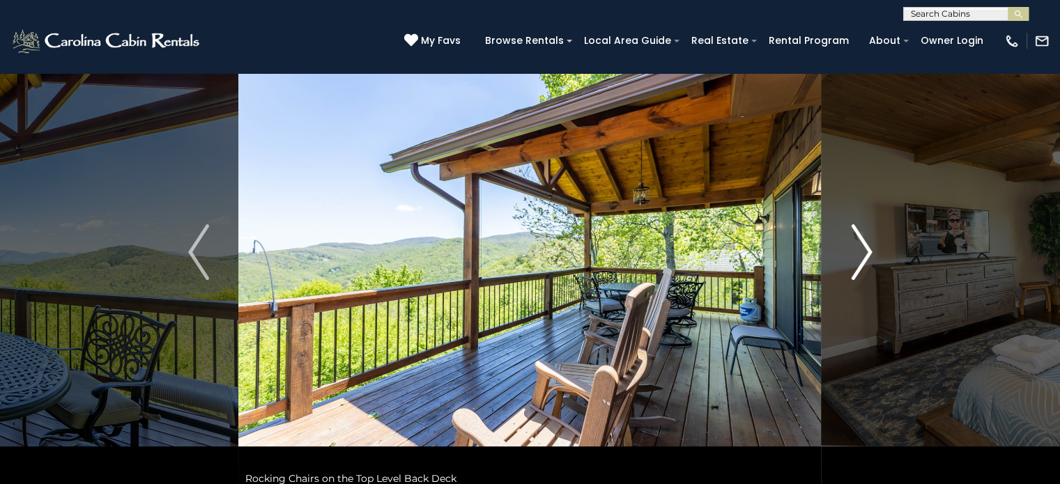
click at [862, 263] on img "Next" at bounding box center [861, 252] width 21 height 56
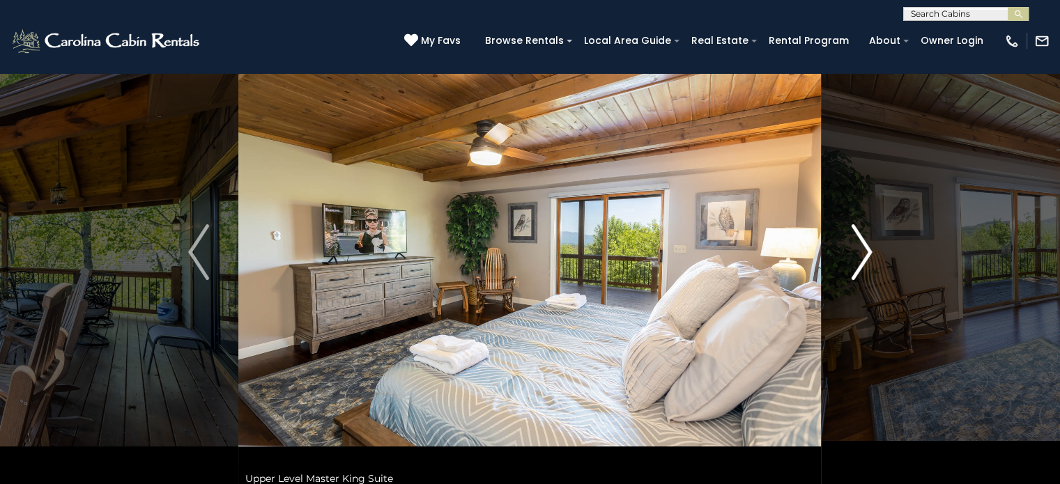
click at [862, 263] on img "Next" at bounding box center [861, 252] width 21 height 56
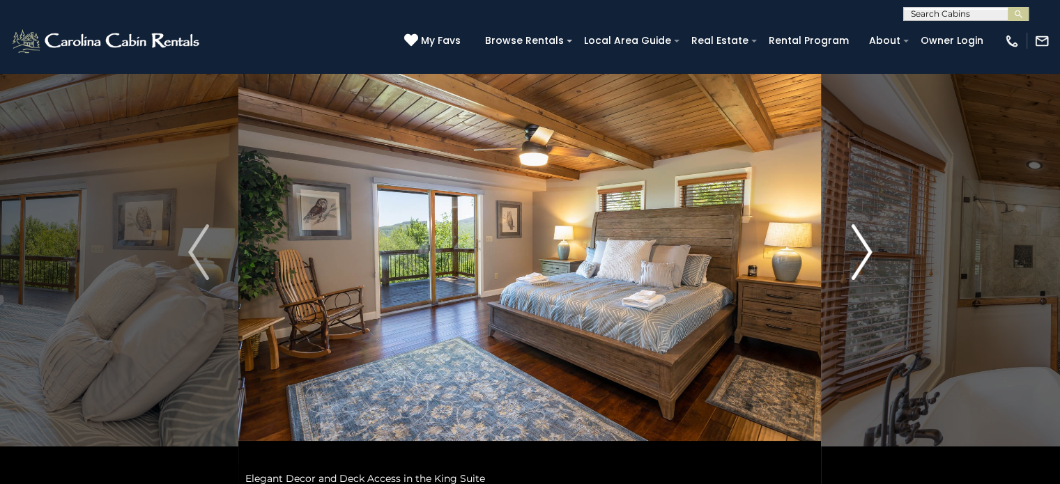
click at [862, 263] on img "Next" at bounding box center [861, 252] width 21 height 56
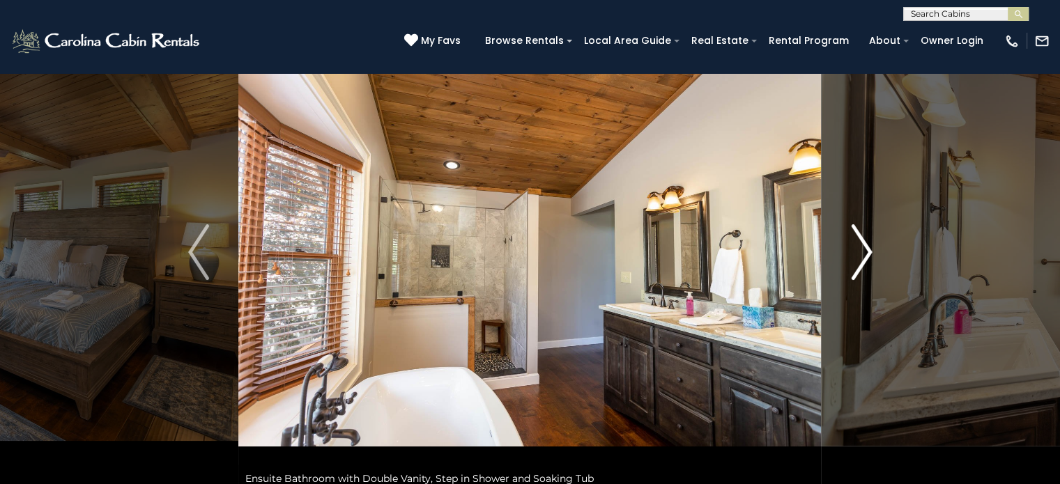
click at [862, 263] on img "Next" at bounding box center [861, 252] width 21 height 56
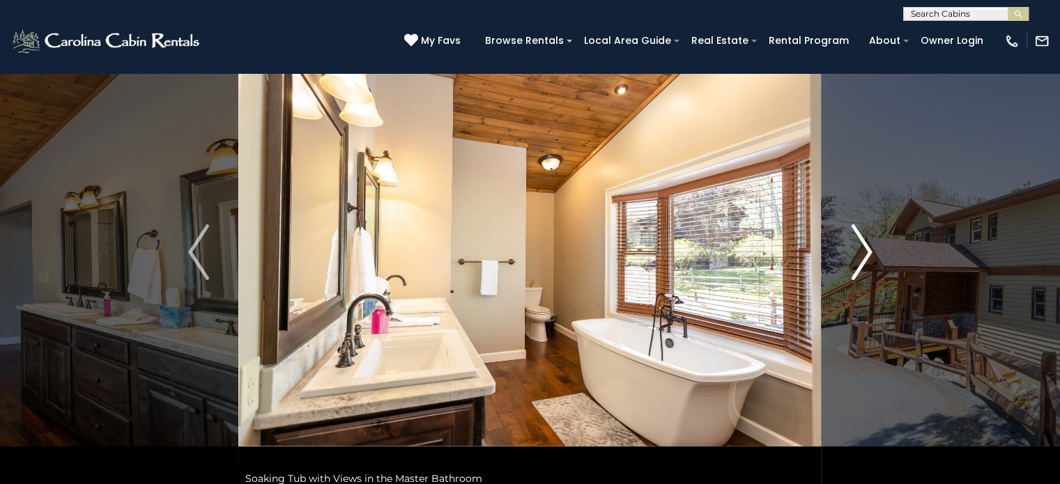
click at [862, 263] on img "Next" at bounding box center [861, 252] width 21 height 56
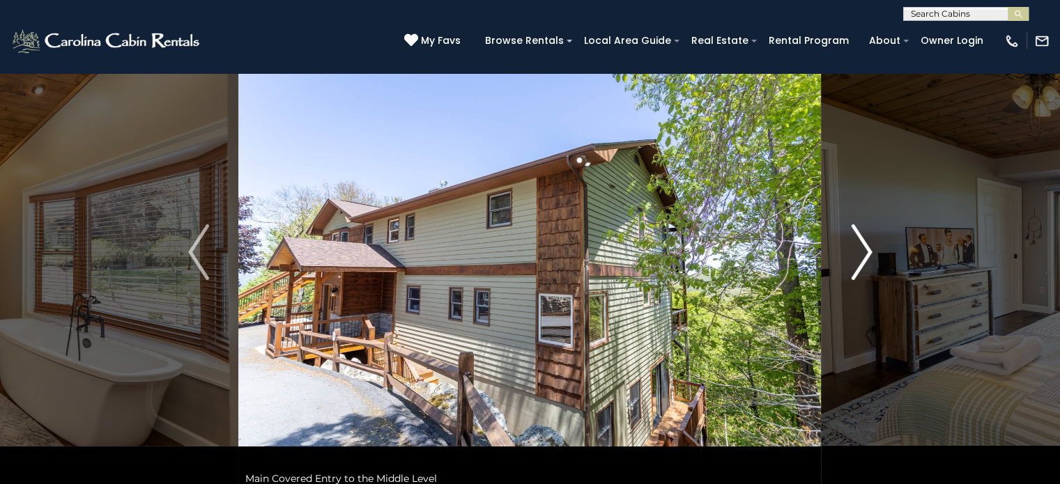
click at [862, 263] on img "Next" at bounding box center [861, 252] width 21 height 56
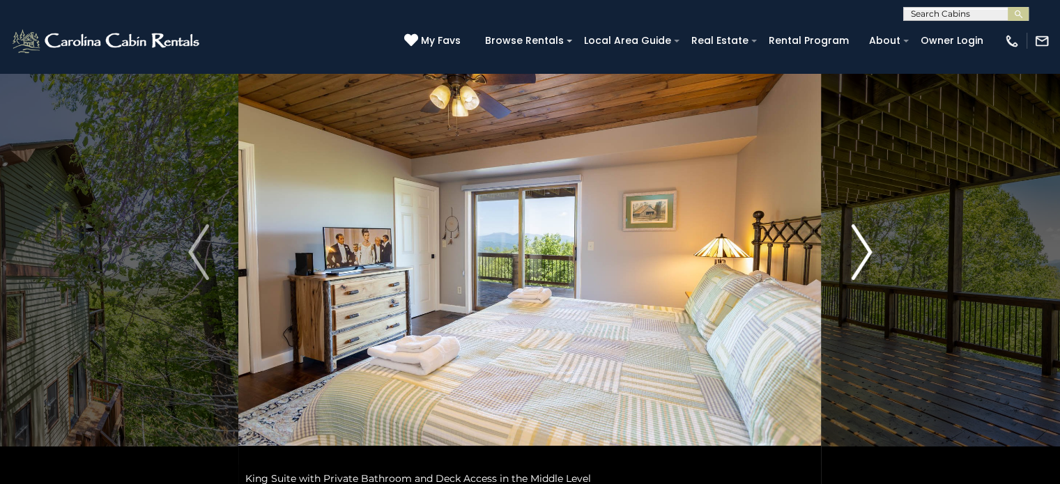
click at [862, 263] on img "Next" at bounding box center [861, 252] width 21 height 56
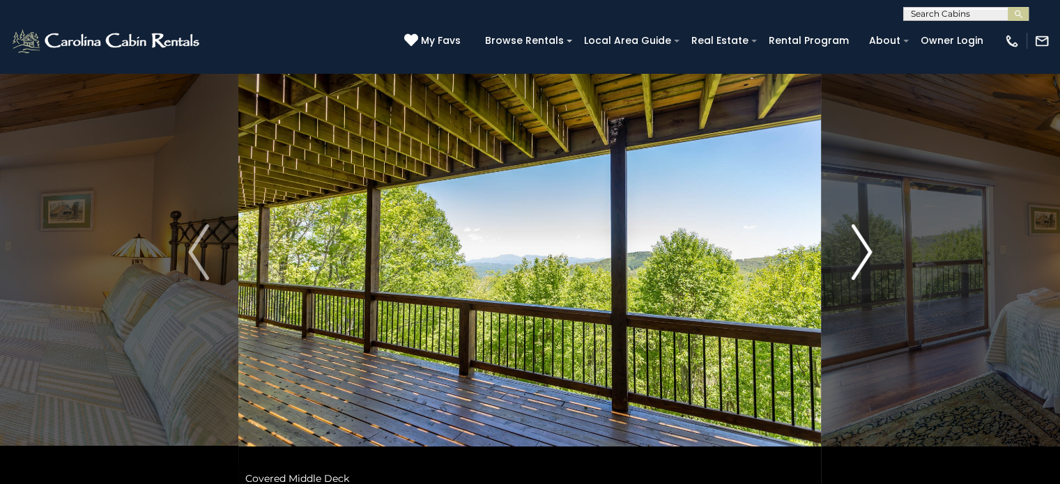
click at [862, 263] on img "Next" at bounding box center [861, 252] width 21 height 56
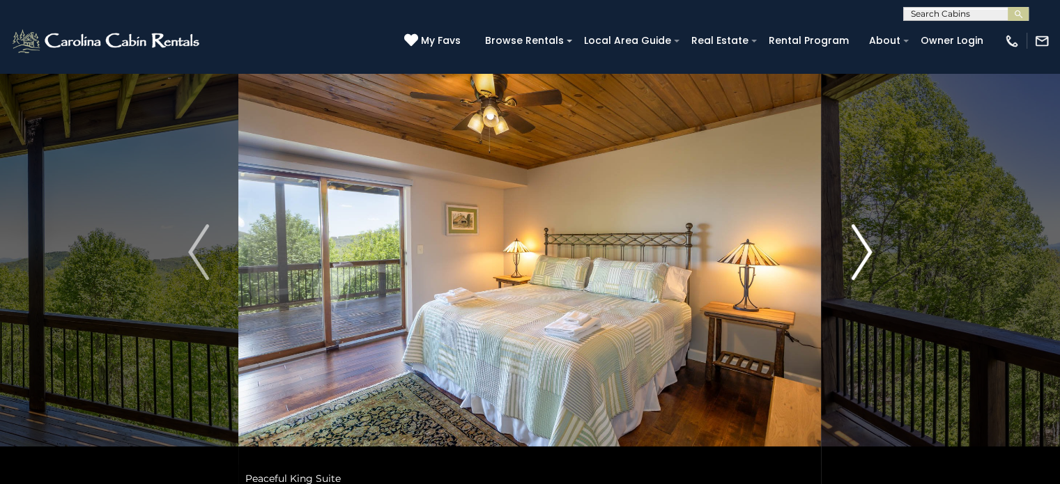
click at [862, 263] on img "Next" at bounding box center [861, 252] width 21 height 56
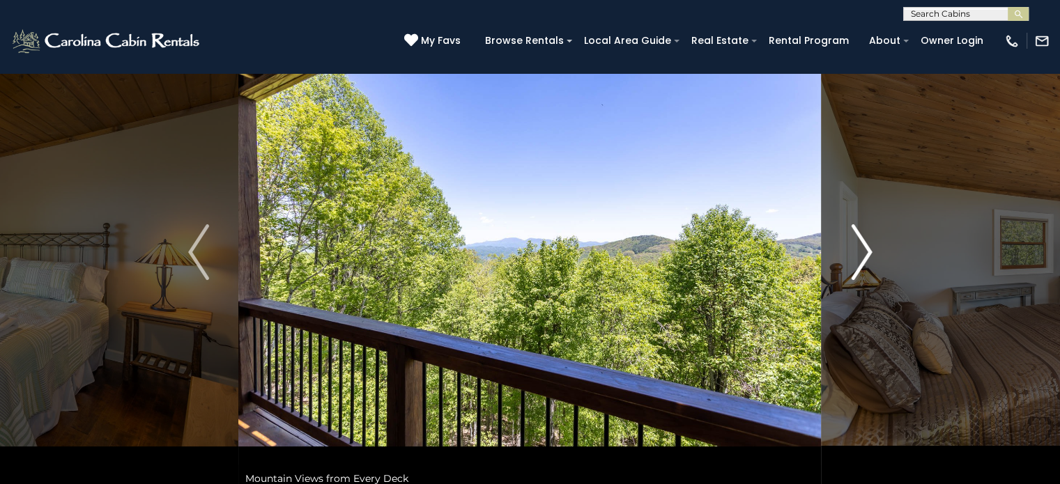
click at [862, 263] on img "Next" at bounding box center [861, 252] width 21 height 56
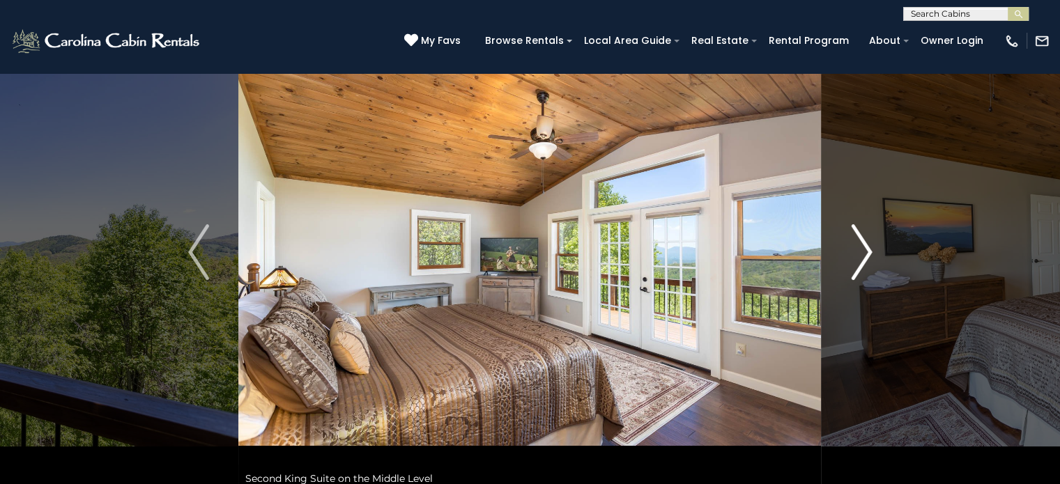
click at [862, 263] on img "Next" at bounding box center [861, 252] width 21 height 56
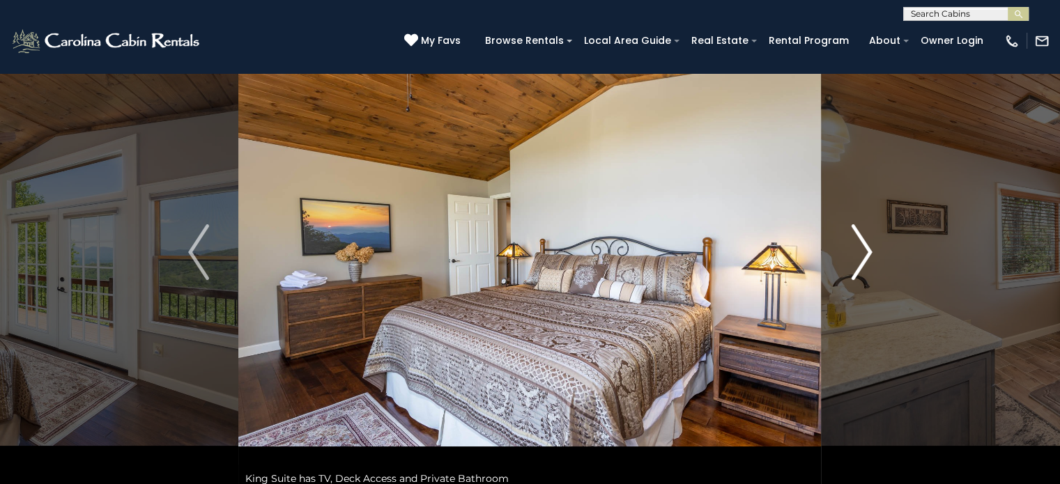
click at [862, 263] on img "Next" at bounding box center [861, 252] width 21 height 56
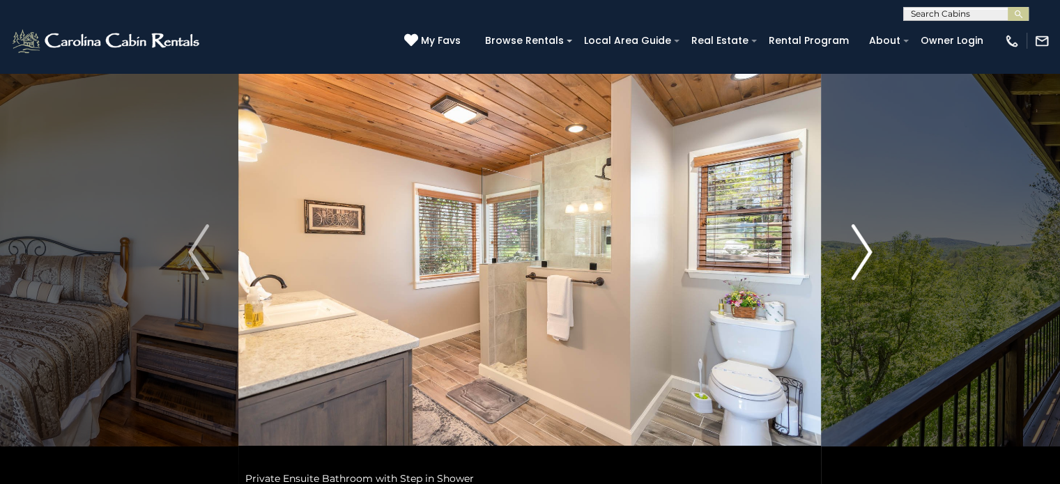
click at [862, 263] on img "Next" at bounding box center [861, 252] width 21 height 56
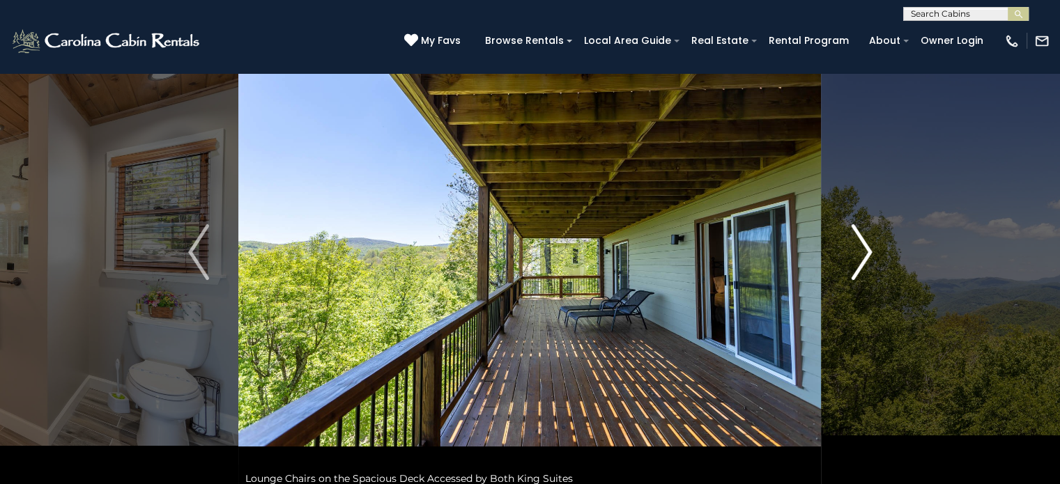
click at [862, 263] on img "Next" at bounding box center [861, 252] width 21 height 56
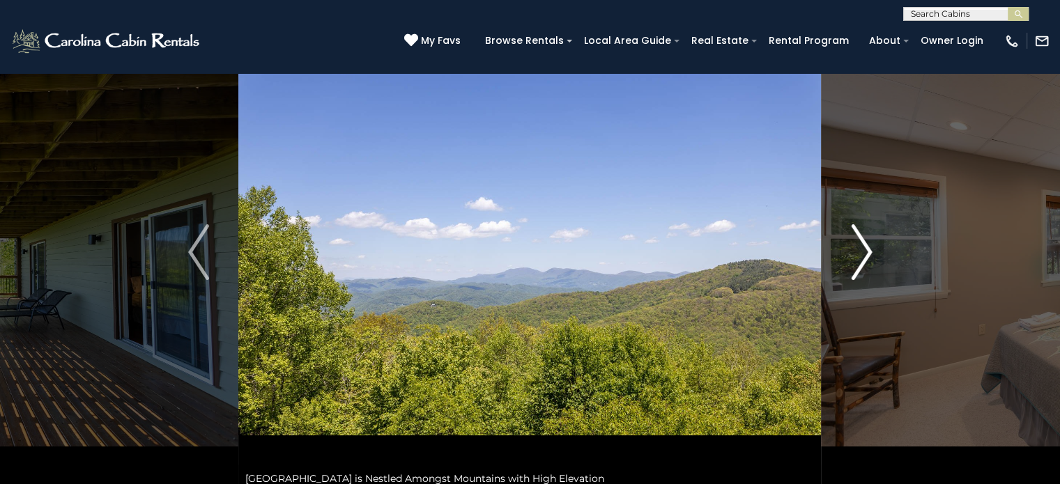
click at [862, 263] on img "Next" at bounding box center [861, 252] width 21 height 56
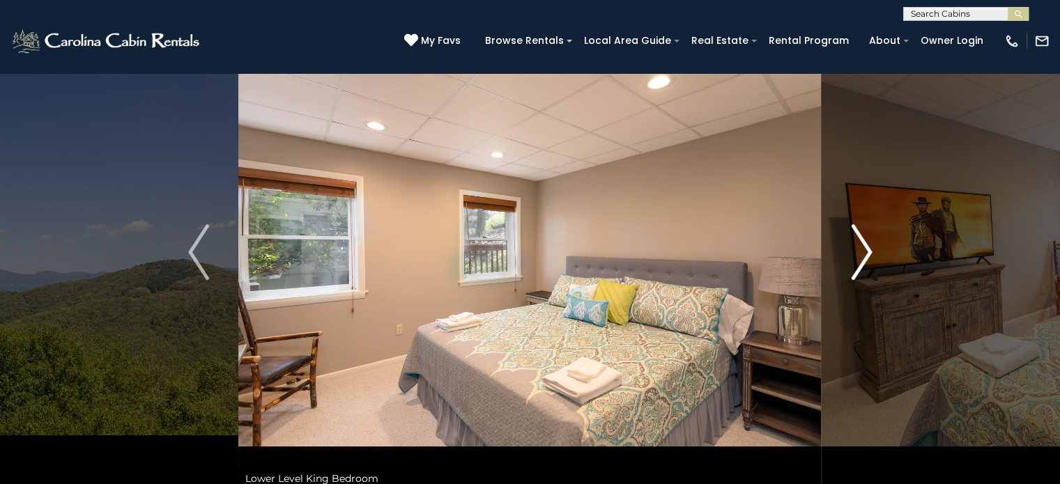
click at [862, 263] on img "Next" at bounding box center [861, 252] width 21 height 56
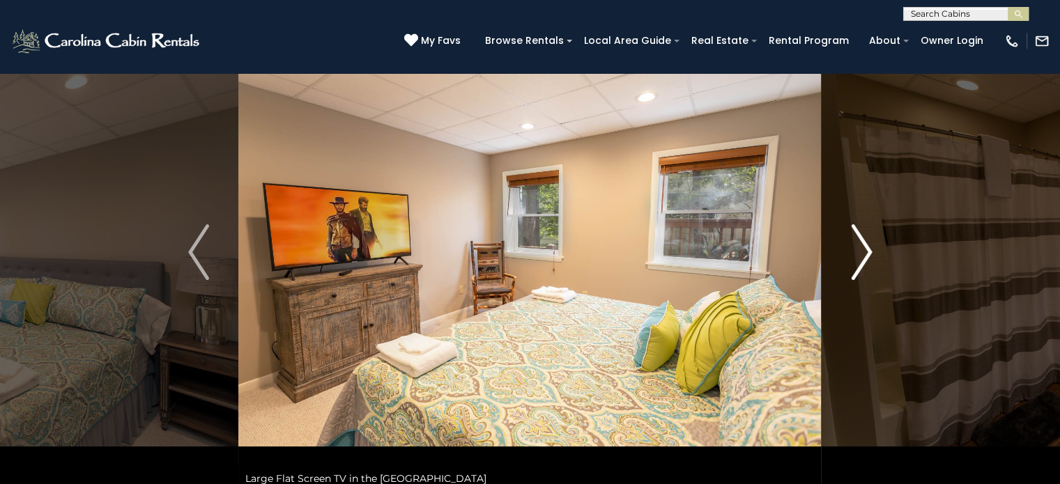
click at [862, 263] on img "Next" at bounding box center [861, 252] width 21 height 56
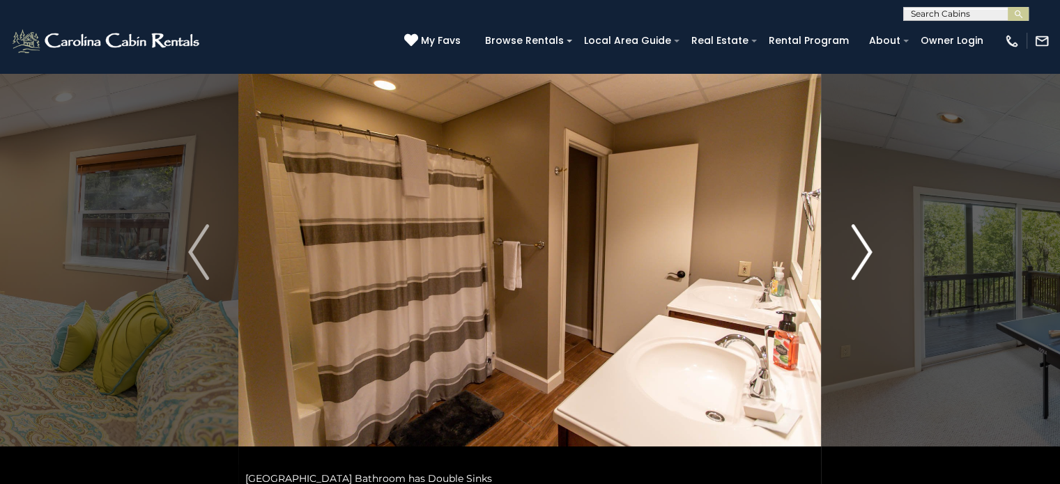
click at [862, 263] on img "Next" at bounding box center [861, 252] width 21 height 56
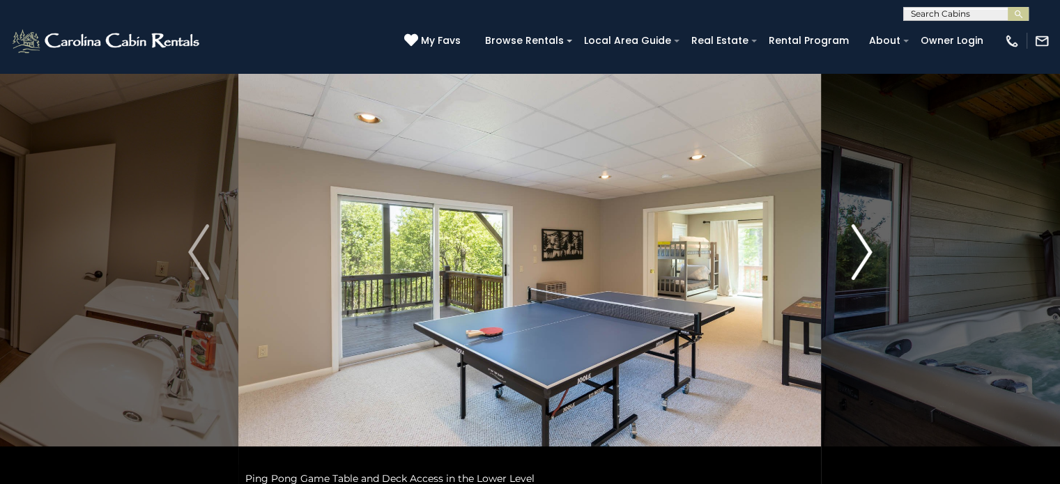
click at [862, 263] on img "Next" at bounding box center [861, 252] width 21 height 56
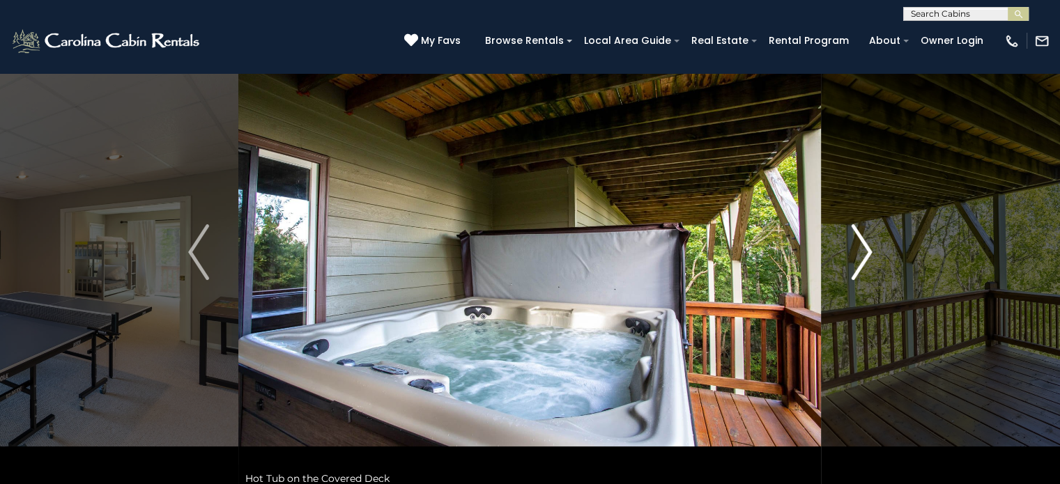
click at [862, 263] on img "Next" at bounding box center [861, 252] width 21 height 56
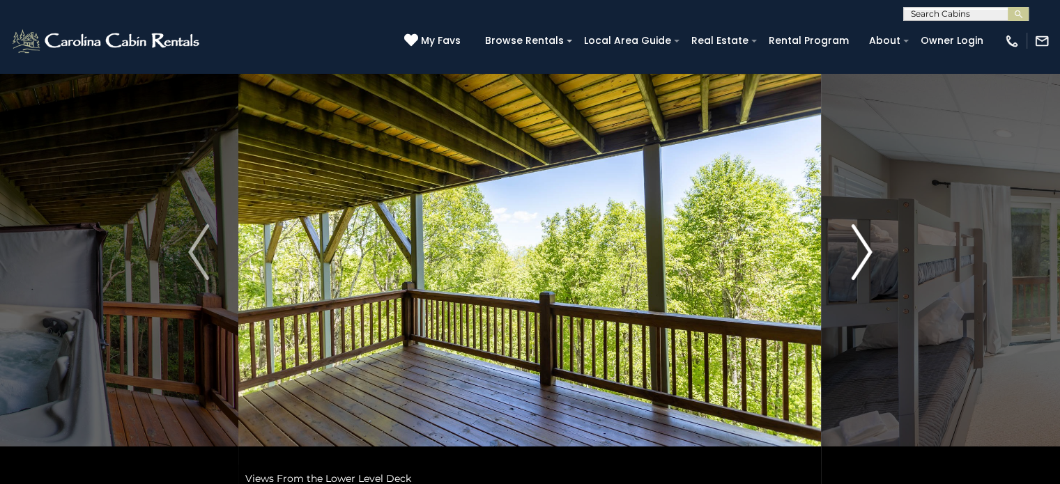
click at [862, 263] on img "Next" at bounding box center [861, 252] width 21 height 56
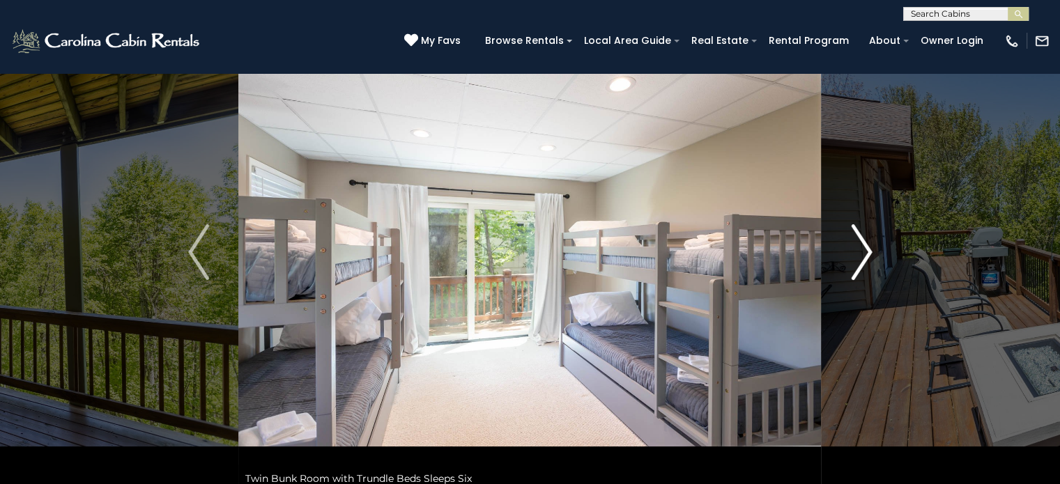
click at [862, 263] on img "Next" at bounding box center [861, 252] width 21 height 56
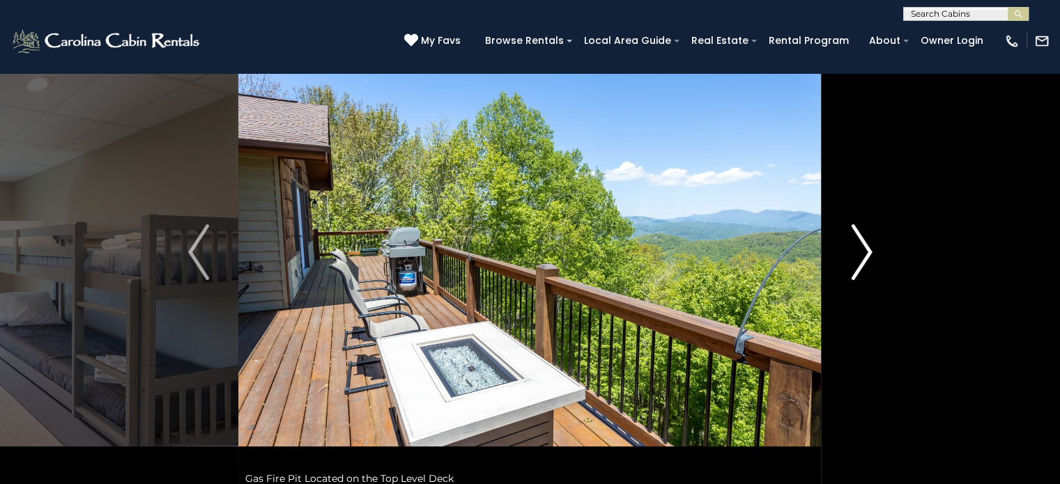
click at [862, 263] on img "Next" at bounding box center [861, 252] width 21 height 56
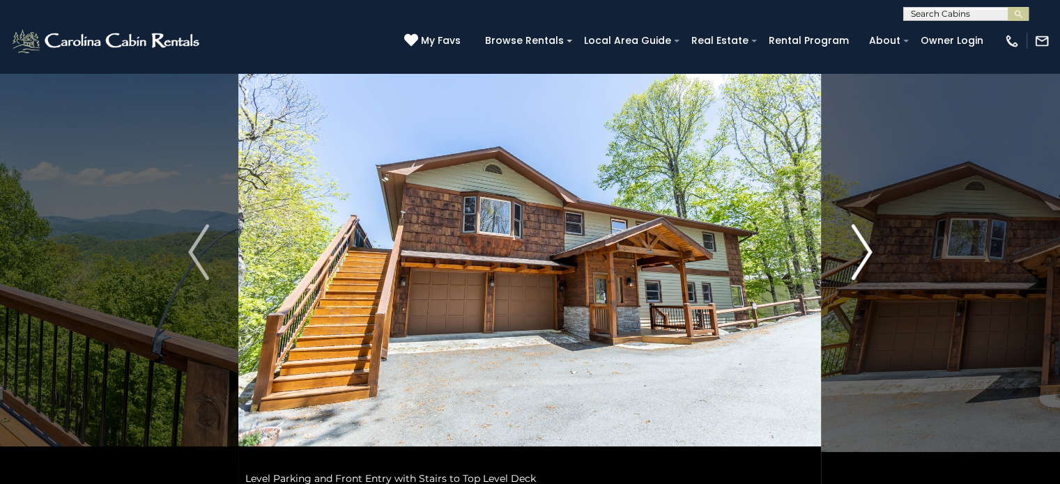
click at [862, 263] on img "Next" at bounding box center [861, 252] width 21 height 56
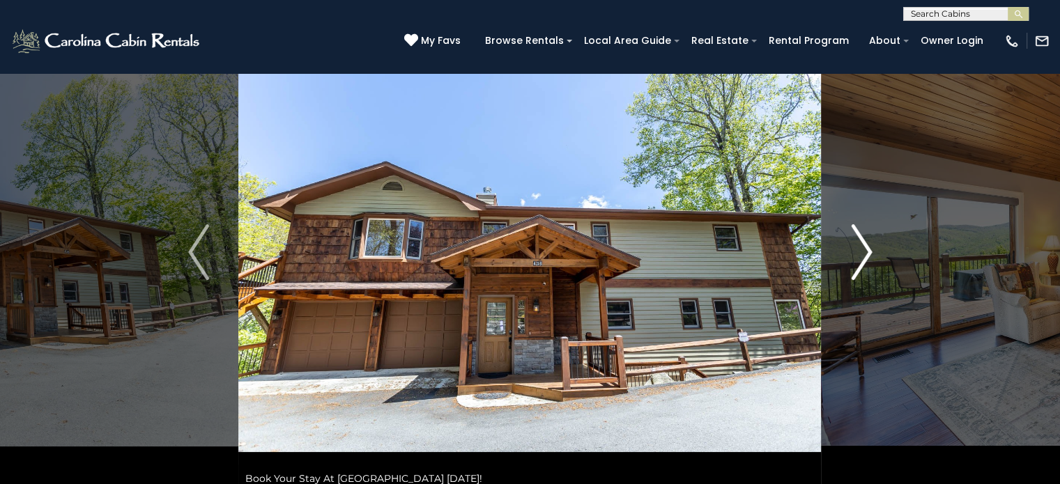
click at [862, 263] on img "Next" at bounding box center [861, 252] width 21 height 56
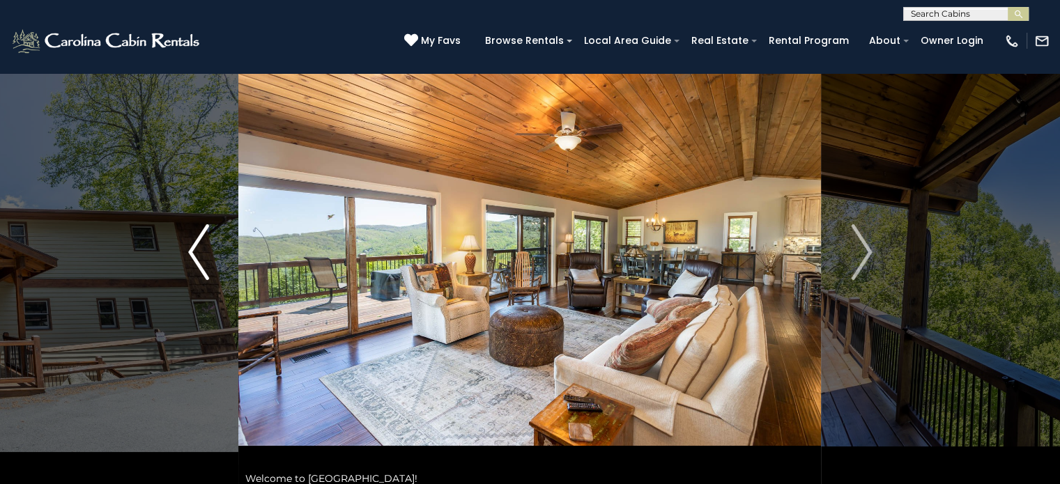
click at [198, 247] on img "Previous" at bounding box center [198, 252] width 21 height 56
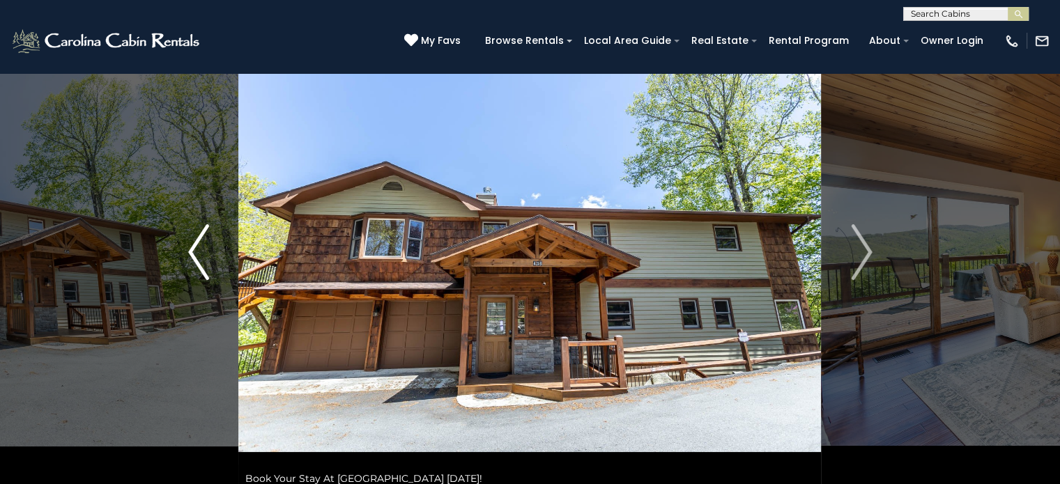
click at [198, 247] on img "Previous" at bounding box center [198, 252] width 21 height 56
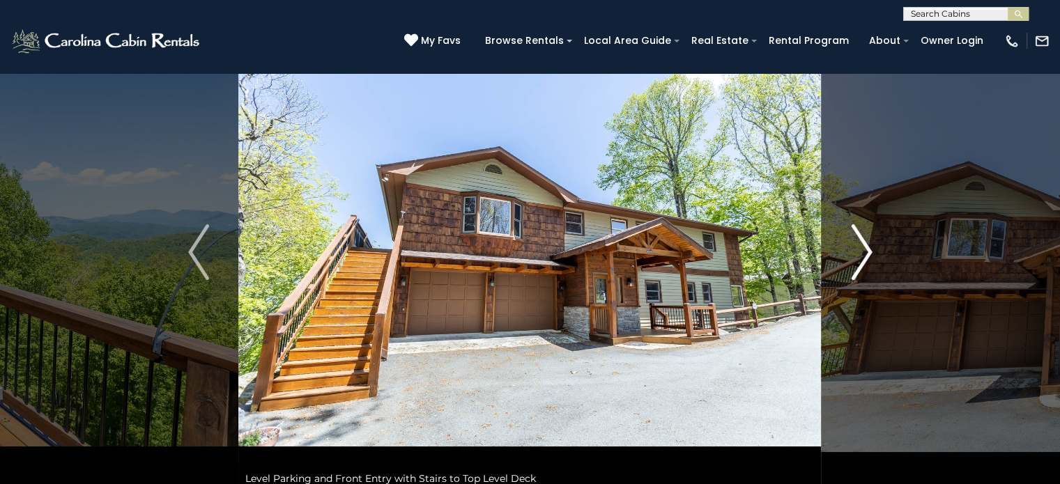
click at [862, 253] on img "Next" at bounding box center [861, 252] width 21 height 56
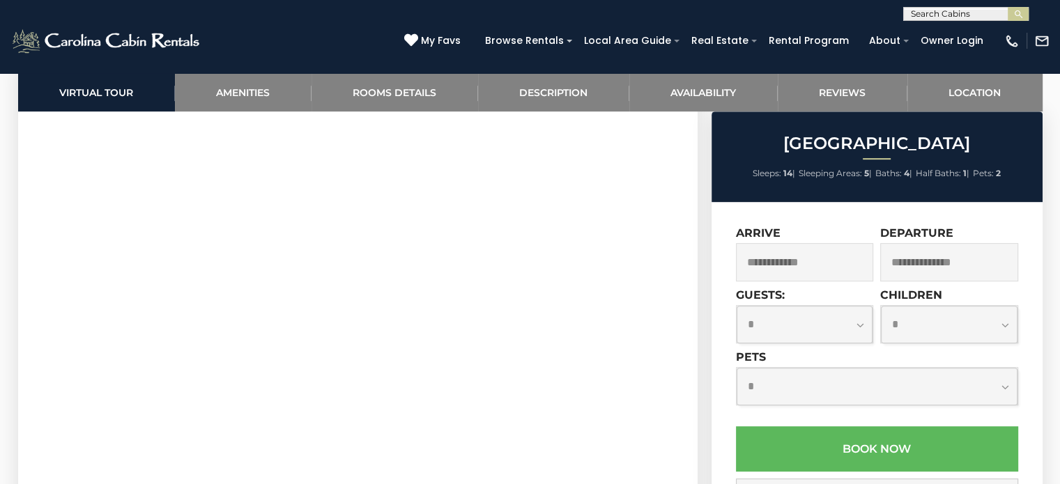
scroll to position [725, 0]
click at [828, 267] on input "text" at bounding box center [805, 262] width 138 height 38
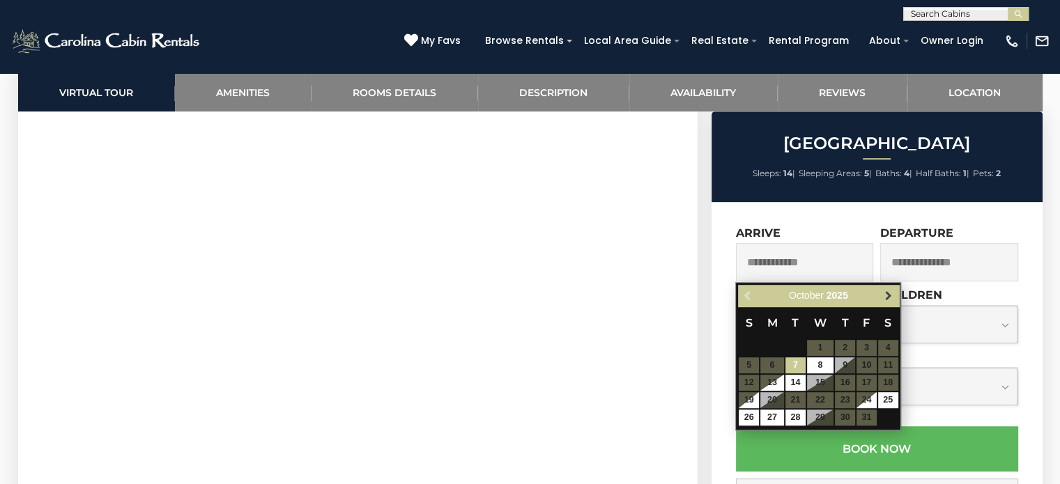
click at [887, 298] on span "Next" at bounding box center [888, 296] width 11 height 11
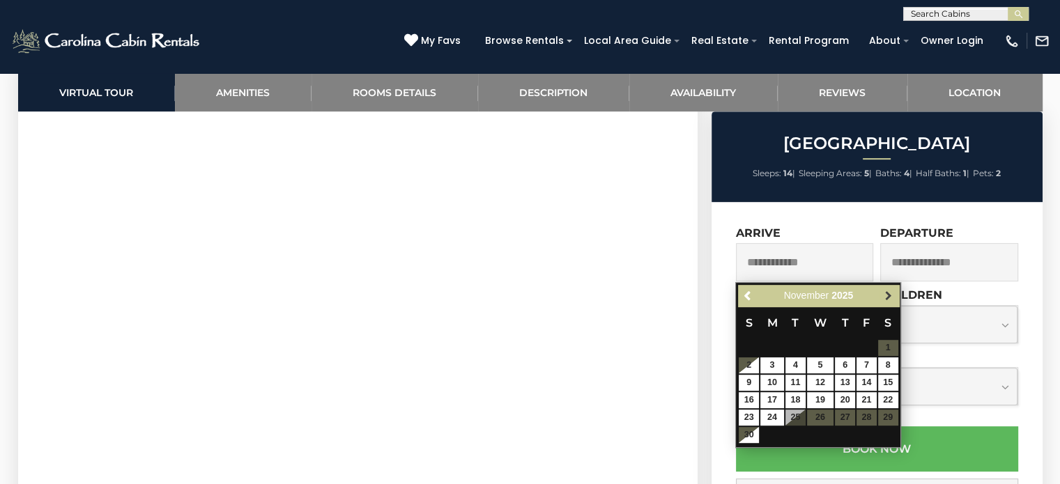
click at [889, 295] on span "Next" at bounding box center [888, 296] width 11 height 11
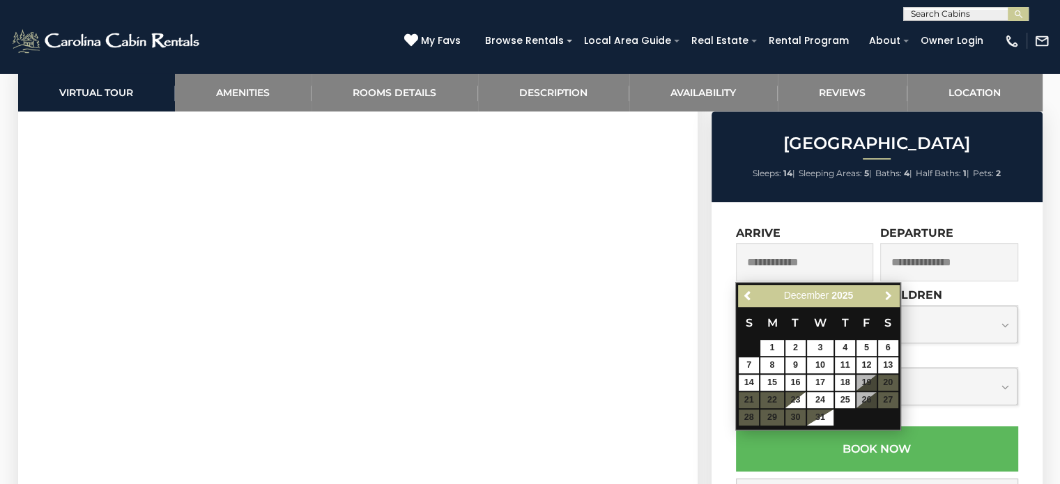
click at [889, 295] on span "Next" at bounding box center [888, 296] width 11 height 11
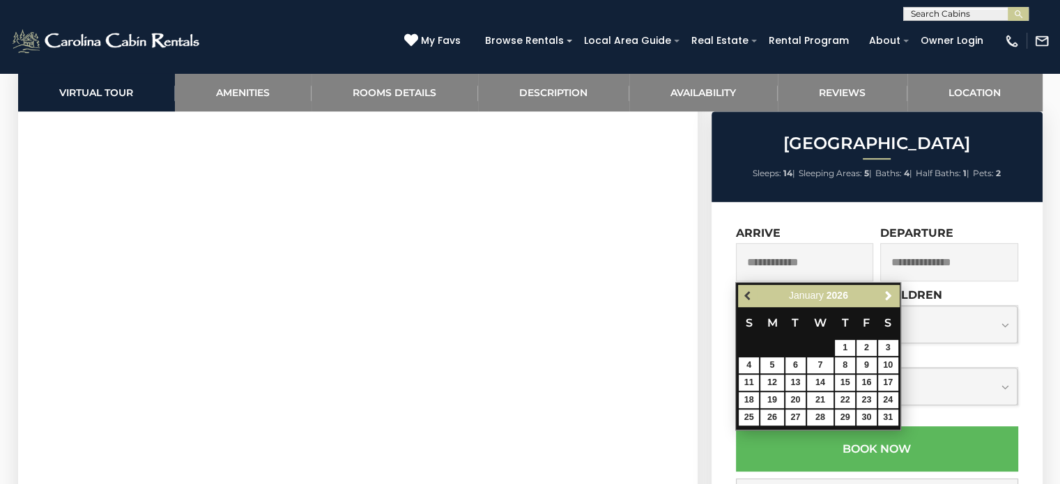
click at [749, 298] on span "Previous" at bounding box center [748, 296] width 11 height 11
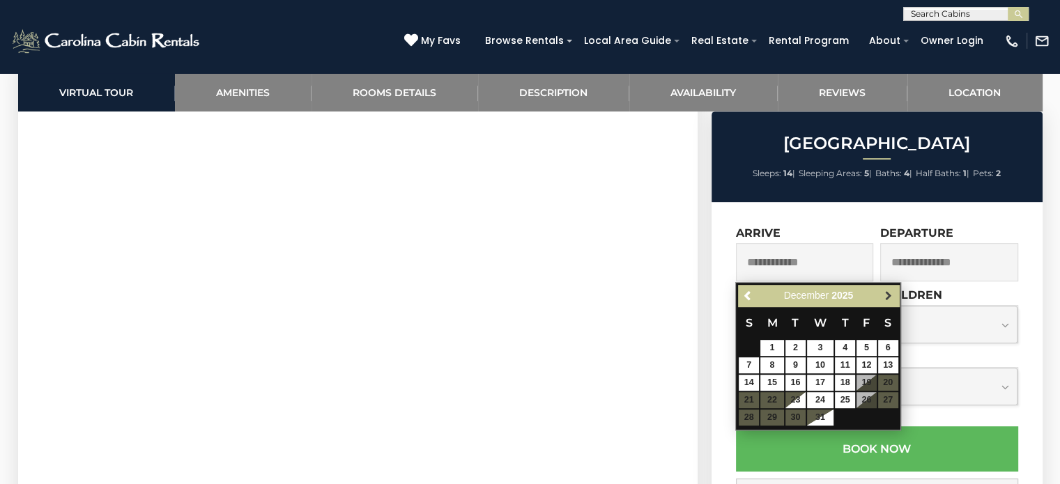
click at [888, 295] on span "Next" at bounding box center [888, 296] width 11 height 11
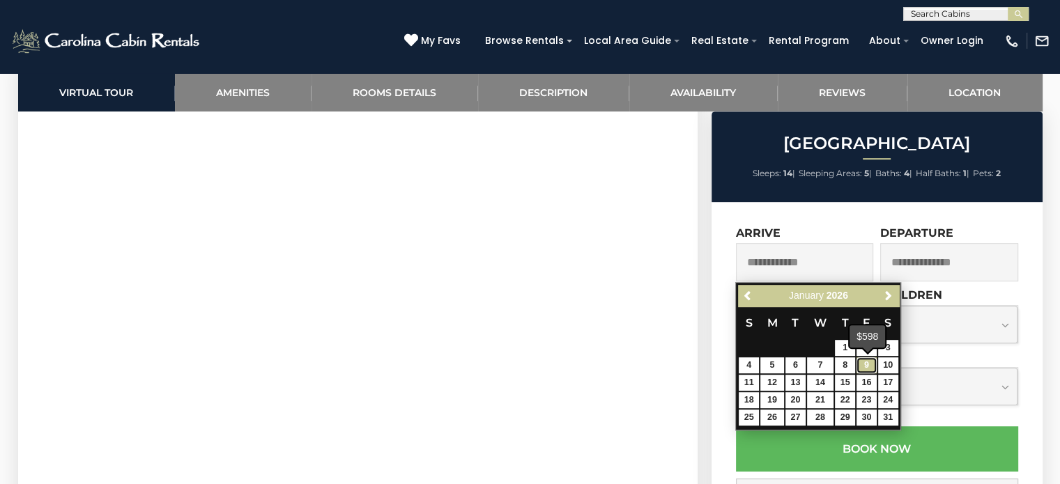
click at [865, 363] on link "9" at bounding box center [867, 366] width 20 height 16
type input "**********"
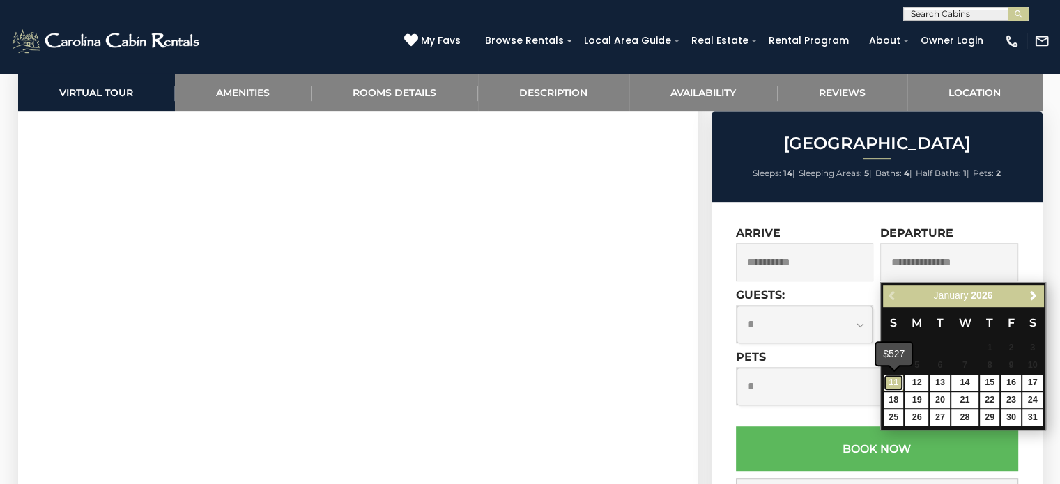
click at [889, 384] on link "11" at bounding box center [894, 383] width 20 height 16
type input "**********"
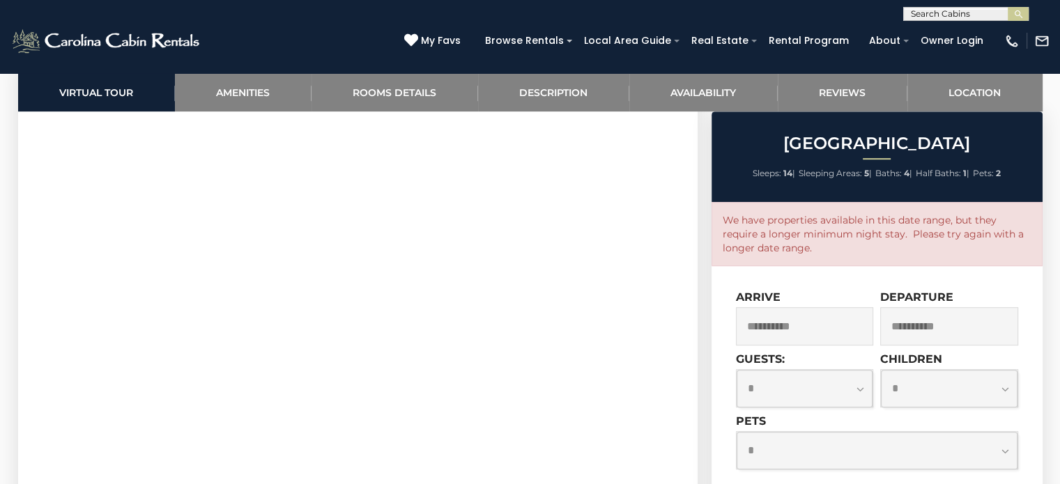
click at [775, 331] on input "**********" at bounding box center [805, 326] width 138 height 38
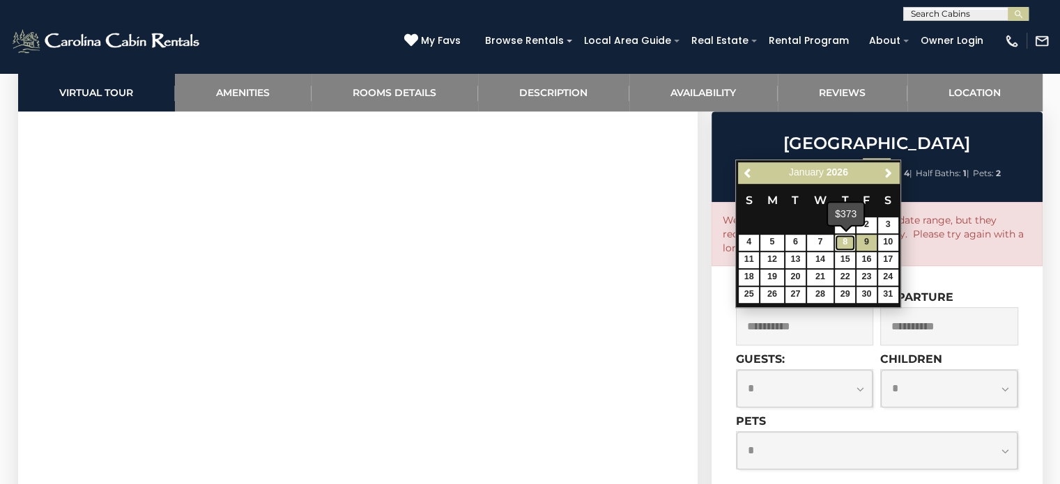
click at [842, 239] on link "8" at bounding box center [845, 243] width 20 height 16
type input "**********"
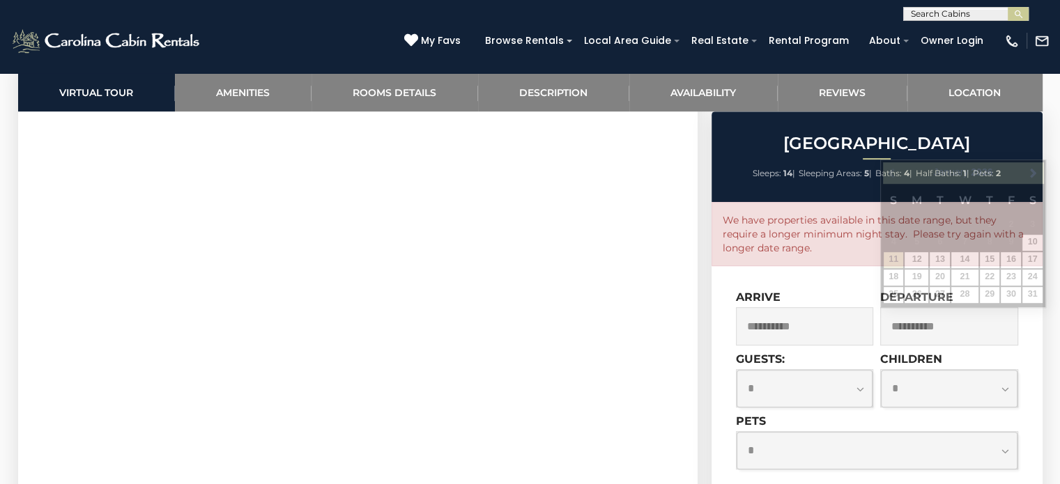
click at [868, 361] on div "**********" at bounding box center [805, 380] width 138 height 55
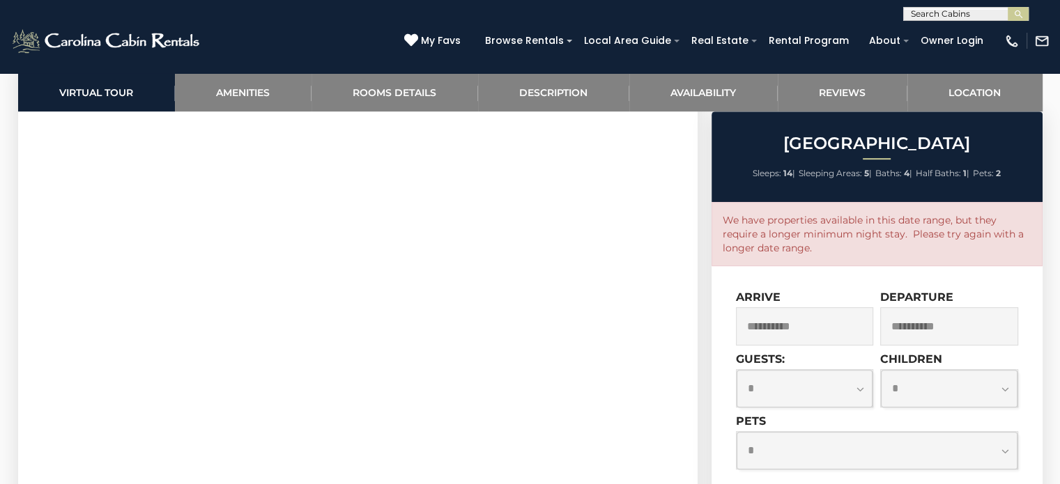
click at [864, 390] on select "**********" at bounding box center [805, 388] width 137 height 37
select select "*"
click at [737, 370] on select "**********" at bounding box center [805, 388] width 137 height 37
type input "**********"
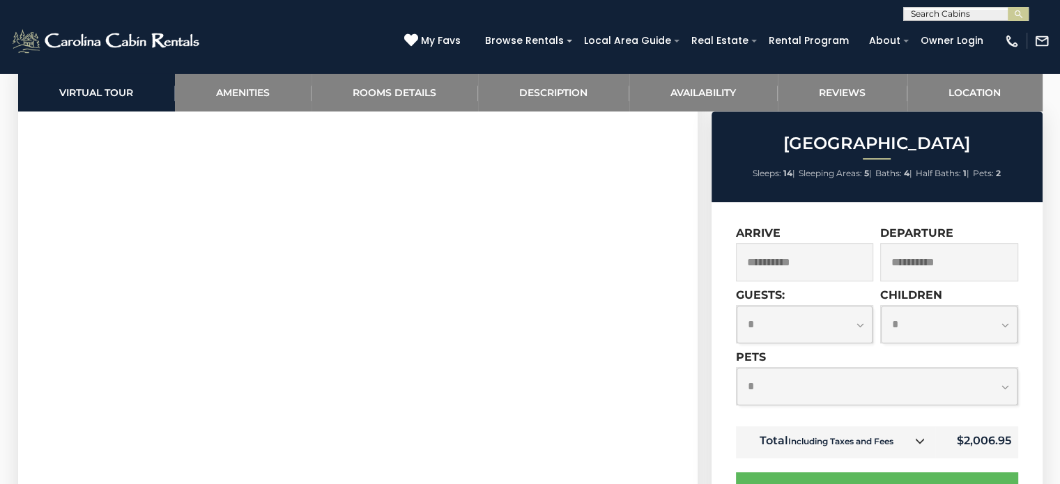
click at [779, 264] on input "**********" at bounding box center [805, 262] width 138 height 38
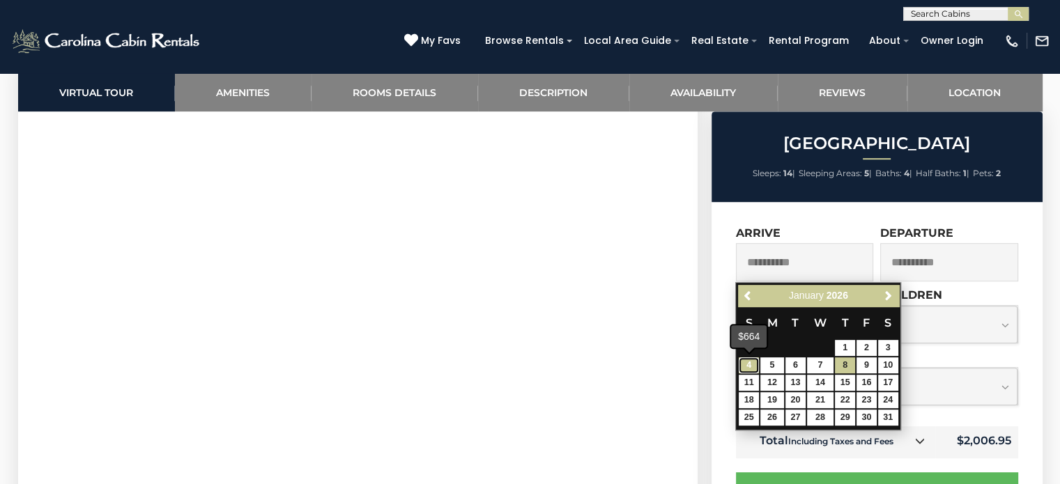
click at [753, 362] on link "4" at bounding box center [749, 366] width 20 height 16
type input "**********"
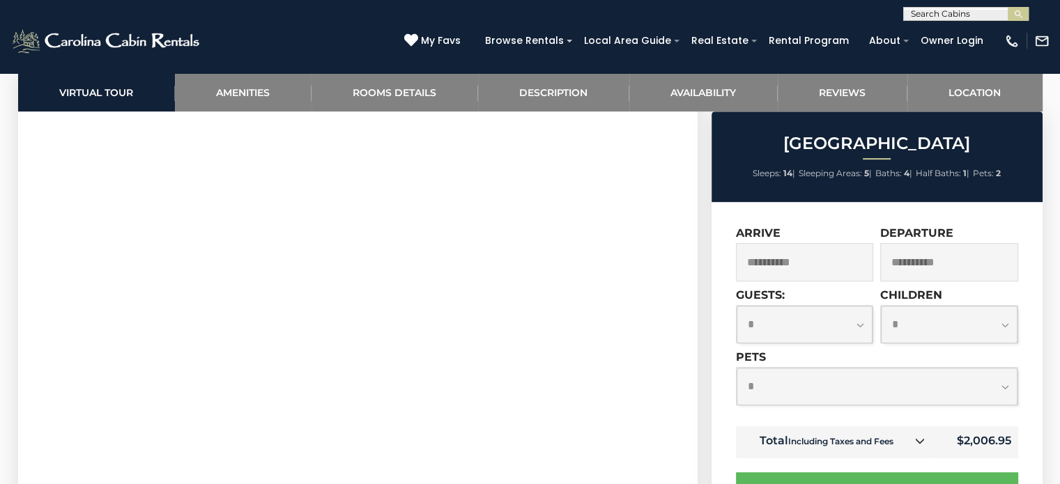
scroll to position [714, 0]
